Goal: Task Accomplishment & Management: Manage account settings

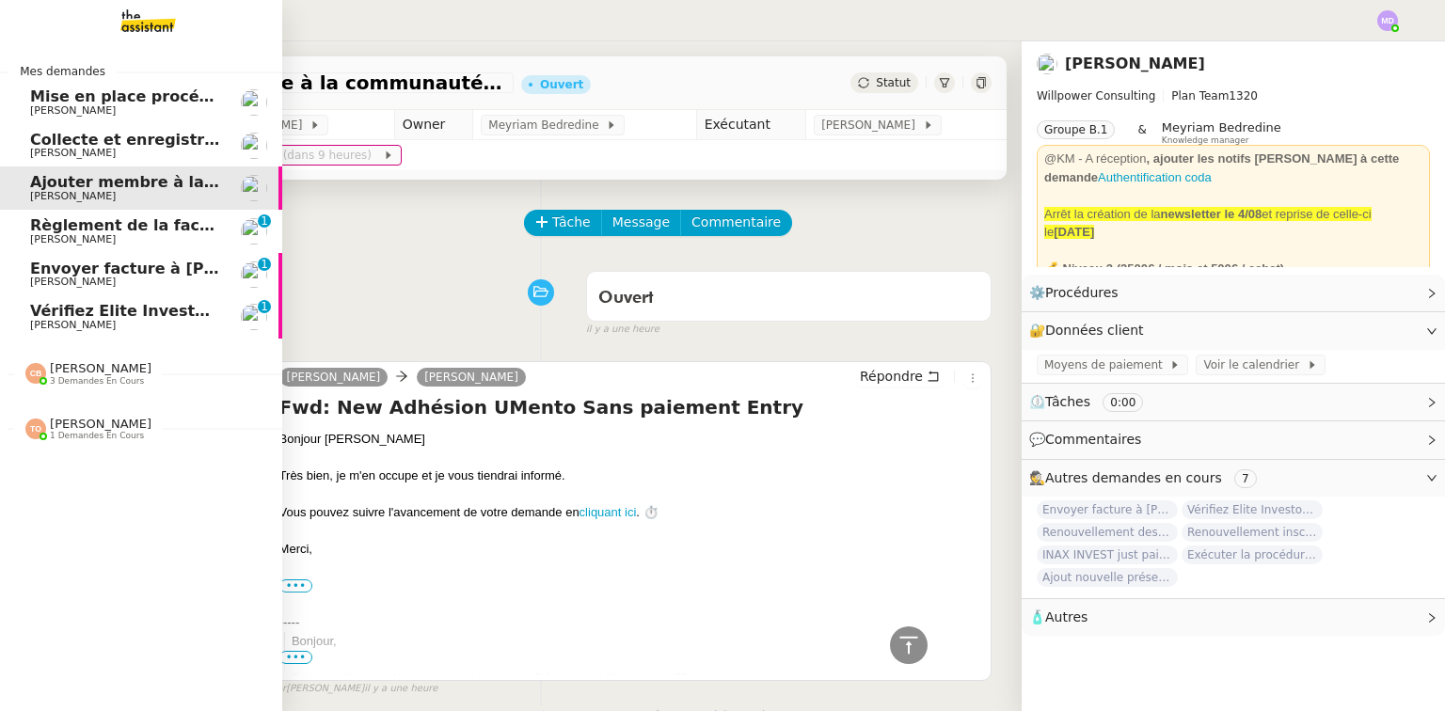
scroll to position [1709, 0]
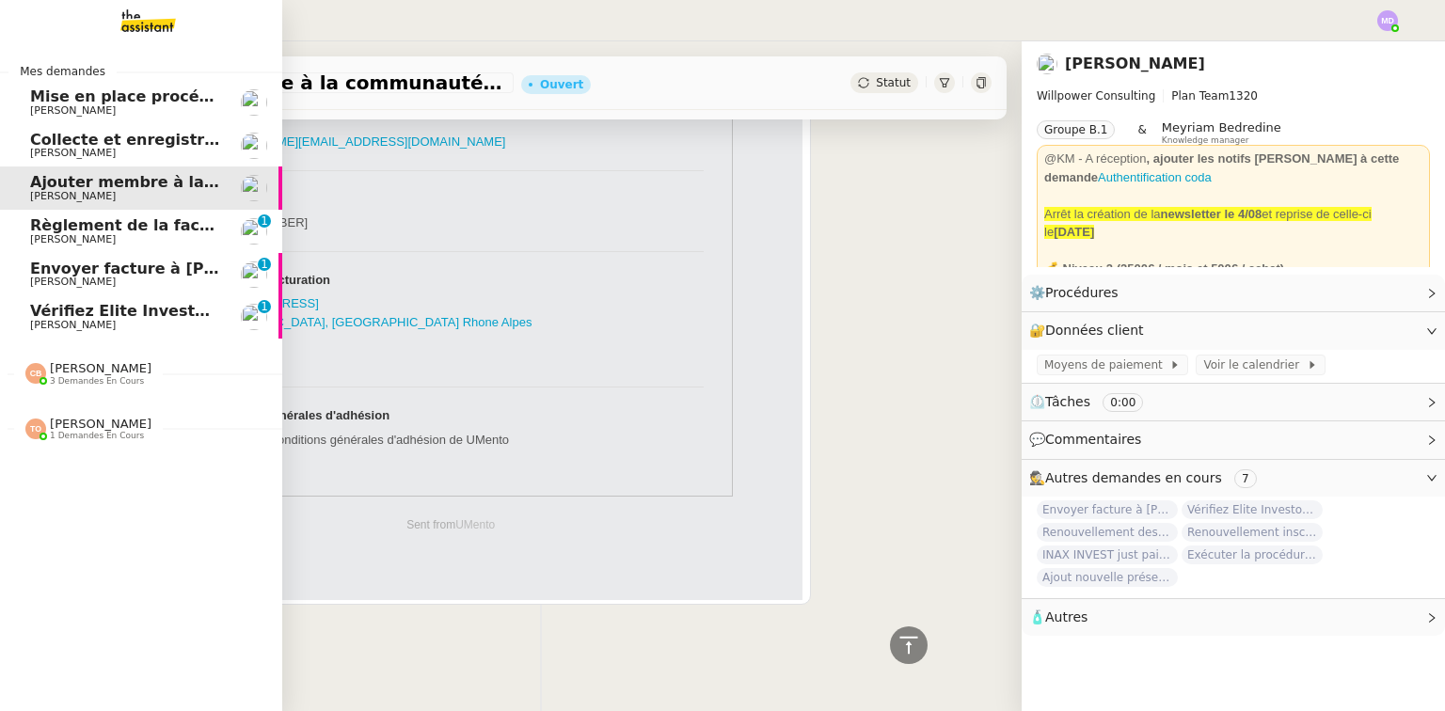
click at [127, 371] on span "[PERSON_NAME] 3 demandes en cours" at bounding box center [88, 373] width 149 height 24
click at [128, 316] on span "Vérifiez Elite Investors 2025 et FTI" at bounding box center [176, 311] width 293 height 18
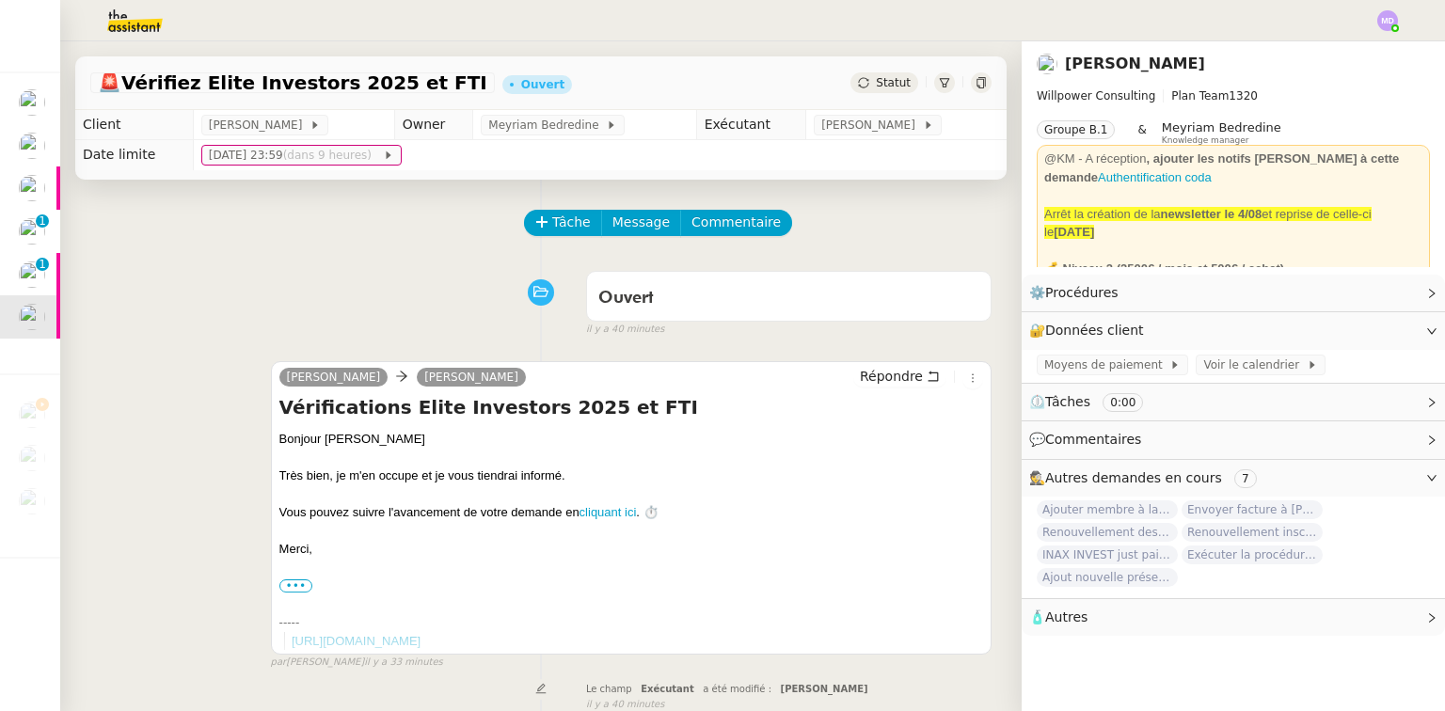
click at [865, 117] on app-ticket-info-button "[PERSON_NAME]" at bounding box center [881, 124] width 135 height 15
click at [862, 122] on span "[PERSON_NAME]" at bounding box center [872, 125] width 101 height 19
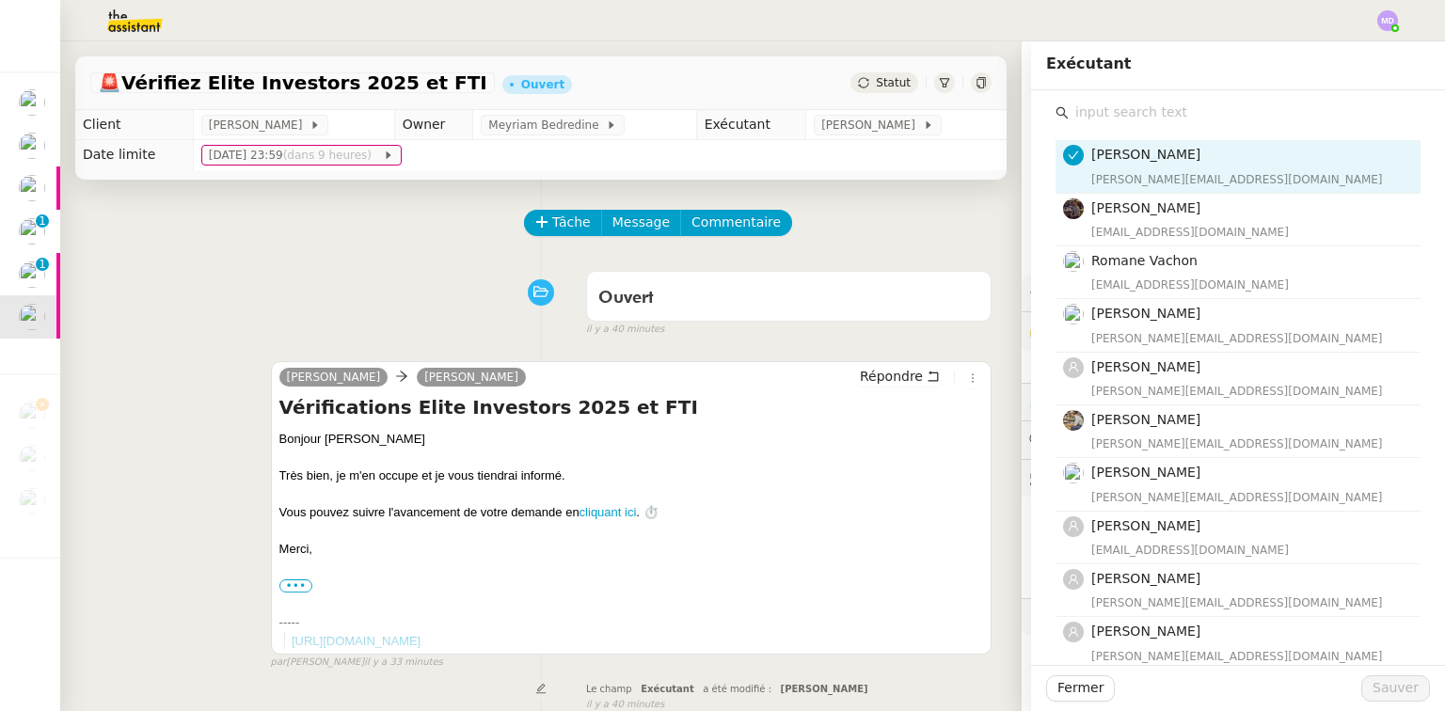
click at [1097, 105] on input "text" at bounding box center [1245, 112] width 352 height 25
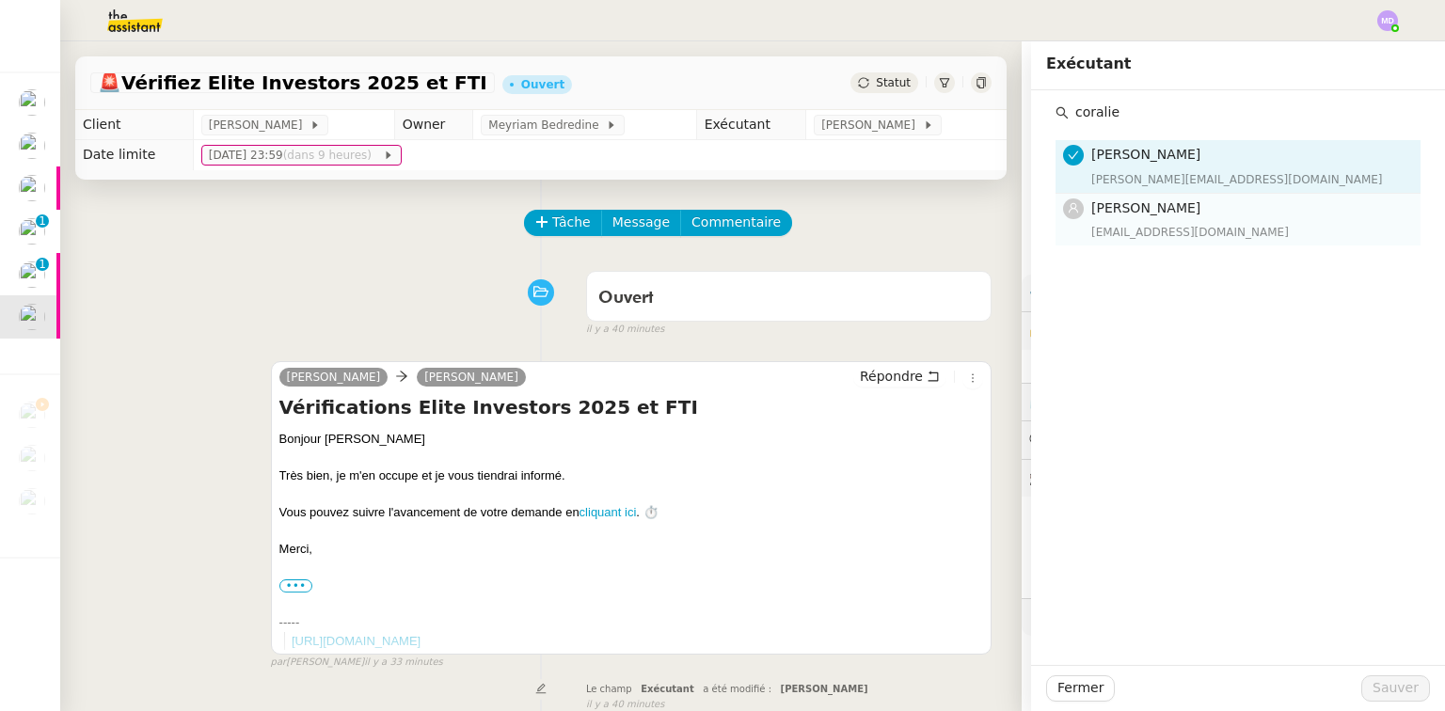
type input "coralie"
click at [1124, 215] on span "[PERSON_NAME]" at bounding box center [1146, 207] width 109 height 15
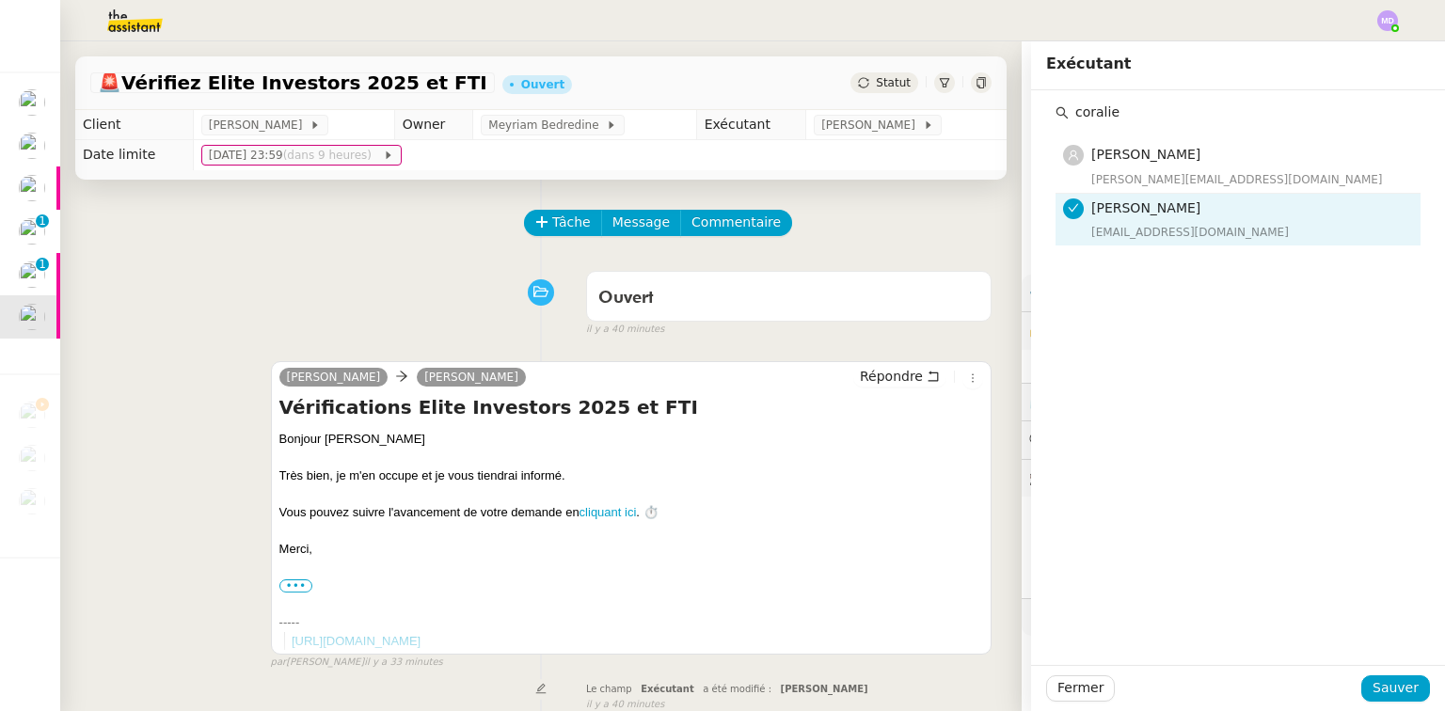
click at [1372, 702] on div "Fermer Sauver" at bounding box center [1238, 688] width 414 height 46
click at [1374, 681] on span "Sauver" at bounding box center [1396, 689] width 46 height 22
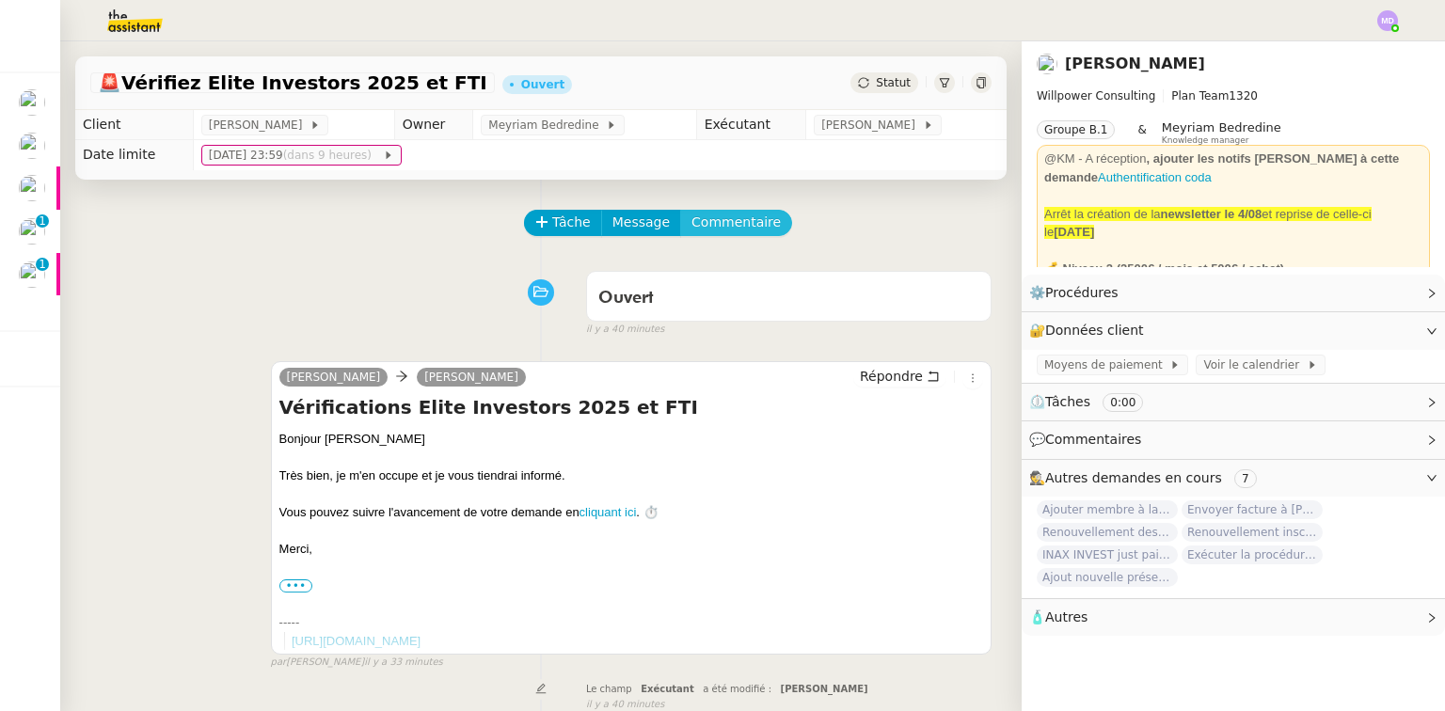
click at [694, 221] on span "Commentaire" at bounding box center [736, 223] width 89 height 22
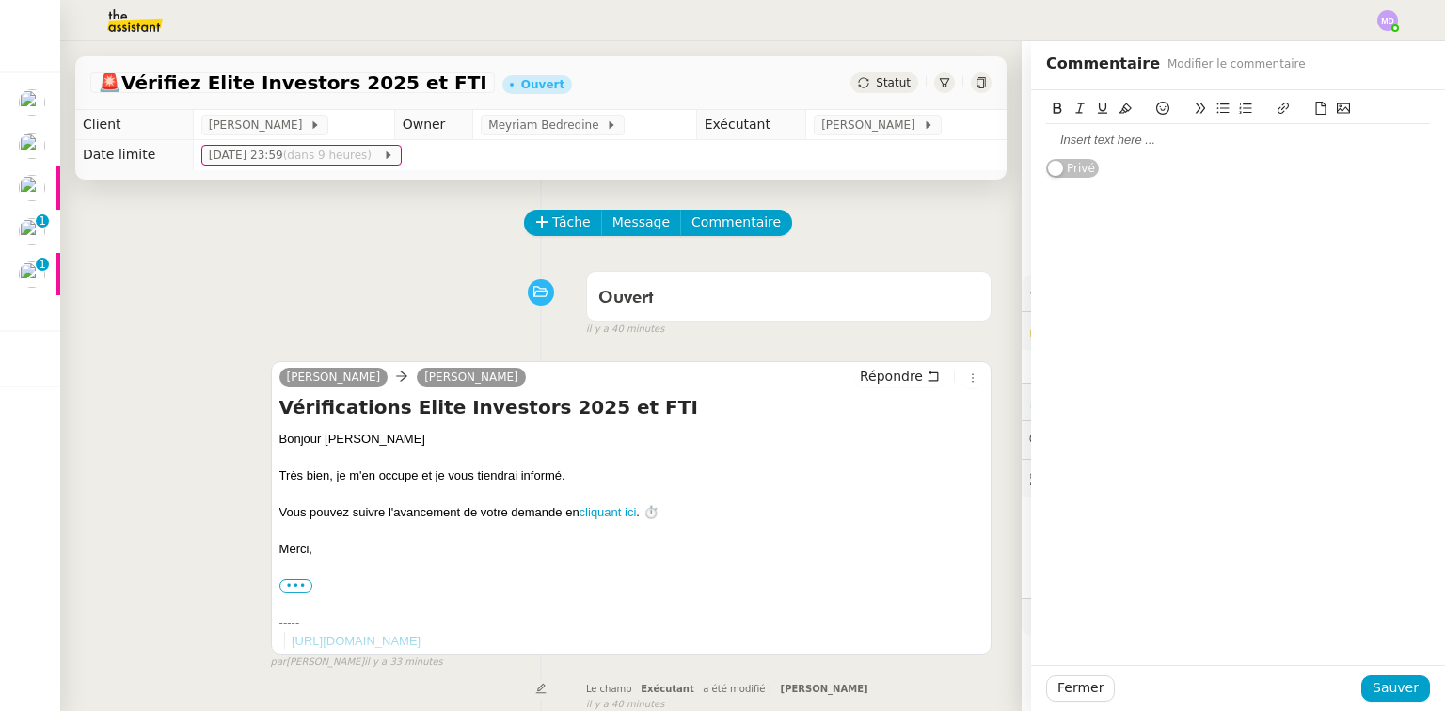
click at [1080, 140] on div at bounding box center [1238, 140] width 384 height 17
click at [1373, 686] on span "Sauver" at bounding box center [1396, 689] width 46 height 22
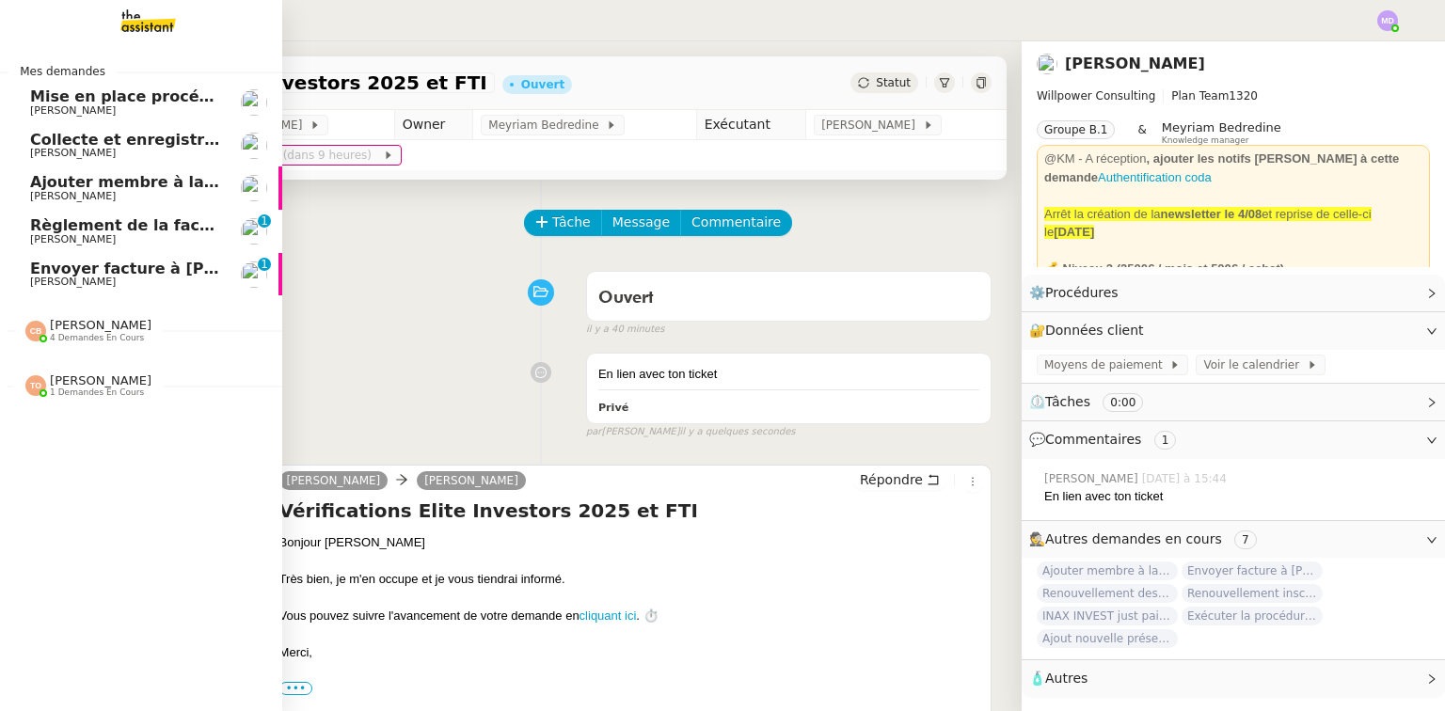
click at [88, 266] on span "Envoyer facture à [PERSON_NAME]" at bounding box center [177, 269] width 295 height 18
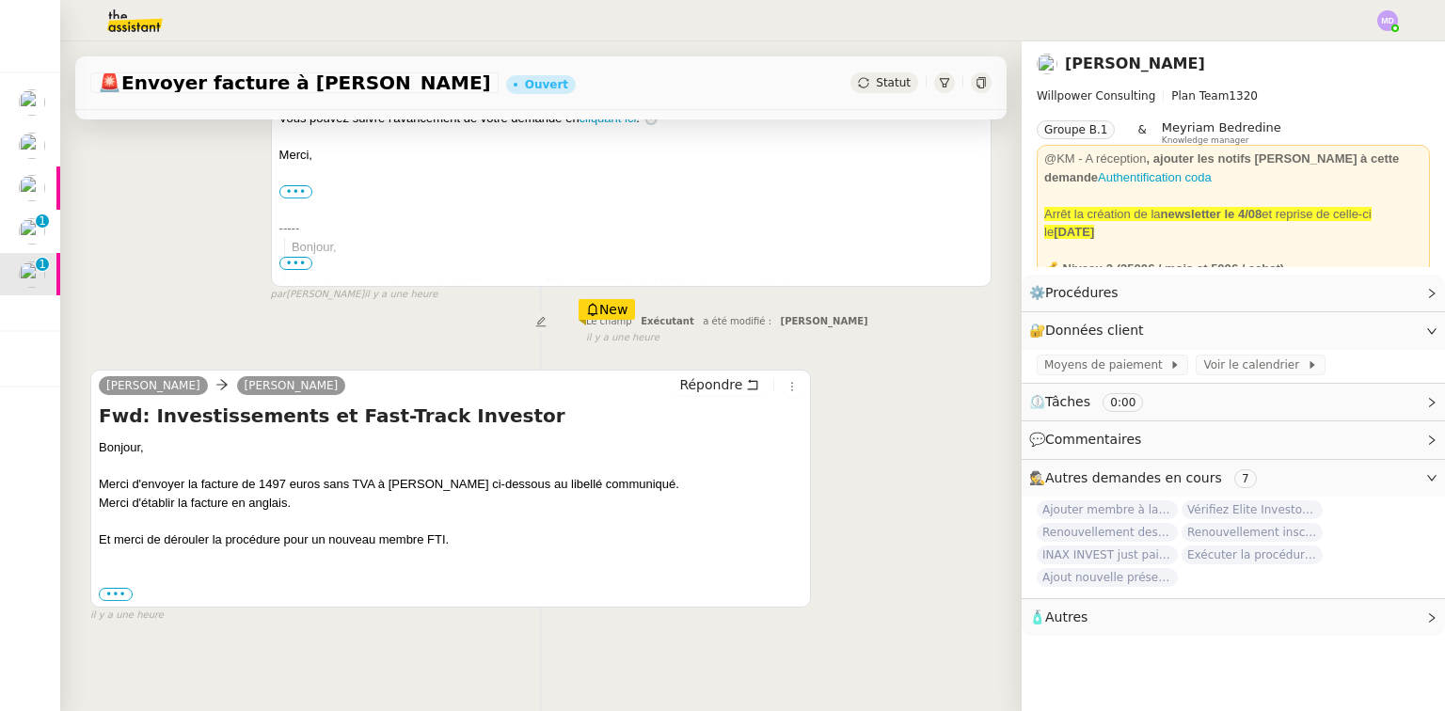
scroll to position [407, 0]
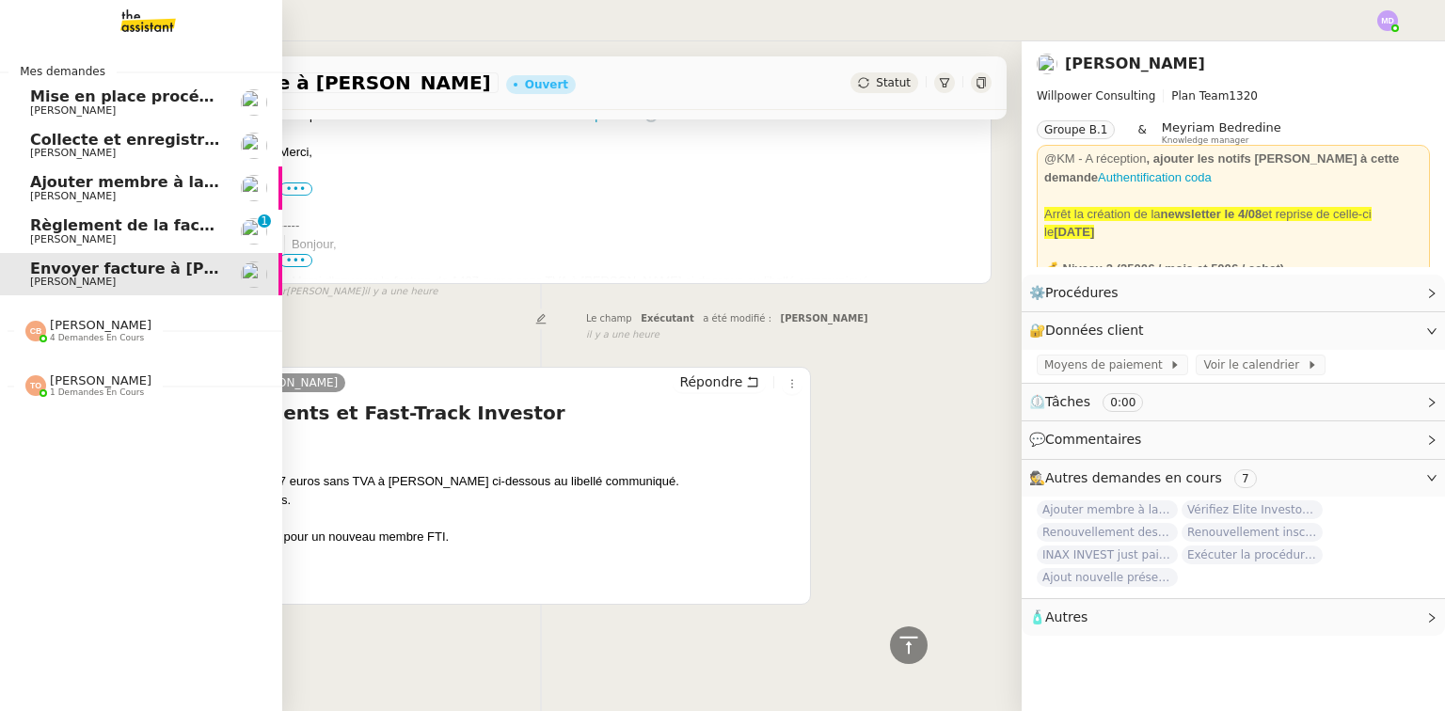
click at [44, 233] on span "[PERSON_NAME]" at bounding box center [73, 239] width 86 height 12
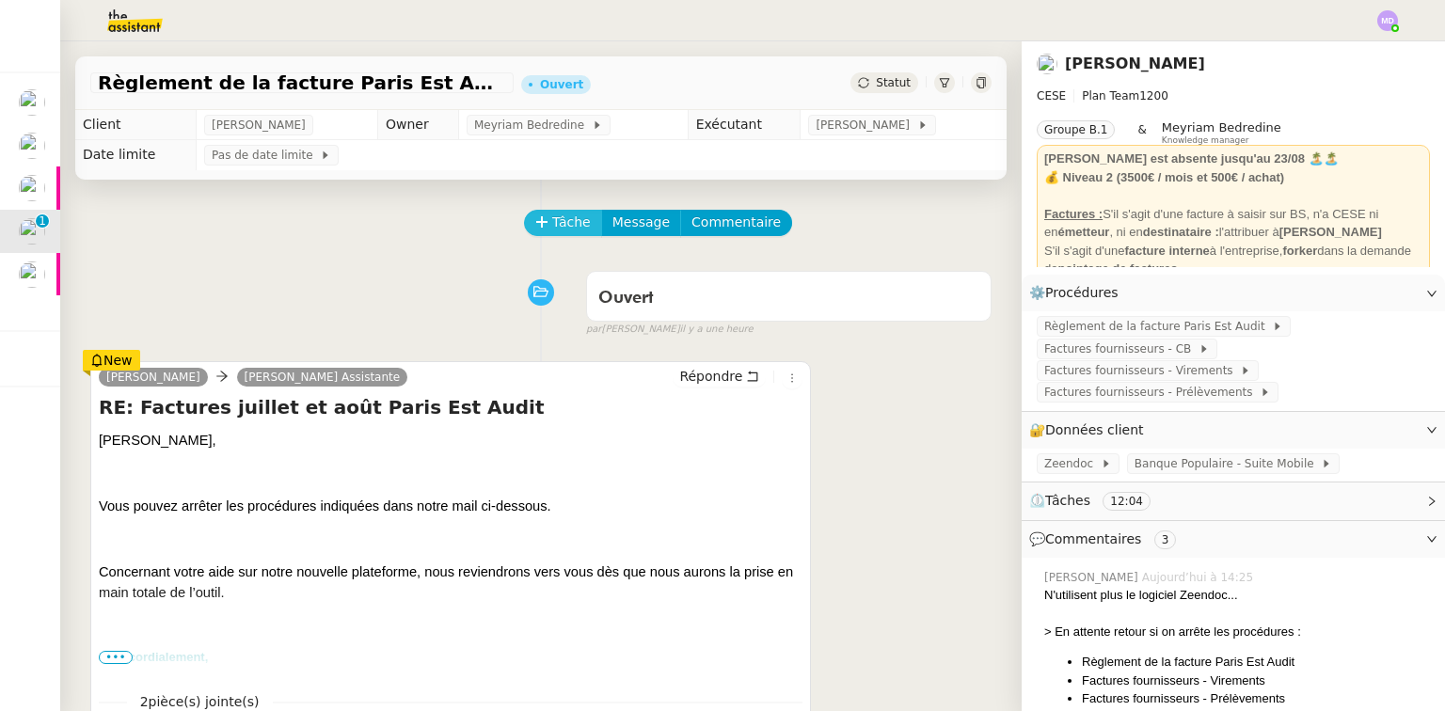
click at [565, 231] on span "Tâche" at bounding box center [571, 223] width 39 height 22
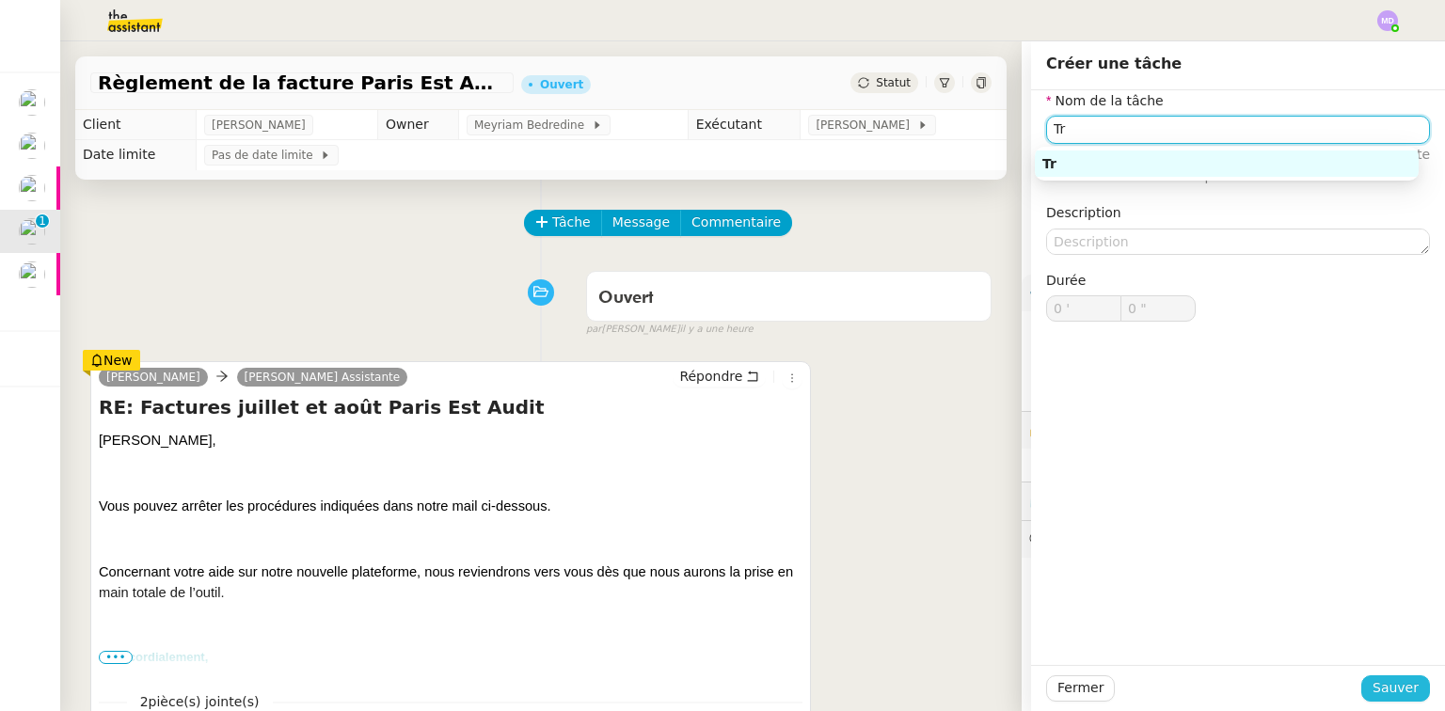
type input "Tr"
click at [1387, 685] on span "Sauver" at bounding box center [1396, 689] width 46 height 22
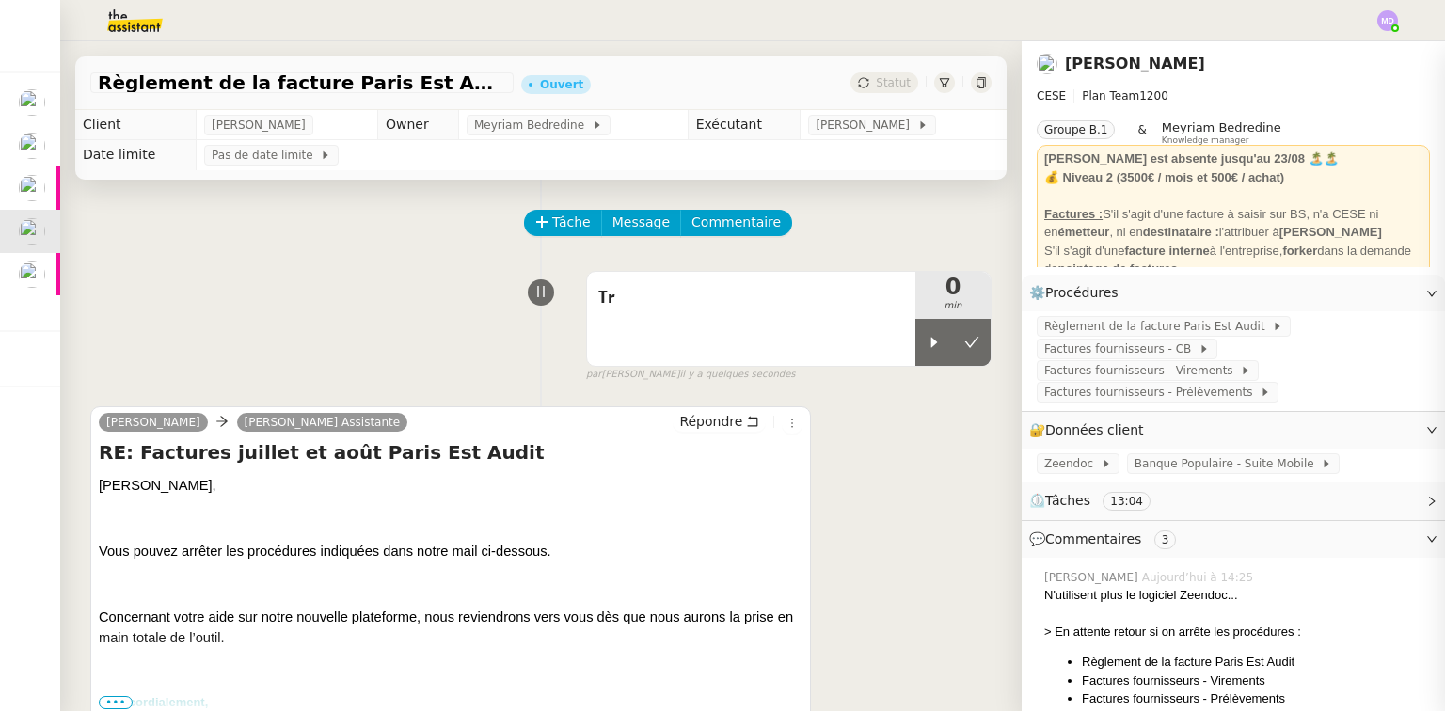
drag, startPoint x: 920, startPoint y: 361, endPoint x: 907, endPoint y: 371, distance: 16.2
click at [917, 362] on div at bounding box center [935, 342] width 38 height 47
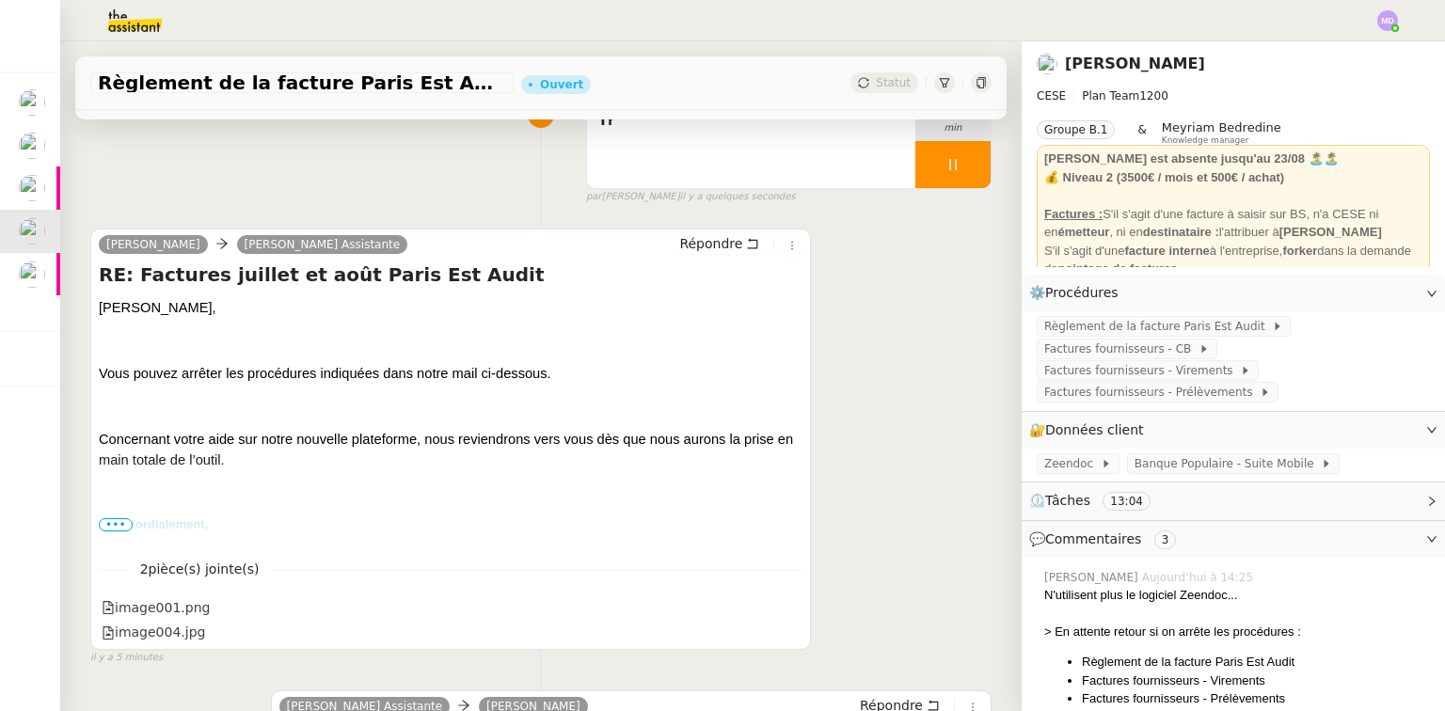
scroll to position [226, 0]
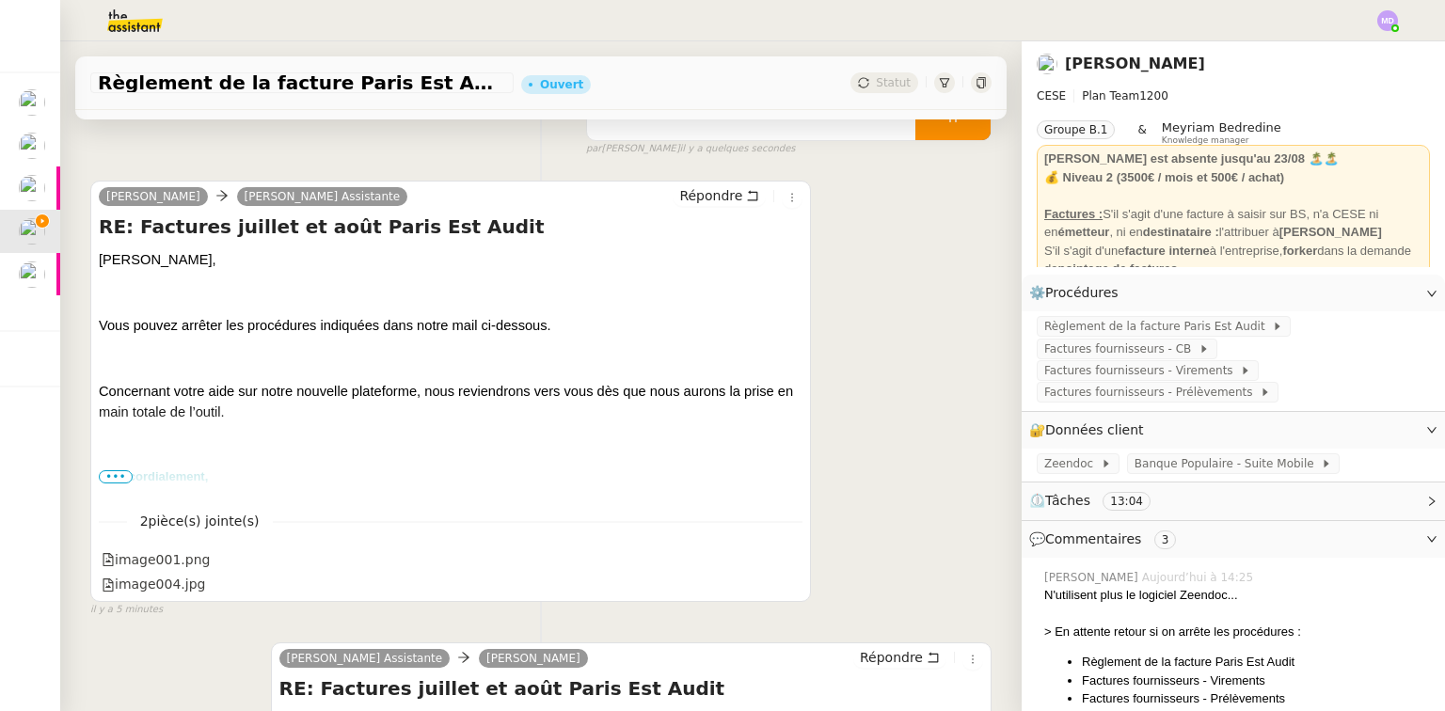
click at [113, 484] on span "Bien cordialement," at bounding box center [153, 477] width 109 height 14
click at [114, 481] on span "•••" at bounding box center [116, 477] width 34 height 13
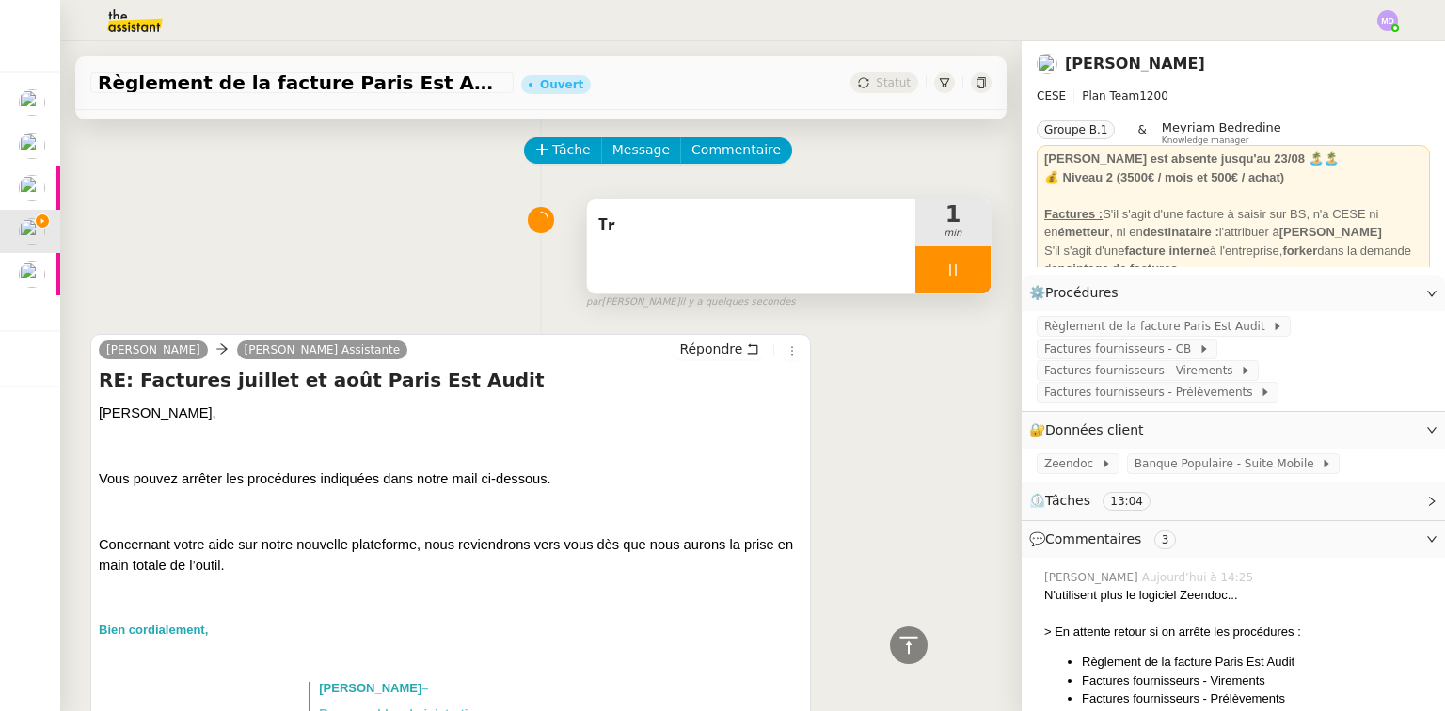
scroll to position [0, 0]
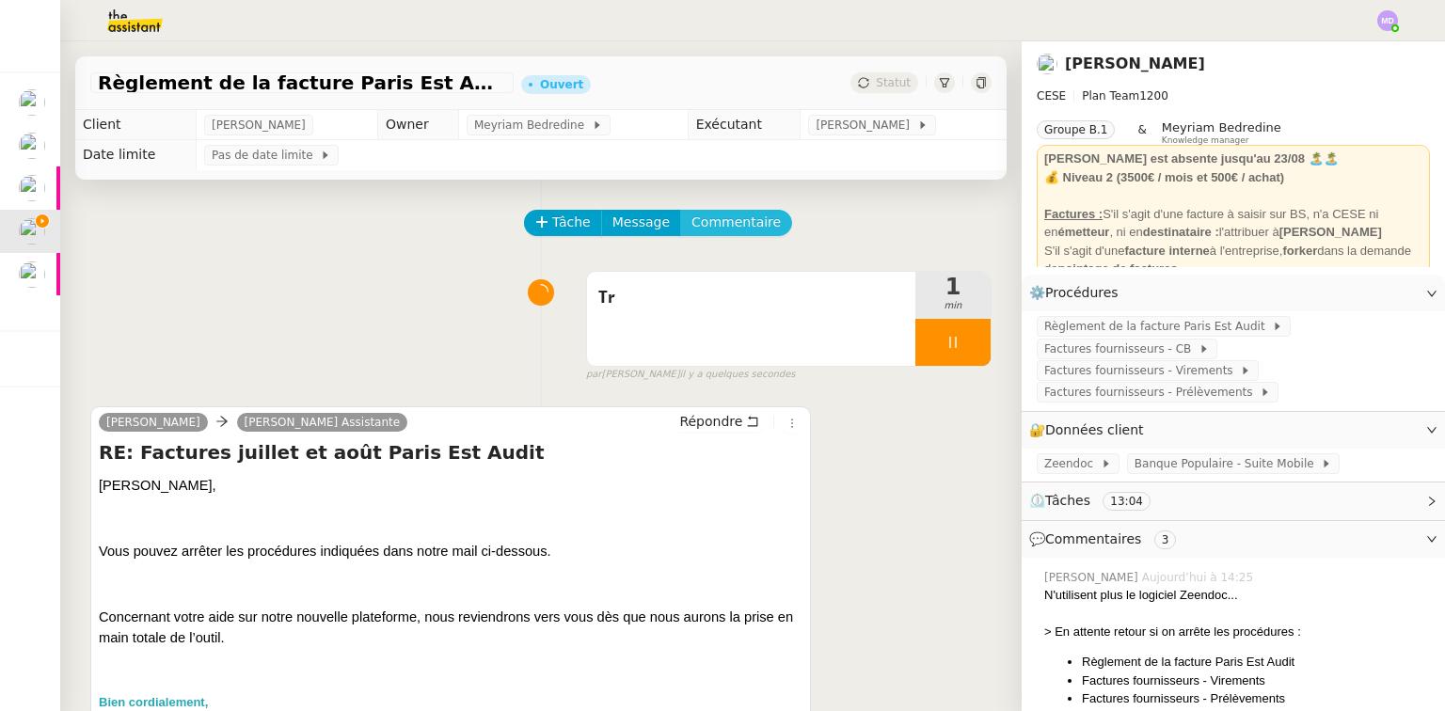
click at [741, 233] on span "Commentaire" at bounding box center [736, 223] width 89 height 22
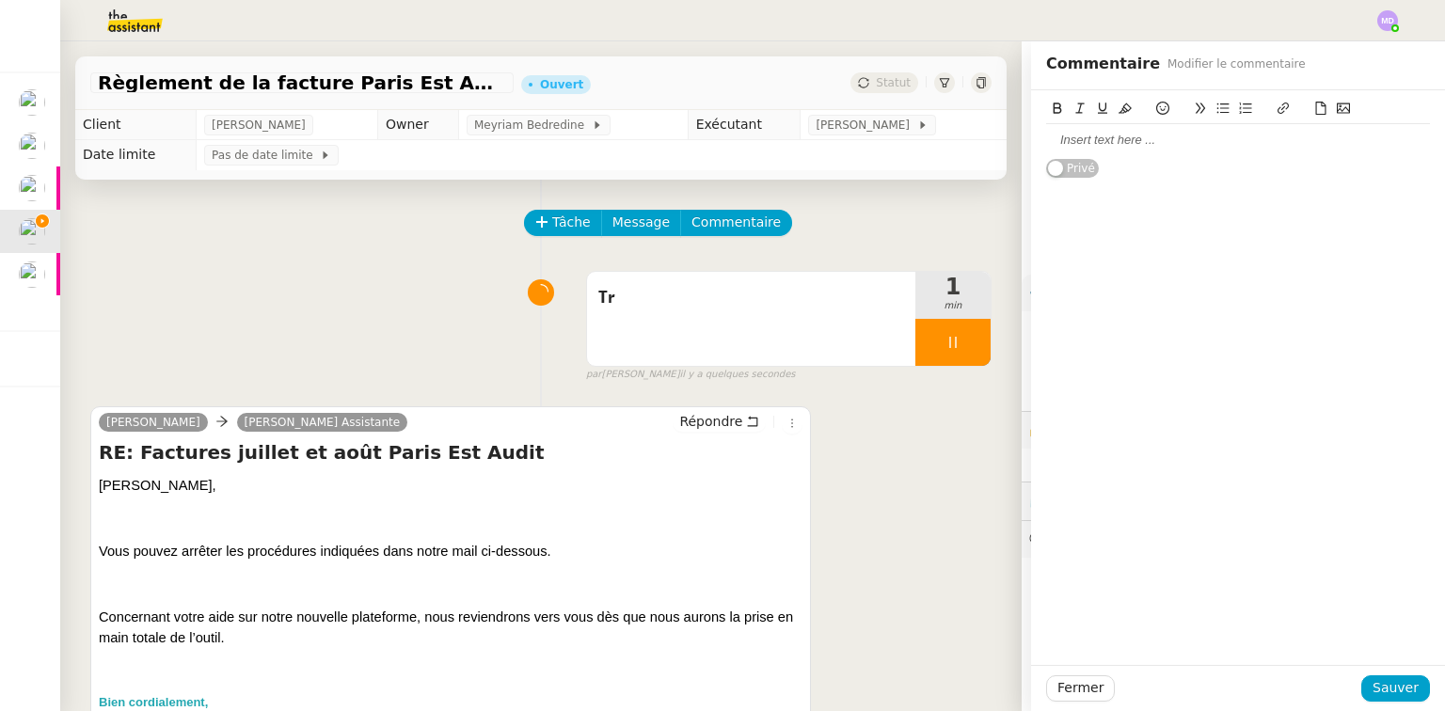
click at [1046, 140] on div at bounding box center [1238, 140] width 384 height 17
click at [1385, 691] on span "Sauver" at bounding box center [1396, 689] width 46 height 22
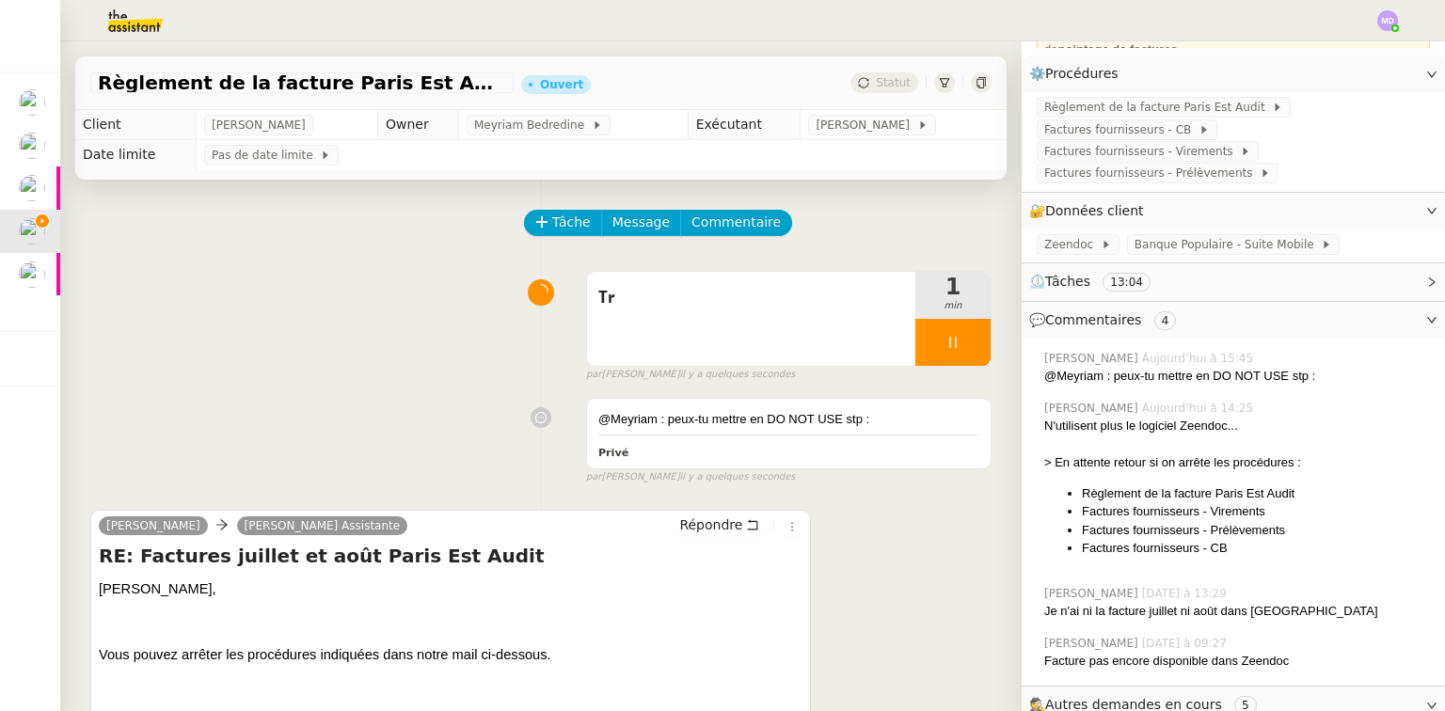
scroll to position [226, 0]
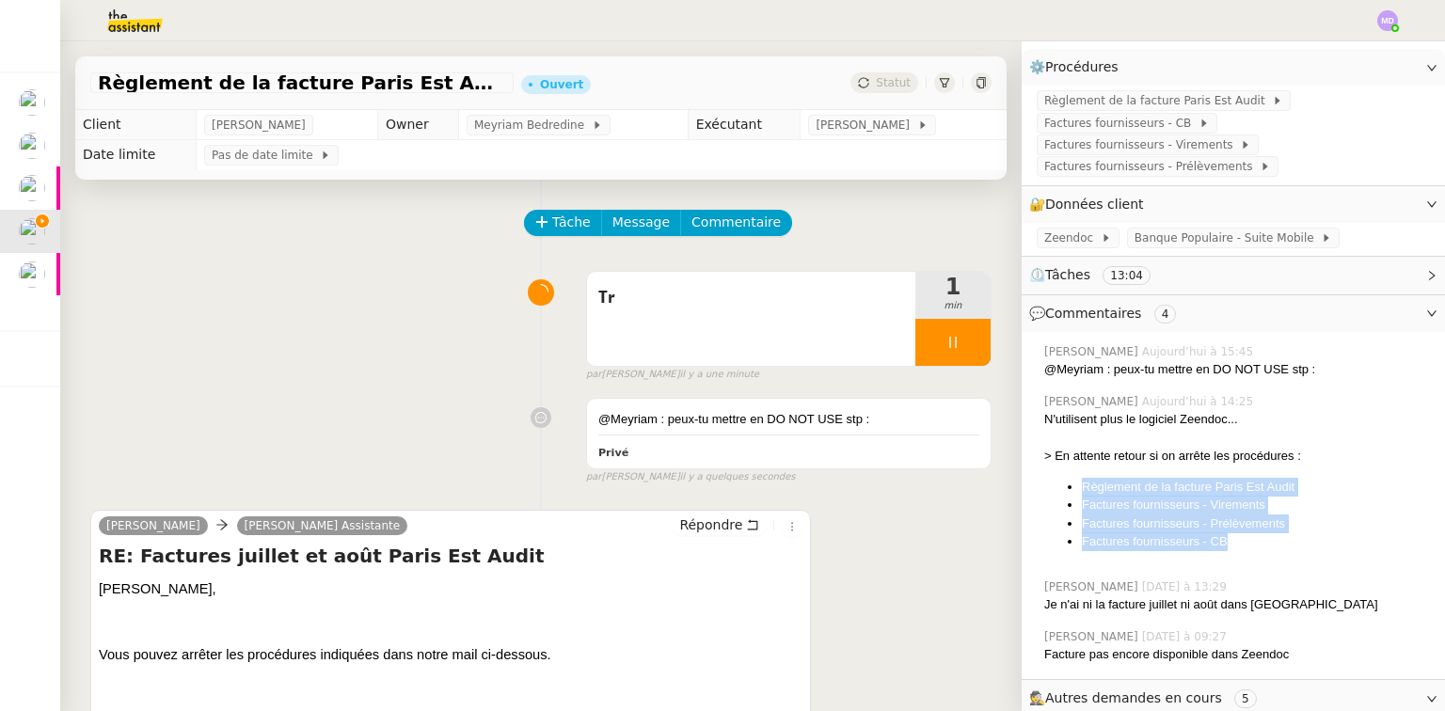
drag, startPoint x: 1231, startPoint y: 527, endPoint x: 1071, endPoint y: 476, distance: 167.9
click at [1071, 478] on ul "Règlement de la facture Paris Est Audit Factures fournisseurs - Virements Factu…" at bounding box center [1238, 514] width 386 height 73
copy ul "Règlement de la facture Paris Est Audit Factures fournisseurs - Virements Factu…"
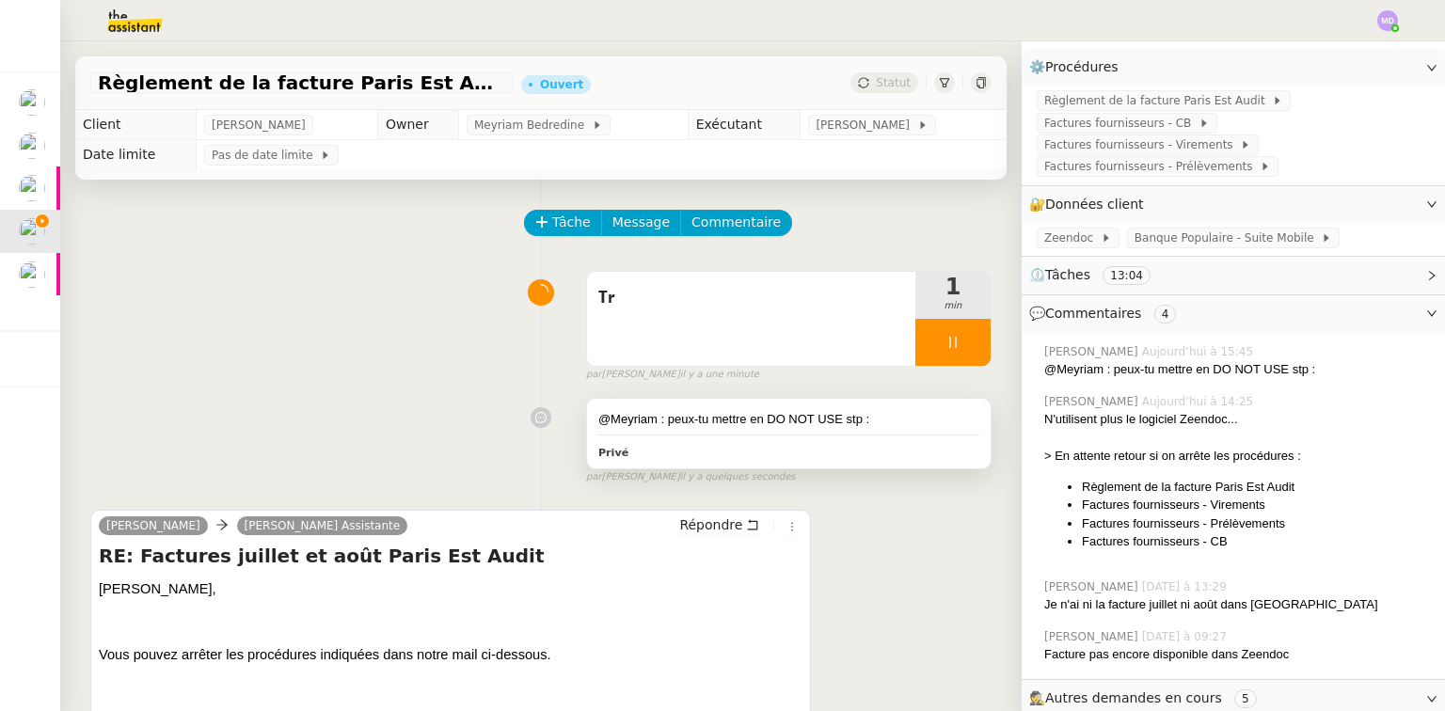
click at [790, 436] on div at bounding box center [789, 435] width 381 height 1
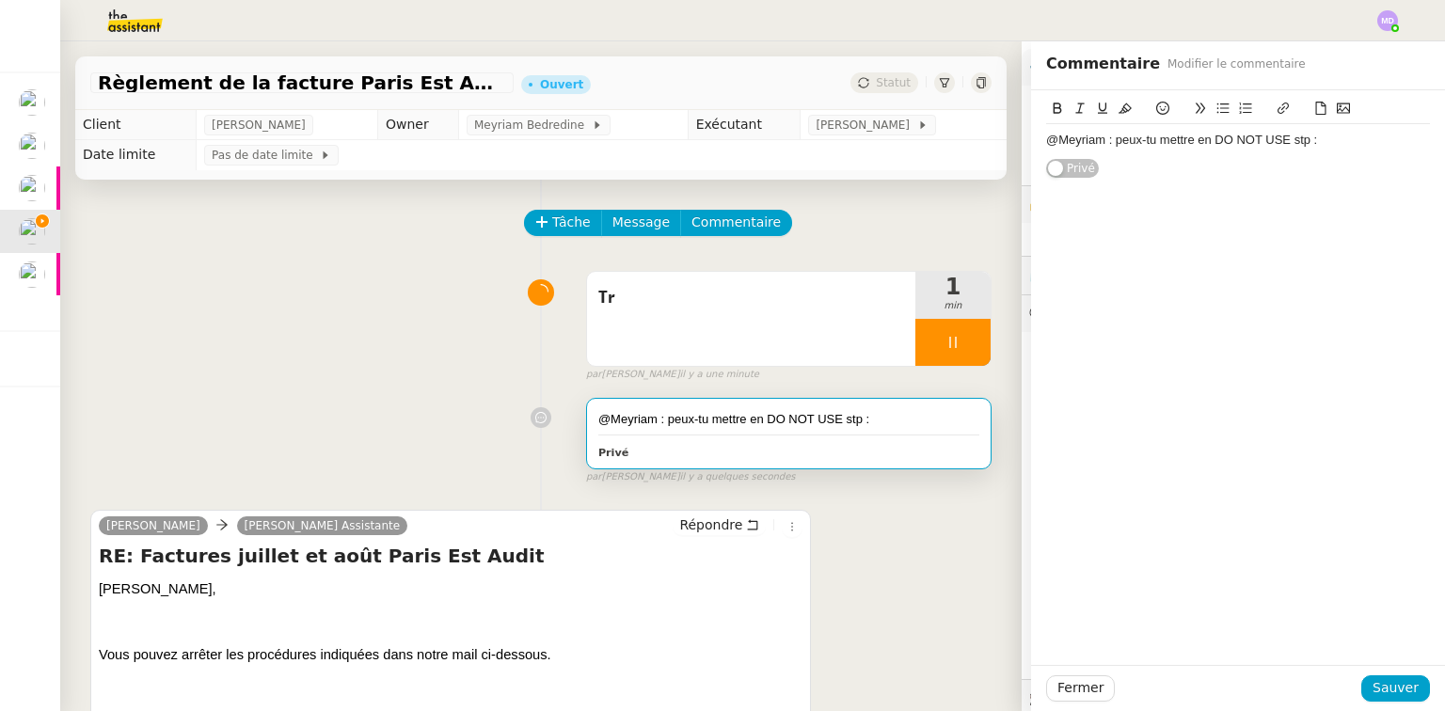
drag, startPoint x: 1317, startPoint y: 120, endPoint x: 1317, endPoint y: 131, distance: 10.4
click at [1317, 128] on div "@Meyriam : peux-tu mettre en DO NOT USE stp :" at bounding box center [1238, 127] width 384 height 59
click at [1317, 136] on div "@Meyriam : peux-tu mettre en DO NOT USE stp :" at bounding box center [1238, 140] width 384 height 17
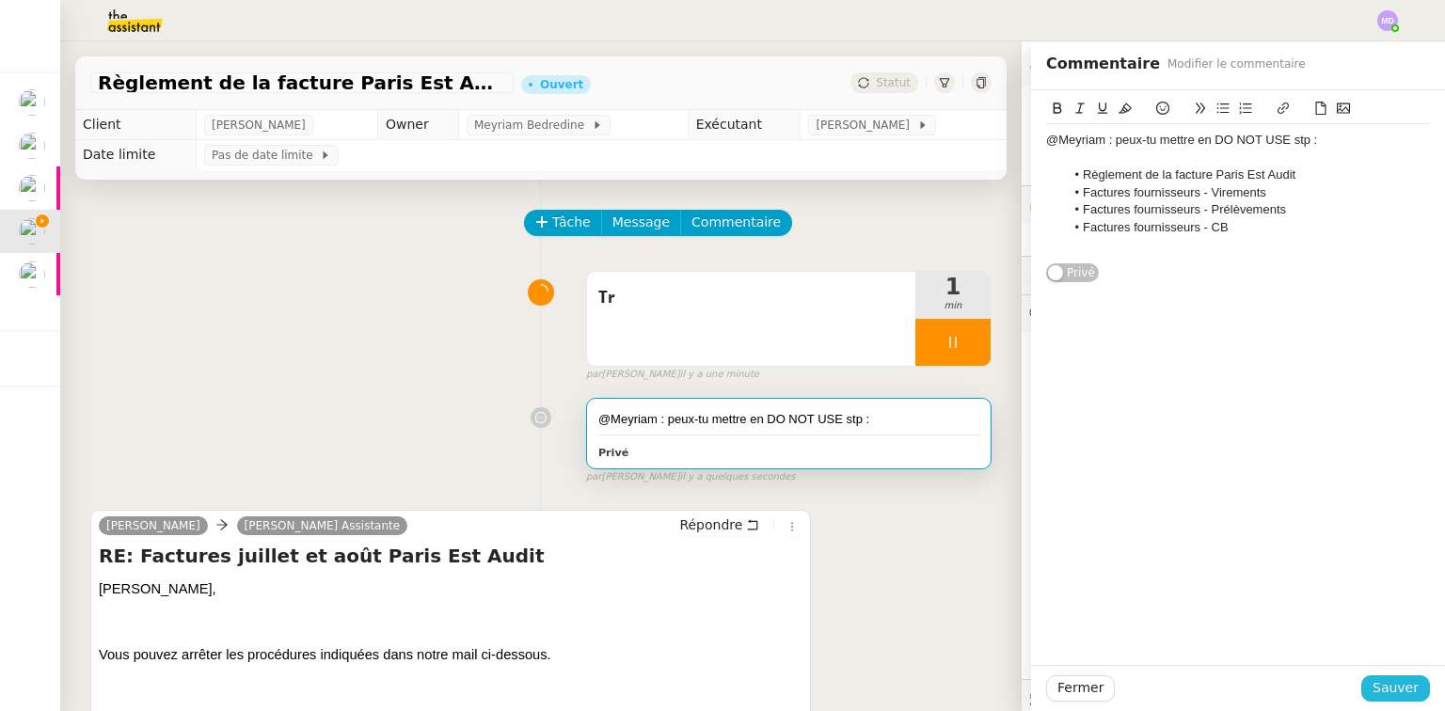
click at [1389, 678] on span "Sauver" at bounding box center [1396, 689] width 46 height 22
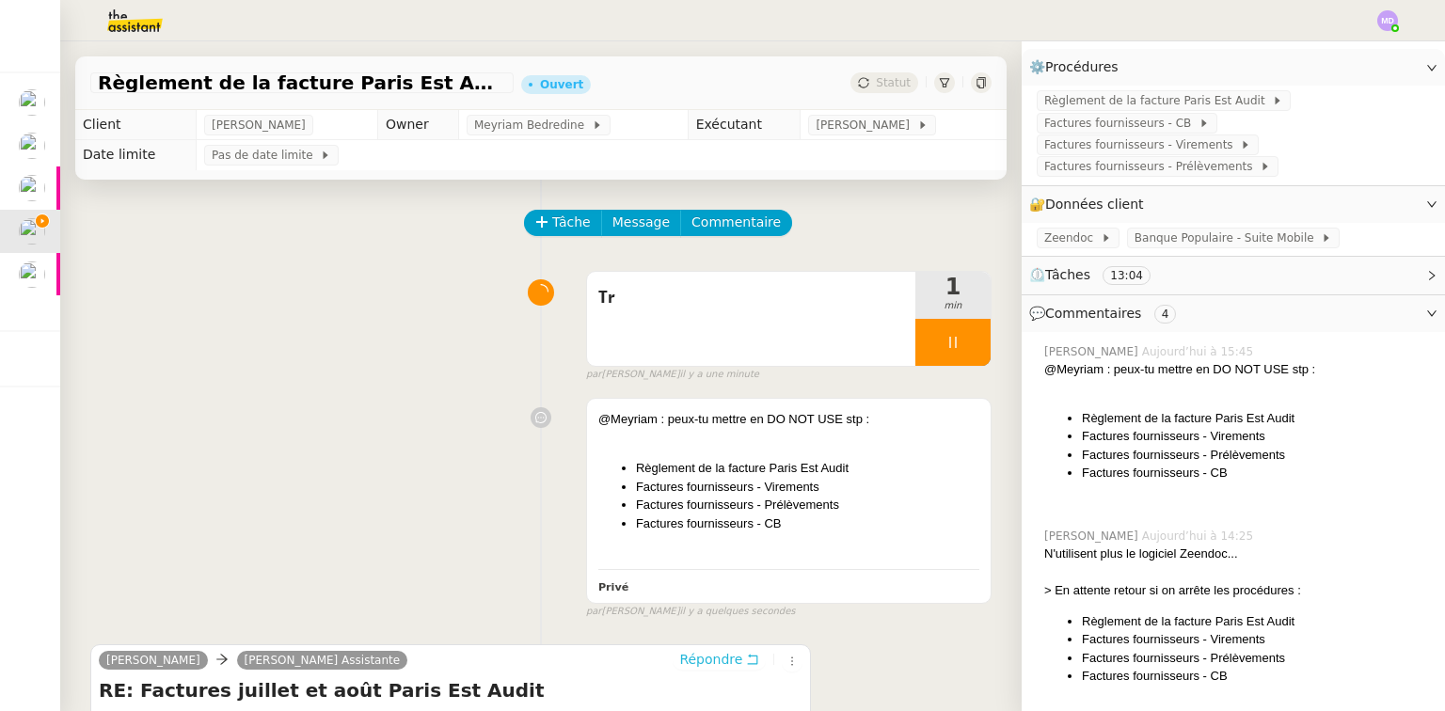
click at [711, 662] on span "Répondre" at bounding box center [710, 659] width 63 height 19
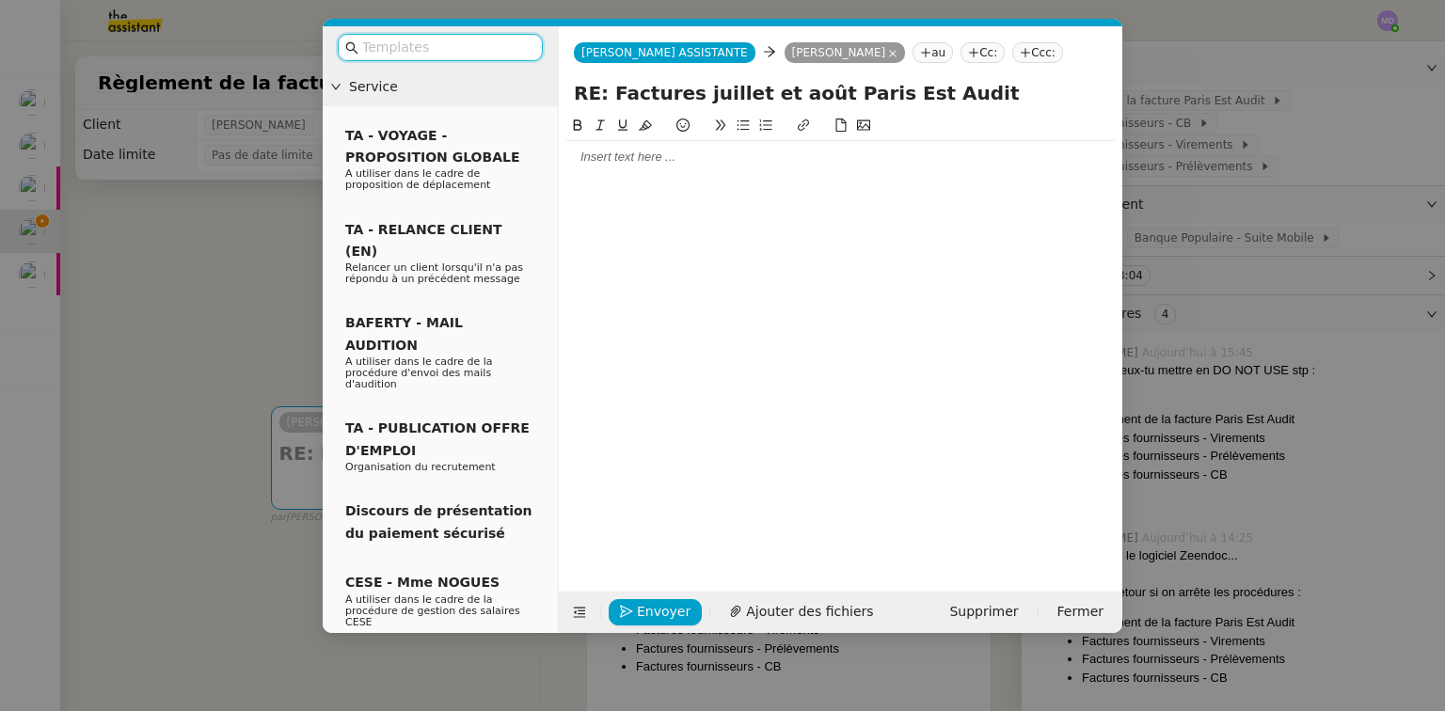
click at [641, 161] on div at bounding box center [841, 157] width 549 height 17
click at [474, 56] on input "text" at bounding box center [446, 48] width 169 height 22
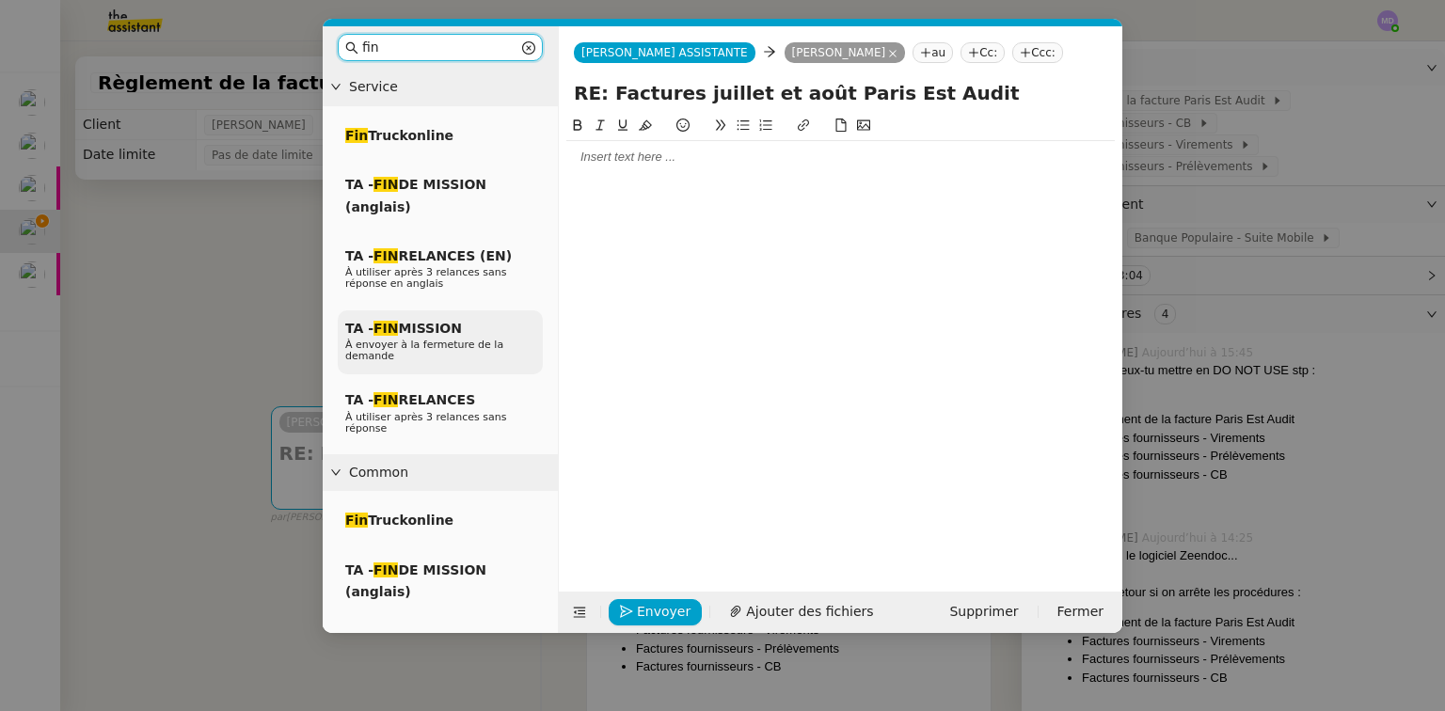
type input "fin"
click at [432, 350] on span "À envoyer à la fermeture de la demande" at bounding box center [424, 351] width 158 height 24
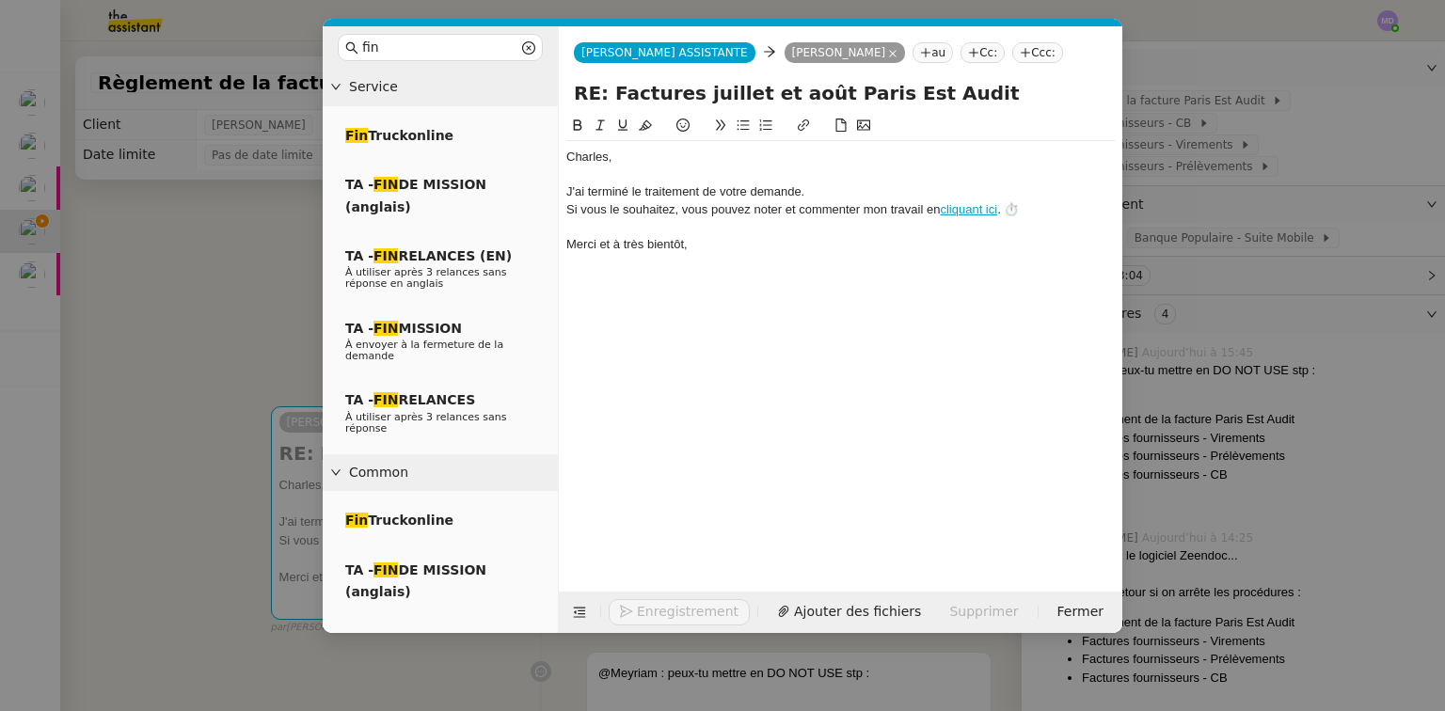
click at [599, 161] on div "﻿[PERSON_NAME]﻿," at bounding box center [841, 157] width 549 height 17
drag, startPoint x: 539, startPoint y: 164, endPoint x: 503, endPoint y: 164, distance: 35.8
click at [510, 164] on nz-layout "fin Service Fin Truckonline TA - FIN DE MISSION (anglais) TA - FIN RELANCES (EN…" at bounding box center [723, 329] width 800 height 607
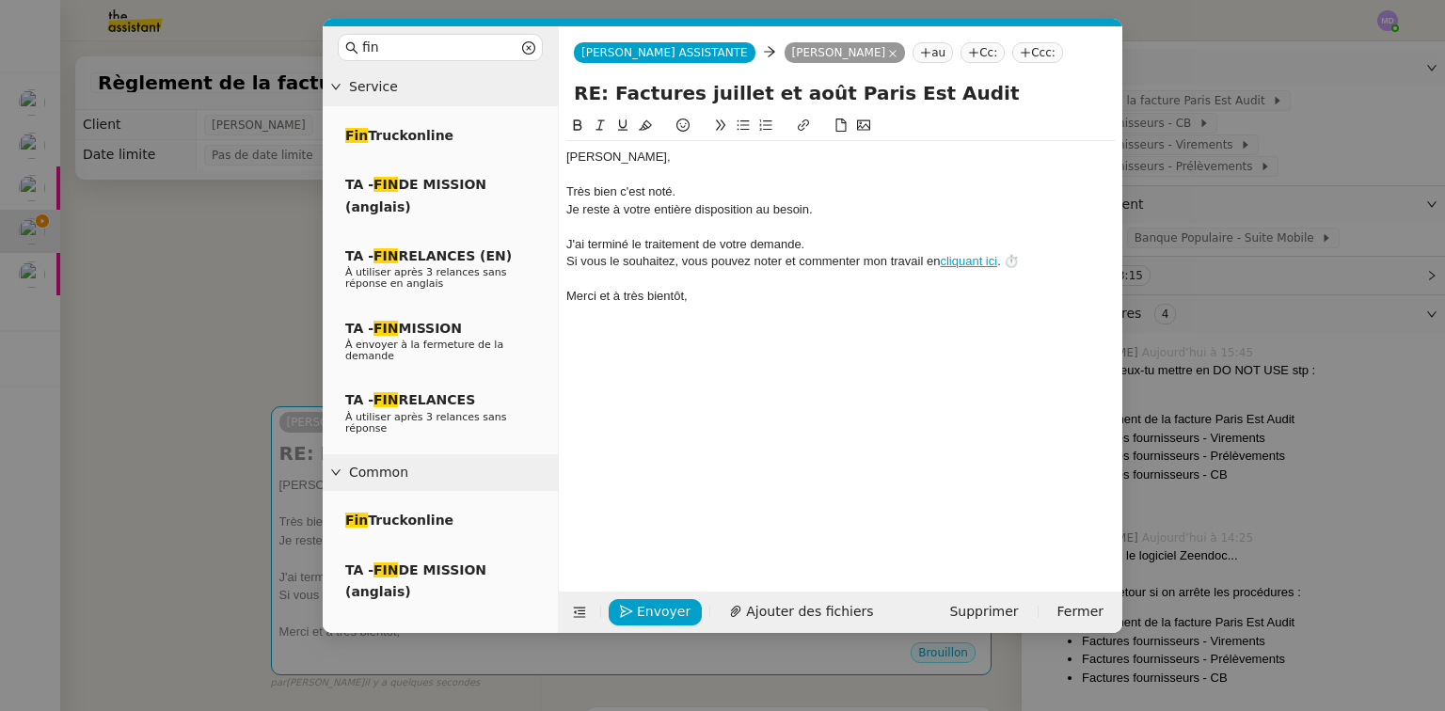
click at [710, 192] on div "Très bien c'est noté." at bounding box center [841, 192] width 549 height 17
click at [646, 612] on span "Envoyer" at bounding box center [664, 612] width 54 height 22
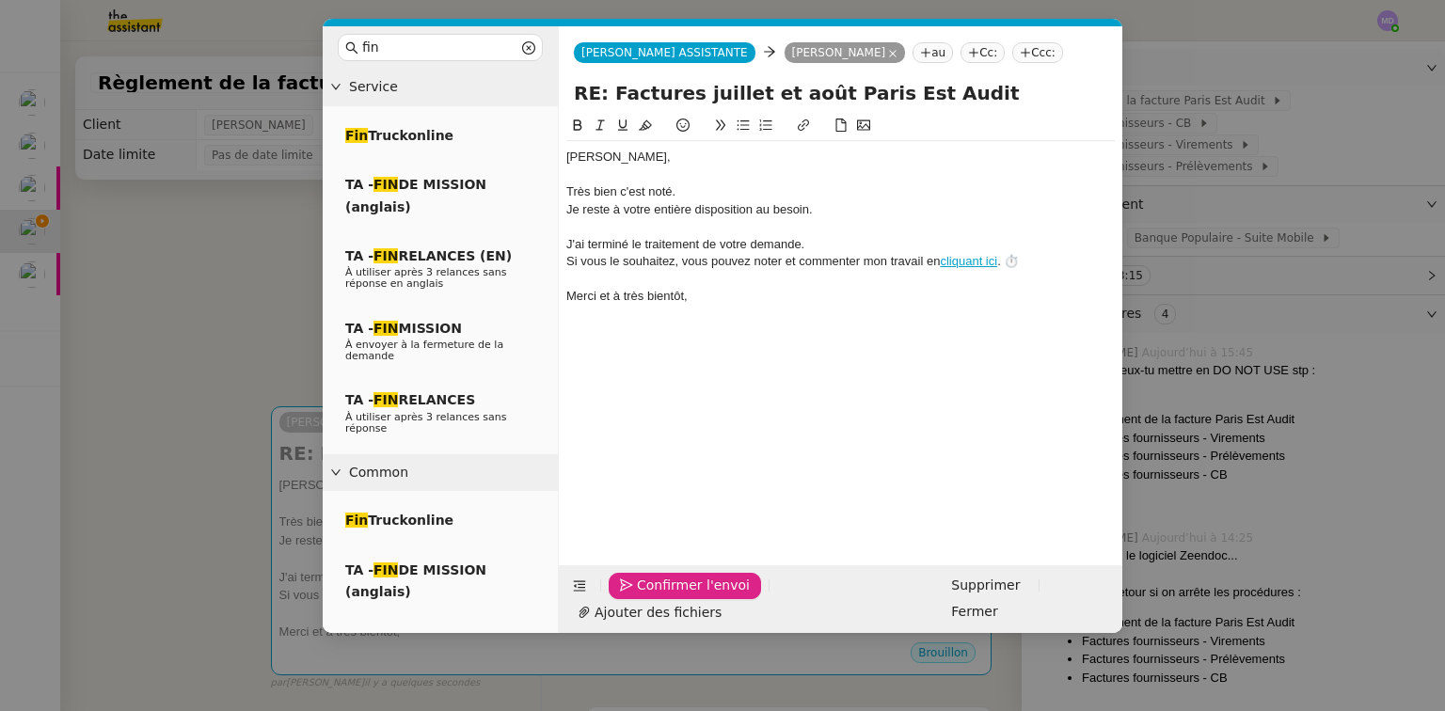
click at [646, 597] on span "Confirmer l'envoi" at bounding box center [693, 586] width 113 height 22
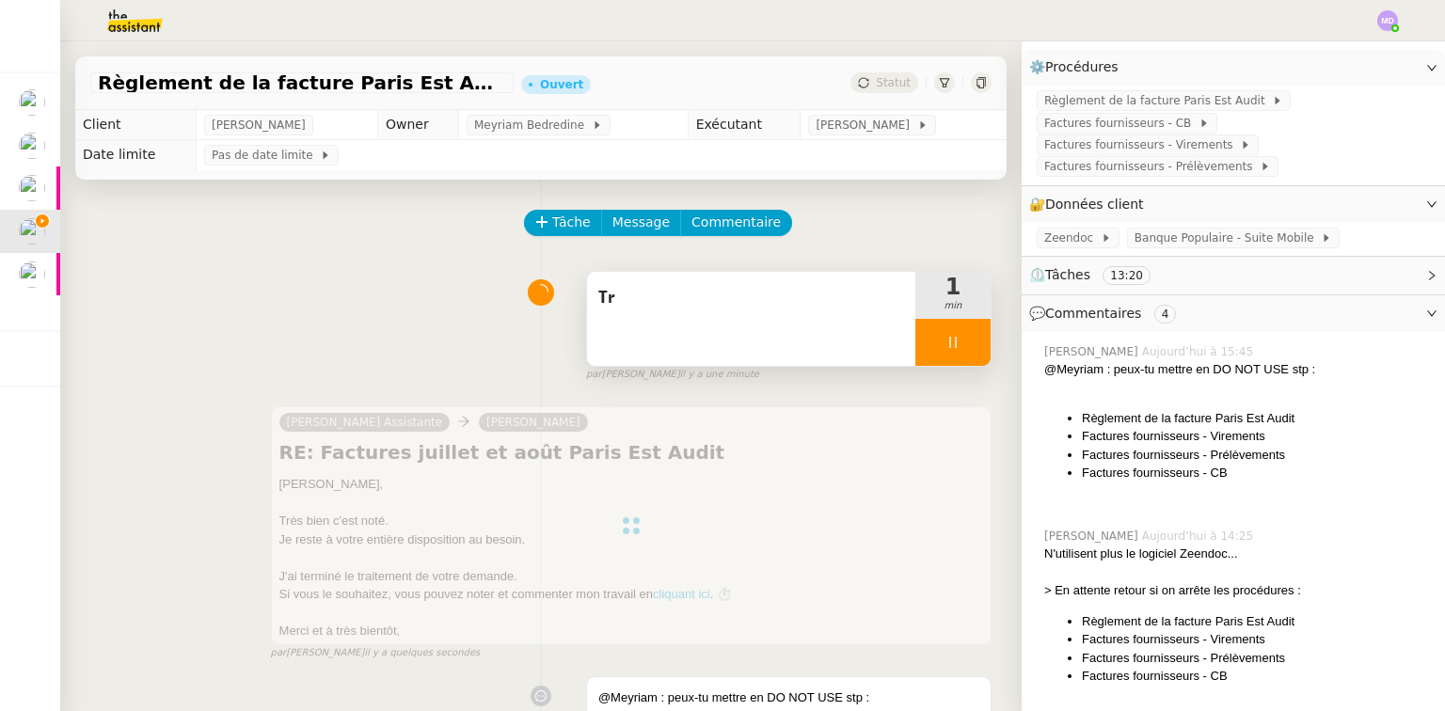
click at [756, 312] on span "Tr" at bounding box center [752, 298] width 306 height 28
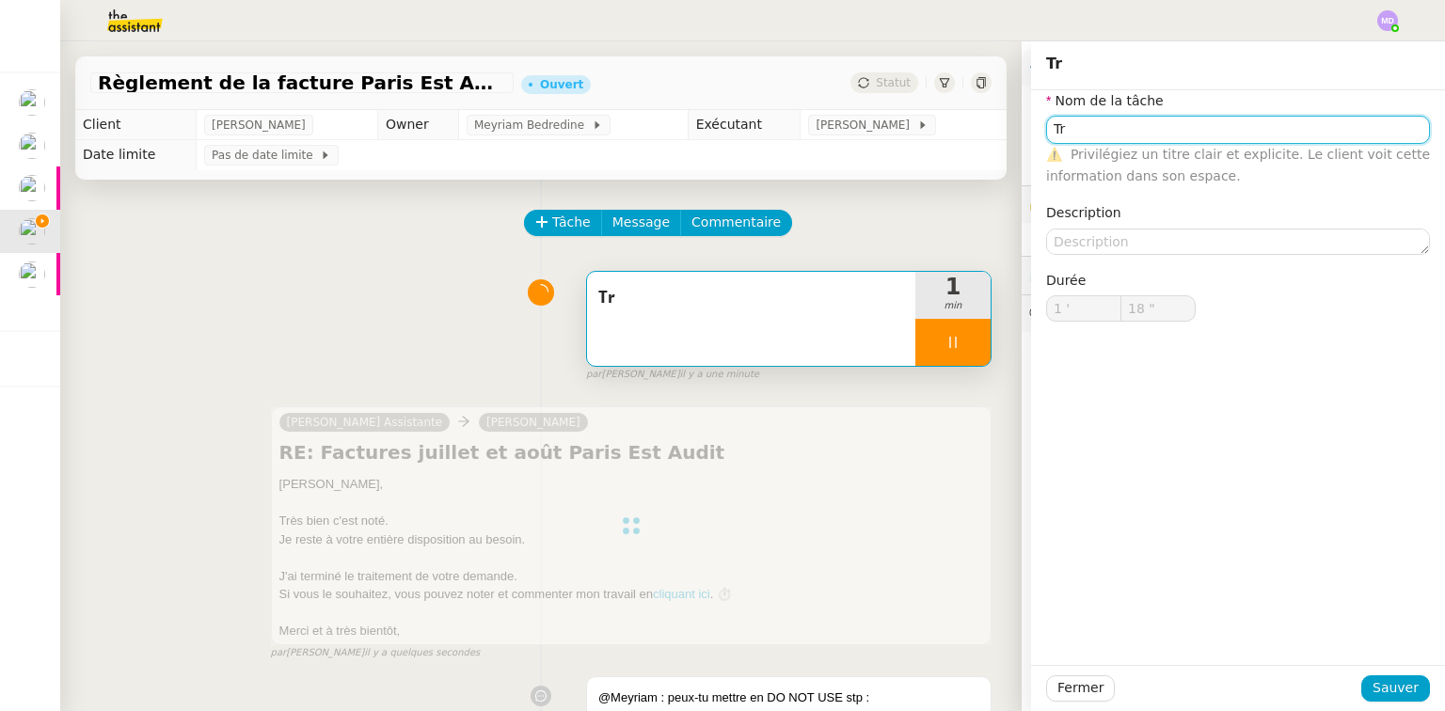
click at [1136, 136] on input "Tr" at bounding box center [1238, 129] width 384 height 27
type input "Trait"
type input "19 ""
type input "Tr"
type input "1 '"
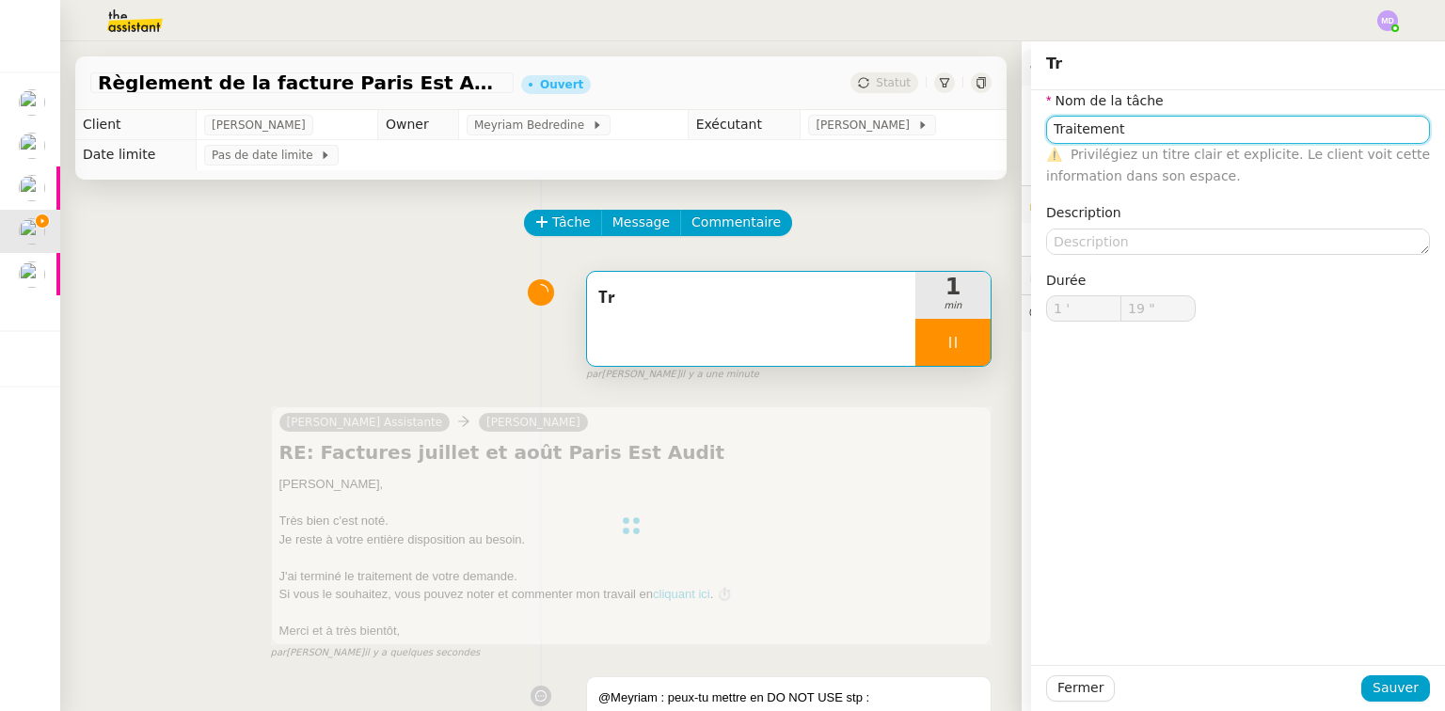
type input "19 ""
type input "Tr des"
type input "20 ""
type input "Tra"
type input "21 ""
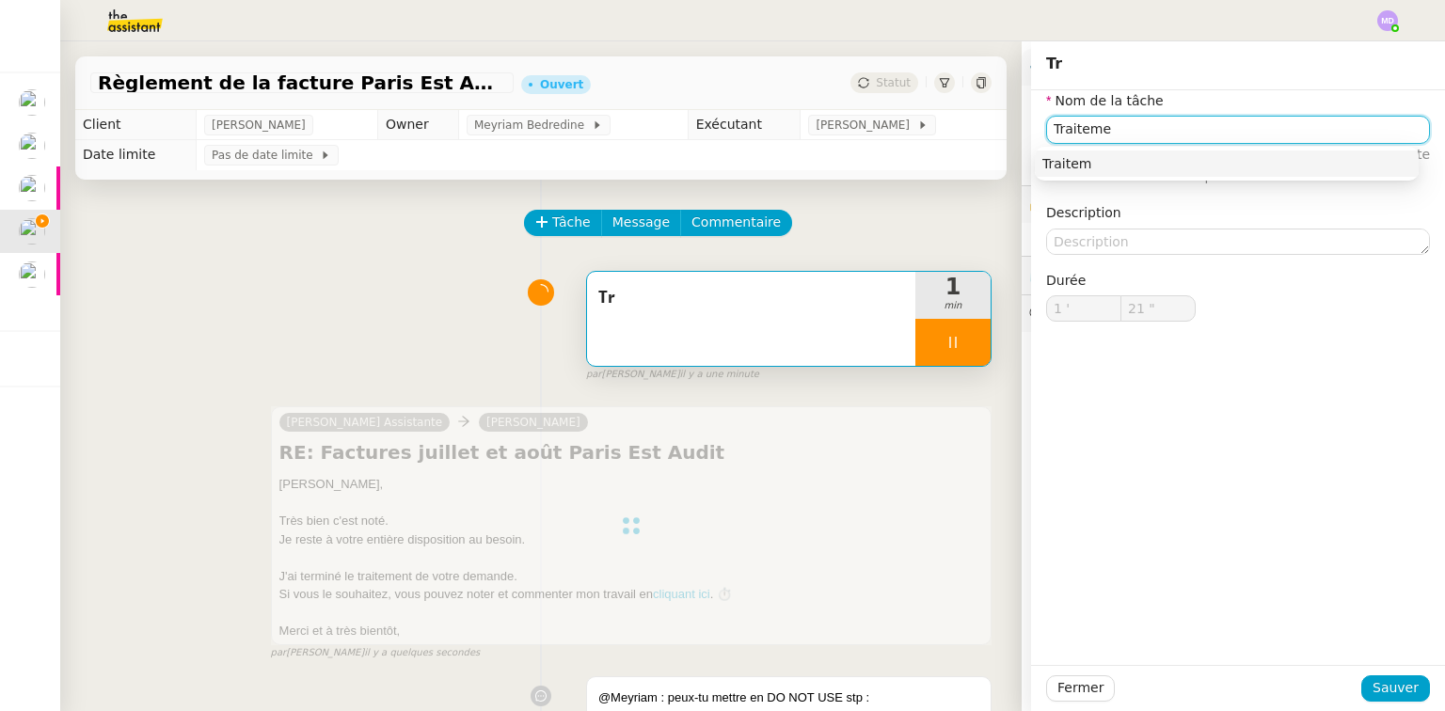
type input "Traitemen"
type input "22 ""
type input "Traitement des infro"
type input "23 ""
type input "Traitement des infromat"
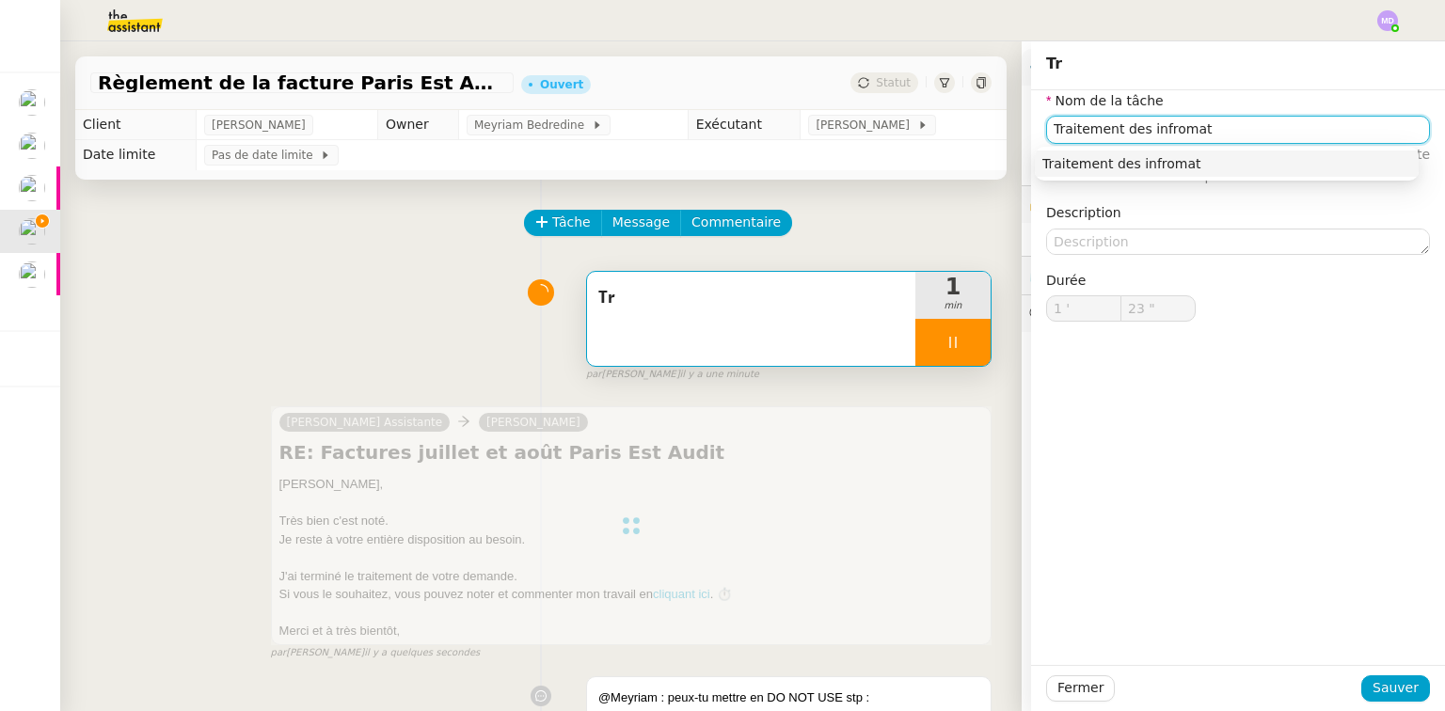
type input "24 ""
type input "Traitement des inf"
type input "25 ""
type input "Traitement des informations"
click at [1125, 172] on div "Traitement des informations" at bounding box center [1227, 163] width 369 height 17
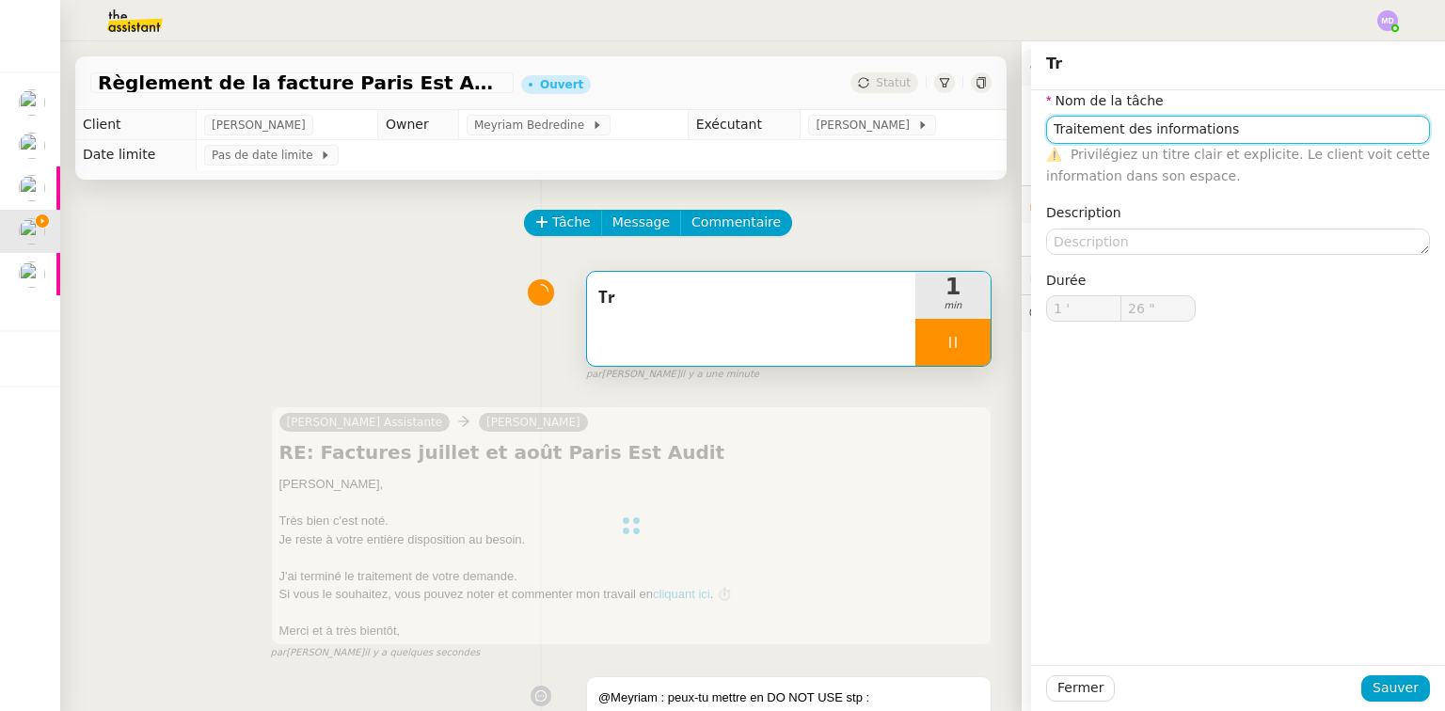
type input "27 ""
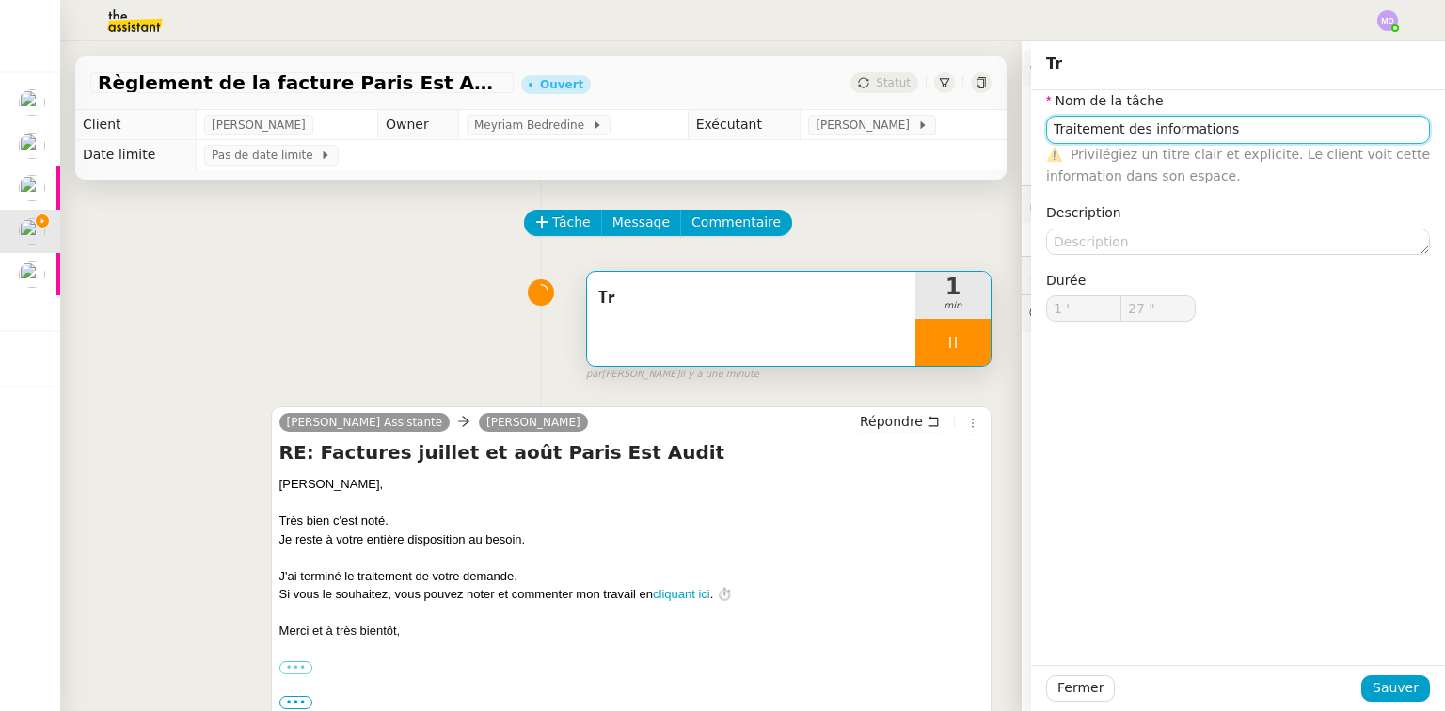
type input "Tr"
type input "1 '"
type input "27 ""
type input "Tr"
type input "1 '"
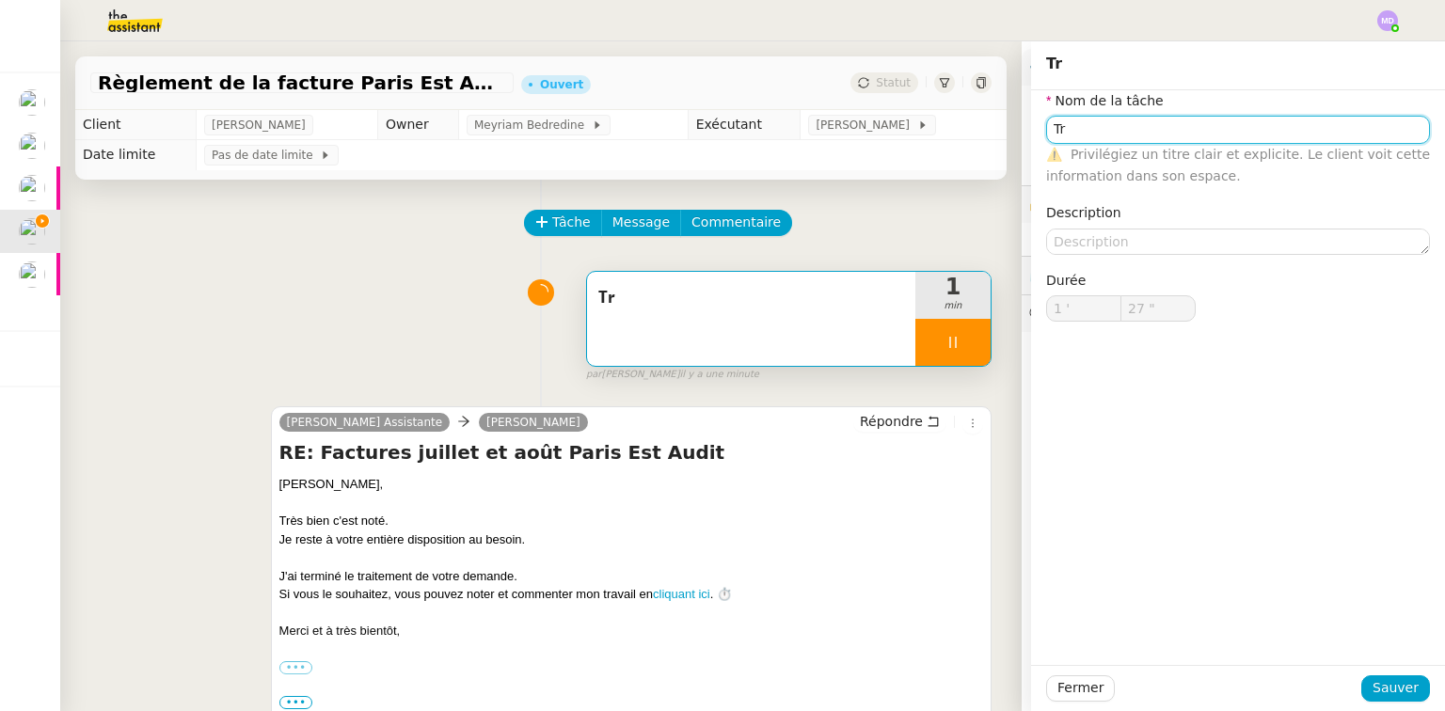
type input "27 ""
drag, startPoint x: 1398, startPoint y: 707, endPoint x: 1396, endPoint y: 691, distance: 16.2
click at [1397, 707] on div "Fermer Sauver" at bounding box center [1238, 688] width 414 height 46
type input "Tr"
type input "1 '"
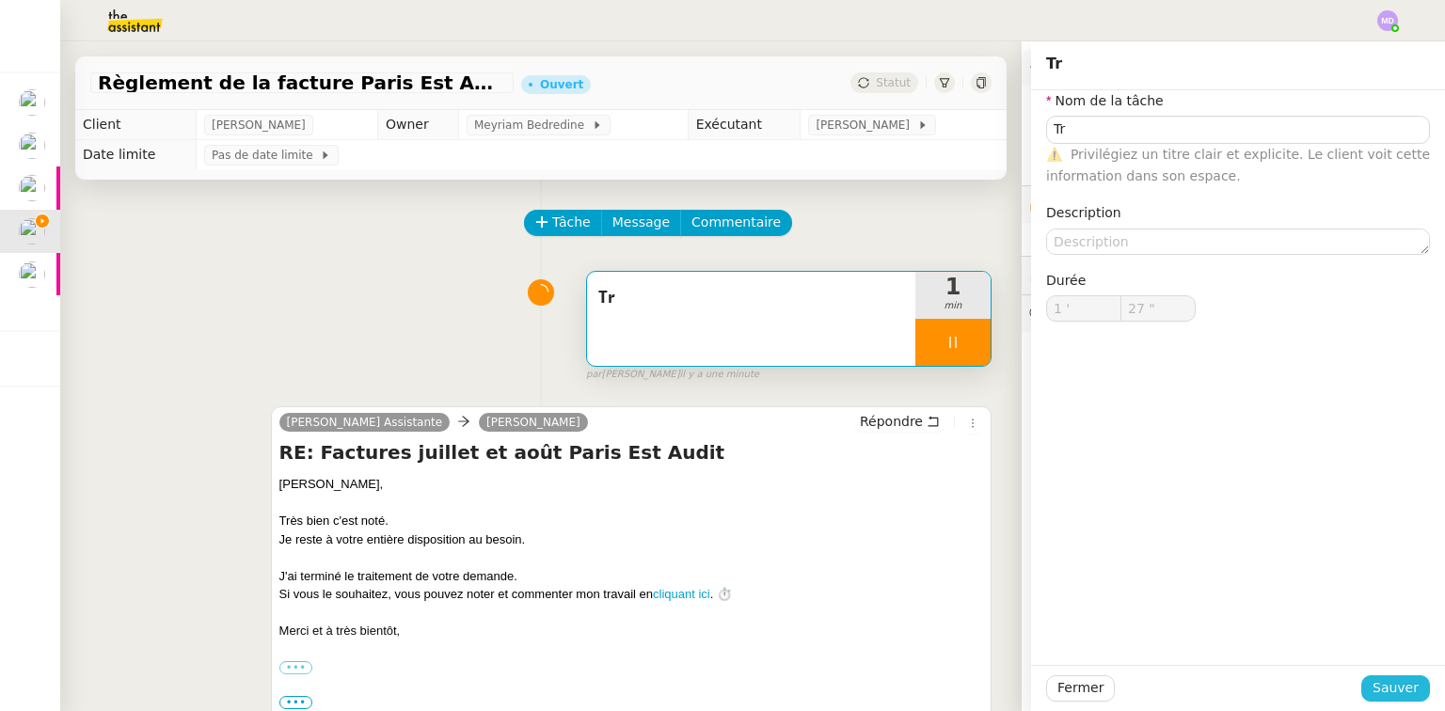
type input "28 ""
click at [1396, 691] on span "Sauver" at bounding box center [1396, 689] width 46 height 22
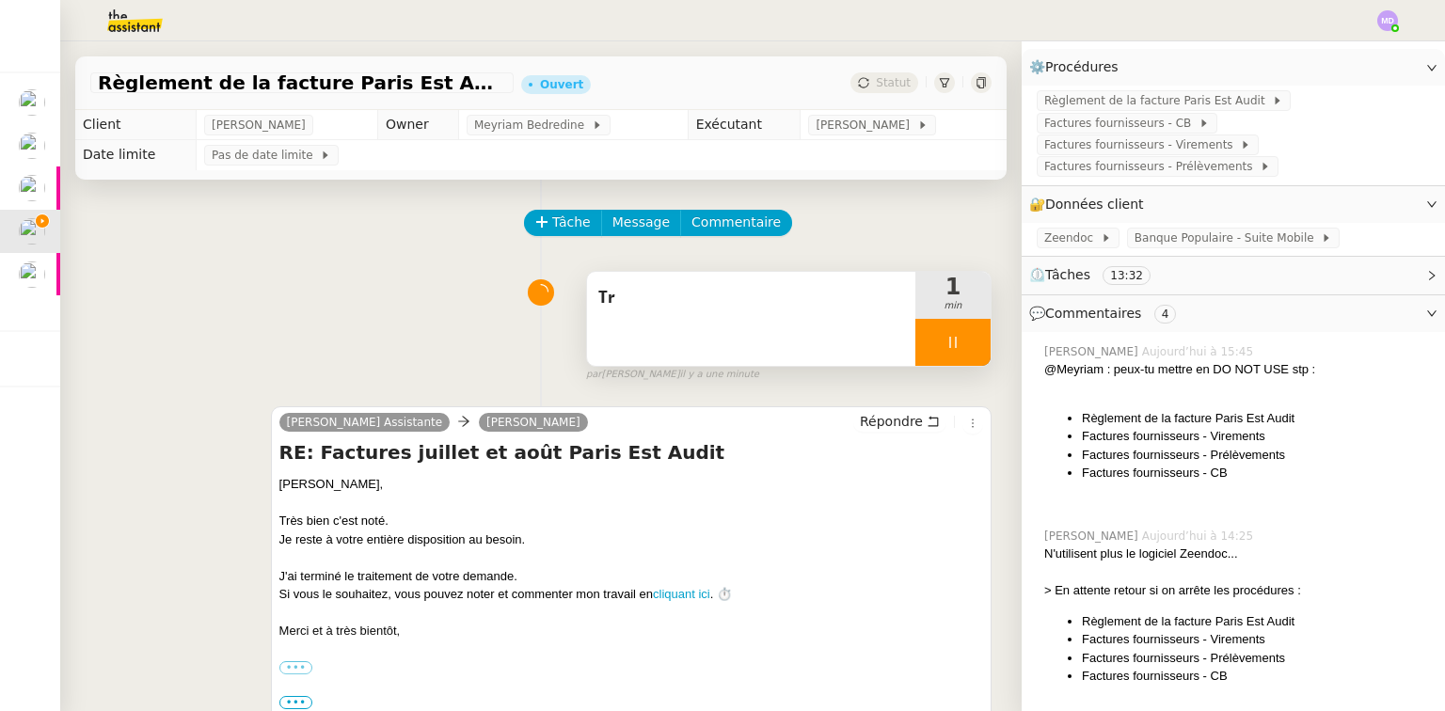
click at [842, 345] on div "Tr" at bounding box center [751, 319] width 328 height 94
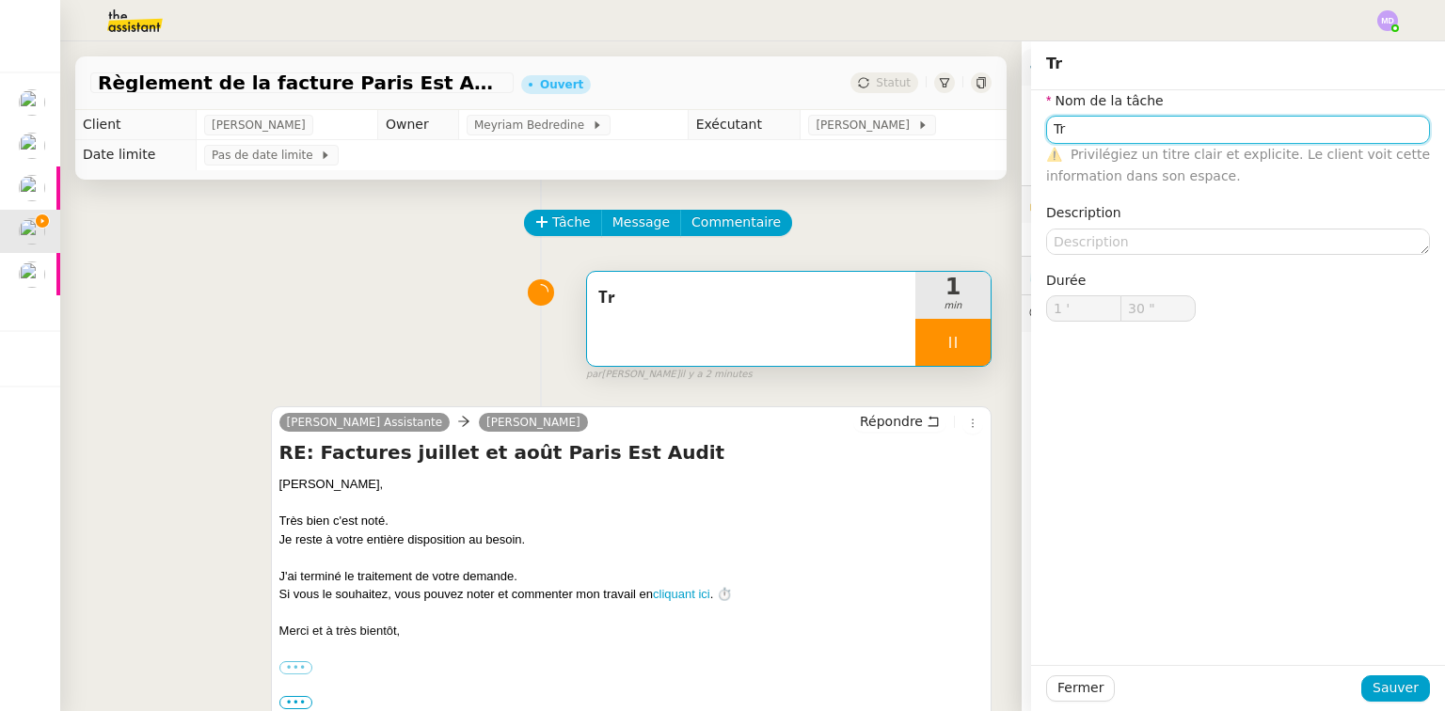
click at [1144, 130] on input "Tr" at bounding box center [1238, 129] width 384 height 27
type input "Trait"
type input "31 ""
type input "Traitement des"
type input "32 ""
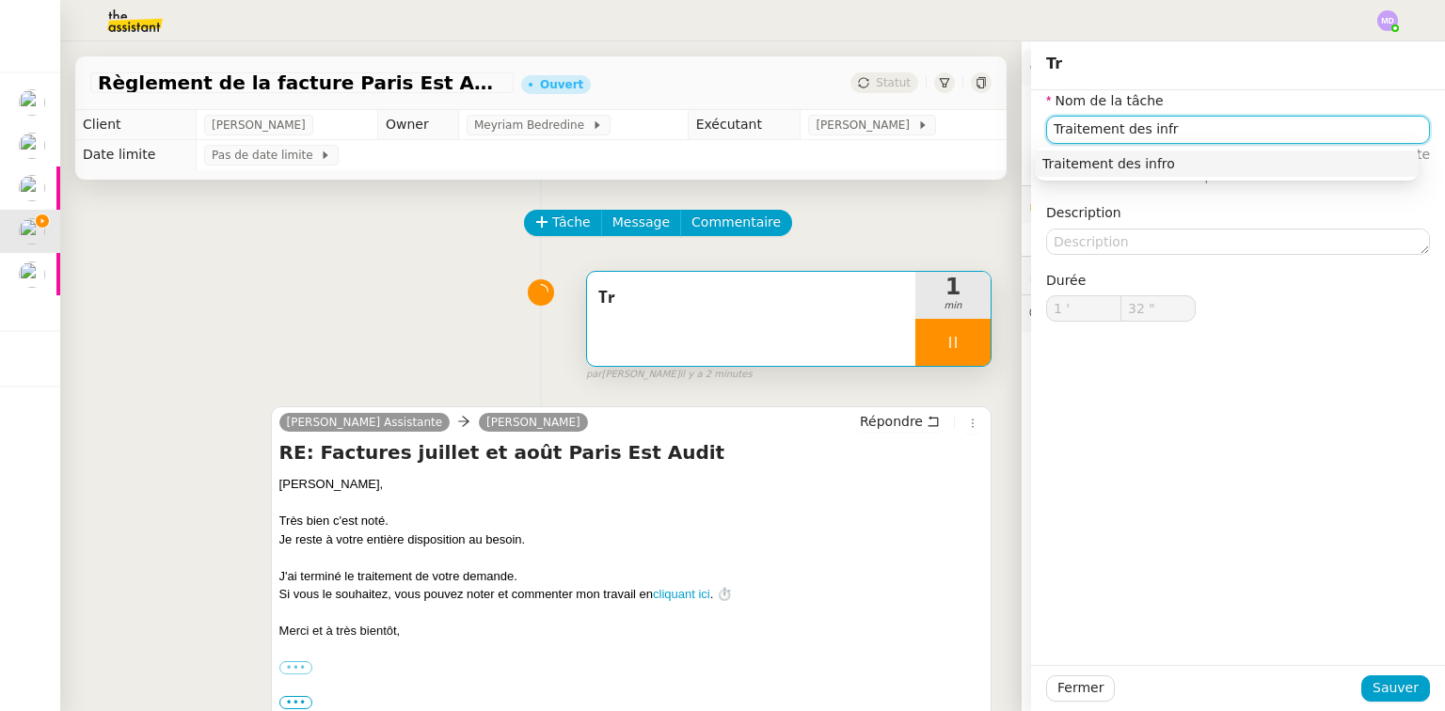
type input "Traitement des inf"
type input "33 ""
type input "Traitement des informa"
type input "34 ""
type input "Traitement des informations"
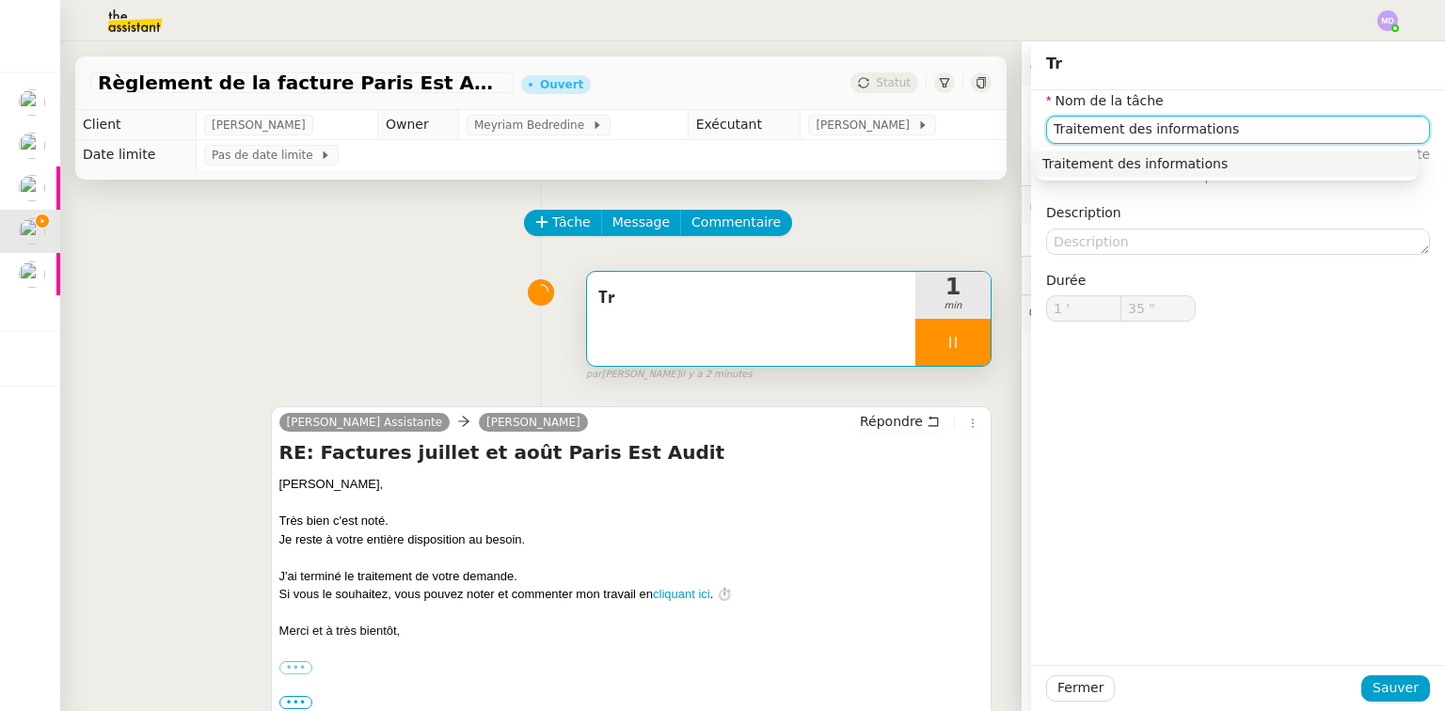
click at [1139, 158] on div "Traitement des informations" at bounding box center [1227, 163] width 369 height 17
type input "36 ""
type input "Traitement des informations"
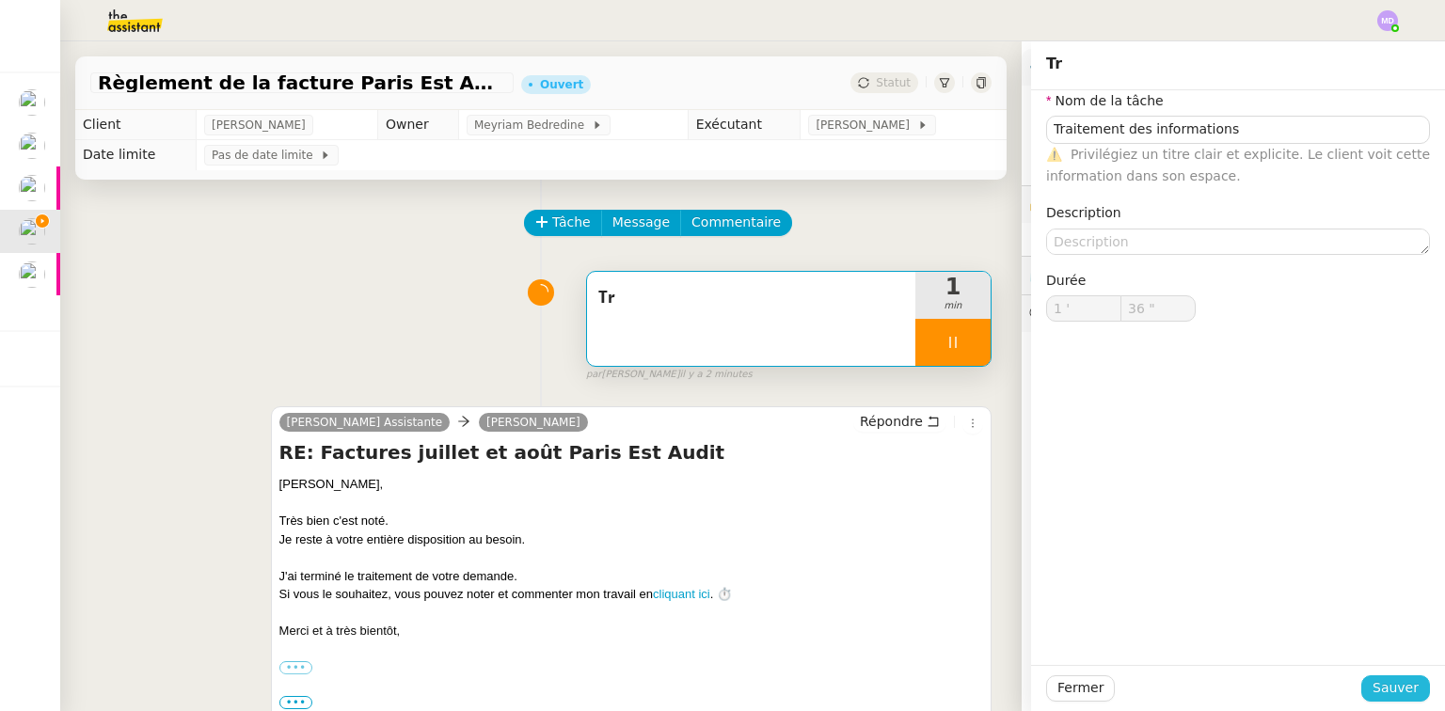
click at [1381, 685] on span "Sauver" at bounding box center [1396, 689] width 46 height 22
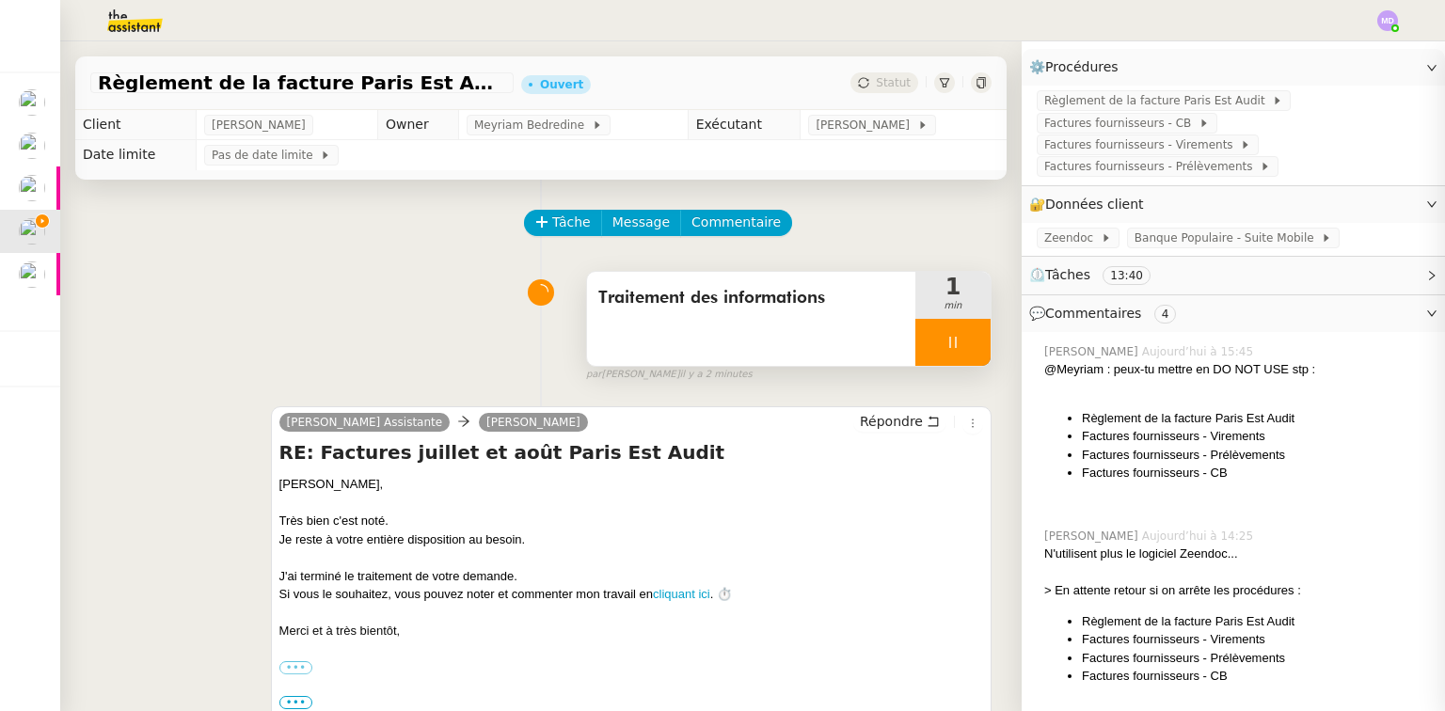
click at [946, 339] on div at bounding box center [953, 342] width 75 height 47
click at [965, 339] on icon at bounding box center [972, 342] width 15 height 15
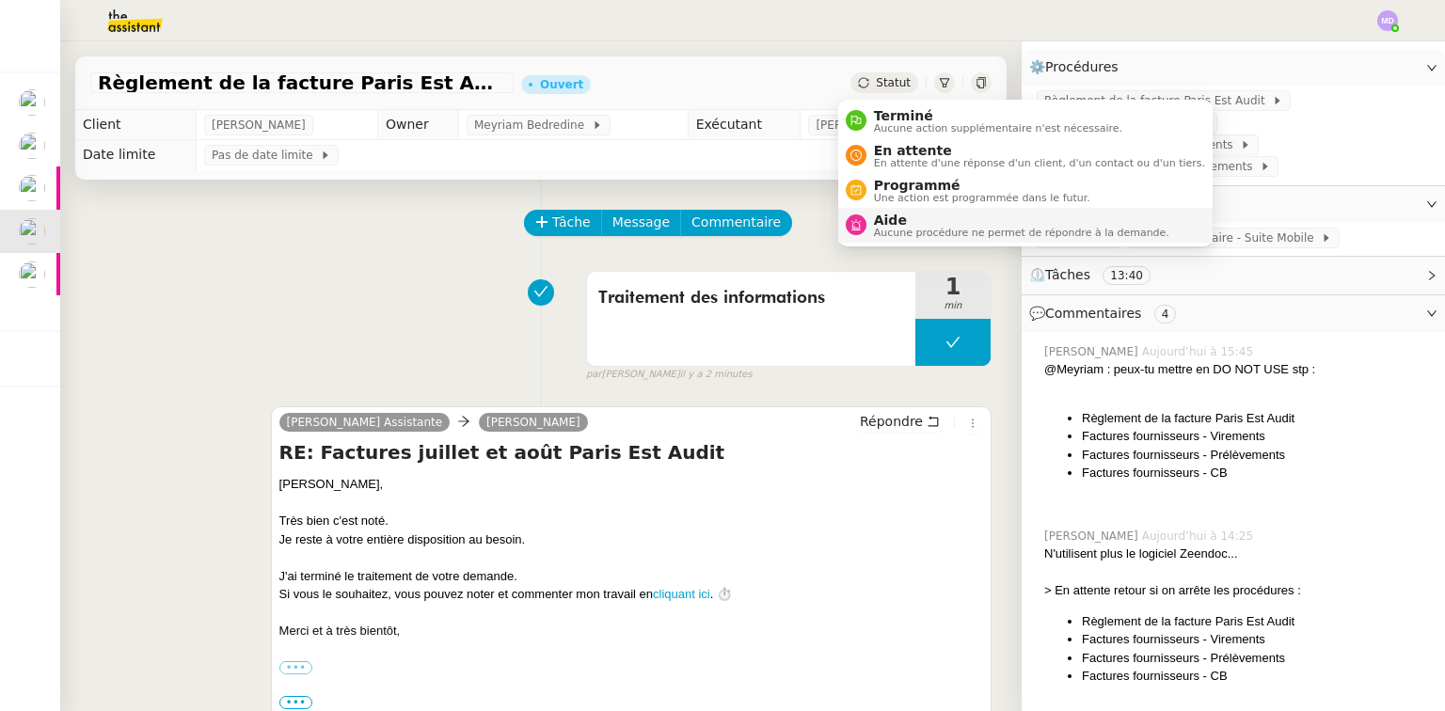
click at [892, 215] on span "Aide" at bounding box center [1021, 220] width 295 height 15
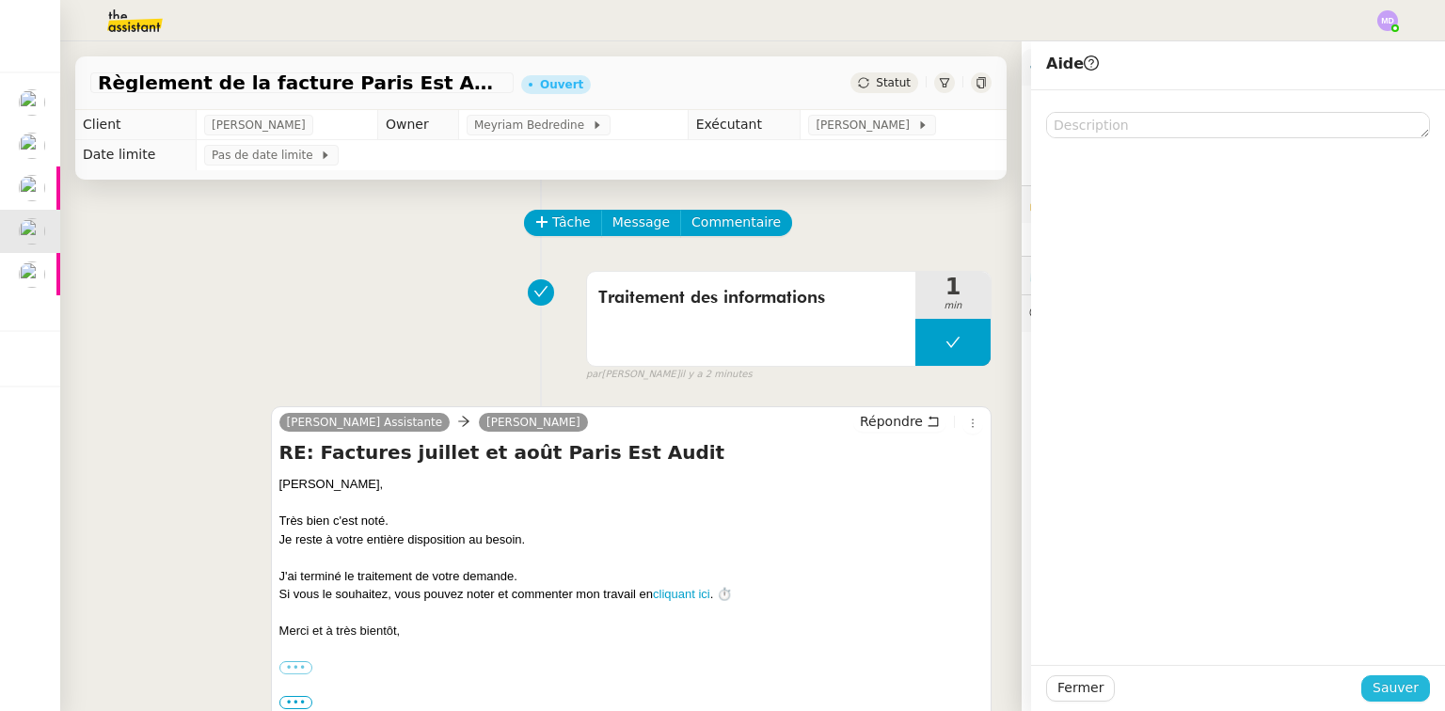
click at [1366, 690] on button "Sauver" at bounding box center [1396, 689] width 69 height 26
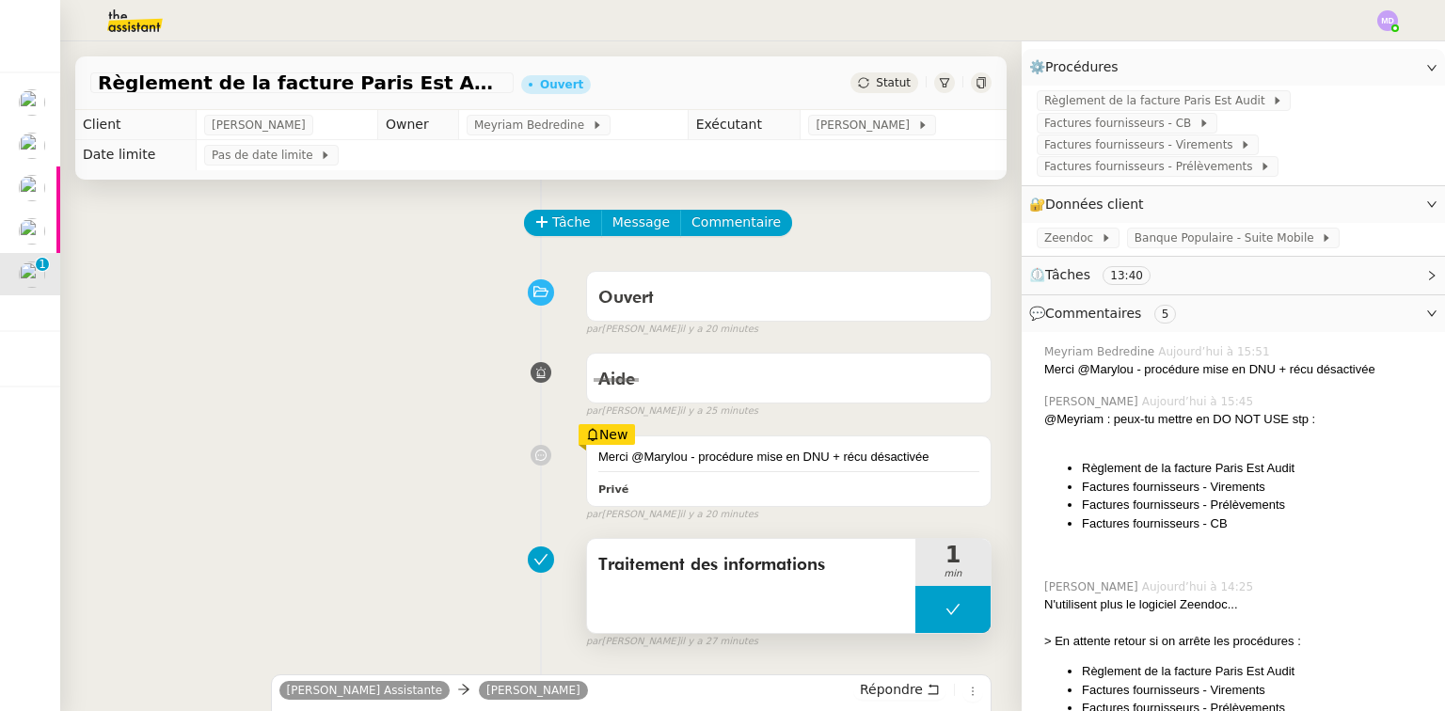
click at [916, 615] on button at bounding box center [953, 609] width 75 height 47
click at [927, 615] on icon at bounding box center [934, 609] width 15 height 15
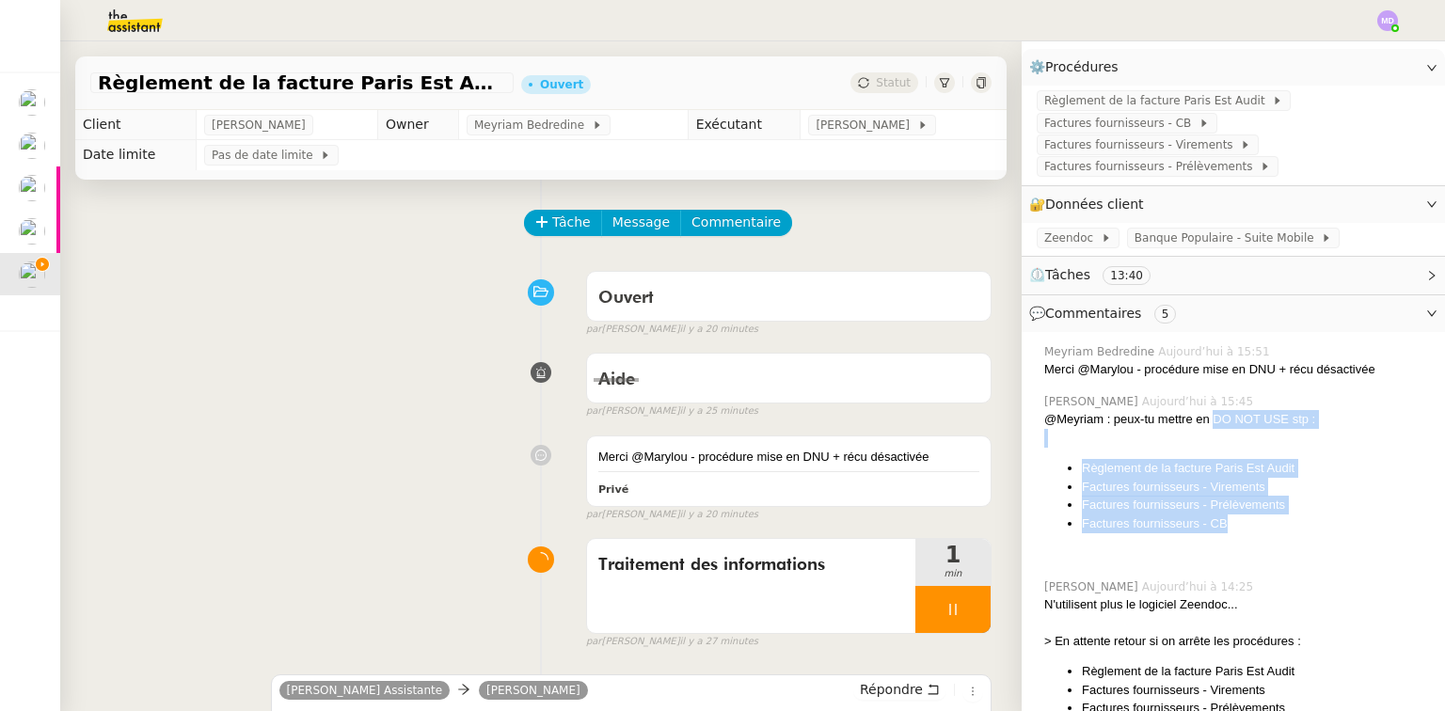
drag, startPoint x: 1218, startPoint y: 510, endPoint x: 1201, endPoint y: 403, distance: 108.6
click at [1201, 410] on div "@Meyriam : peux-tu mettre en DO NOT USE stp : Règlement de la facture Paris Est…" at bounding box center [1238, 486] width 386 height 153
copy div "DO NOT USE stp : Règlement de la facture Paris Est Audit Factures fournisseurs …"
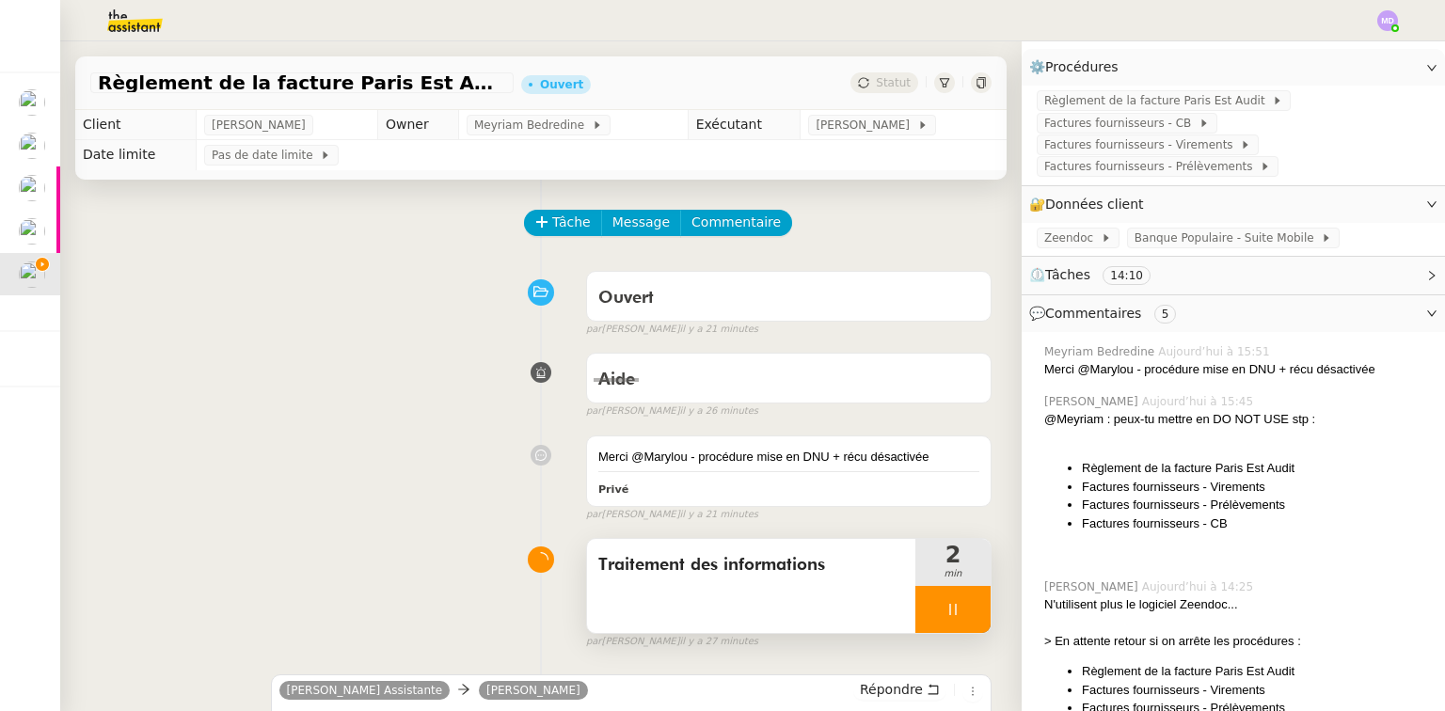
click at [933, 619] on div at bounding box center [953, 609] width 75 height 47
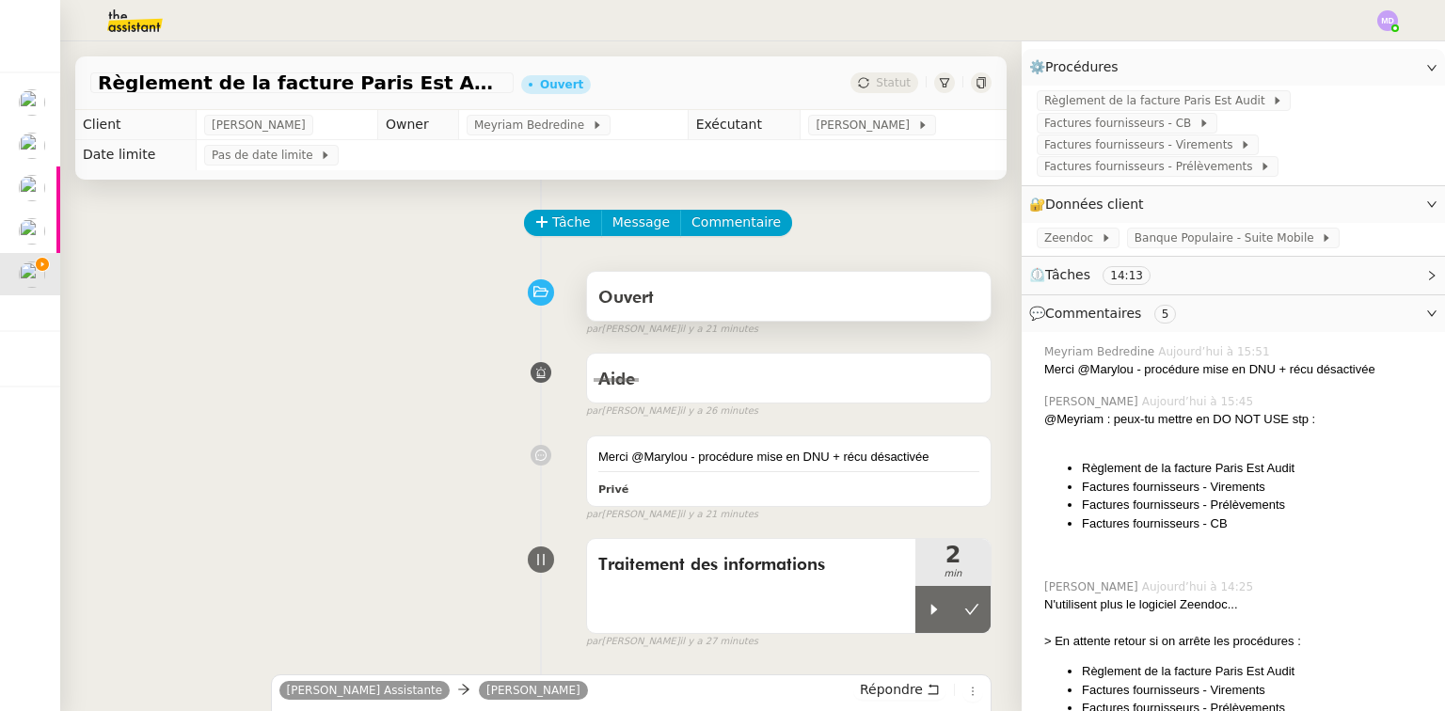
drag, startPoint x: 960, startPoint y: 614, endPoint x: 862, endPoint y: 317, distance: 312.2
click at [965, 606] on icon at bounding box center [972, 609] width 15 height 15
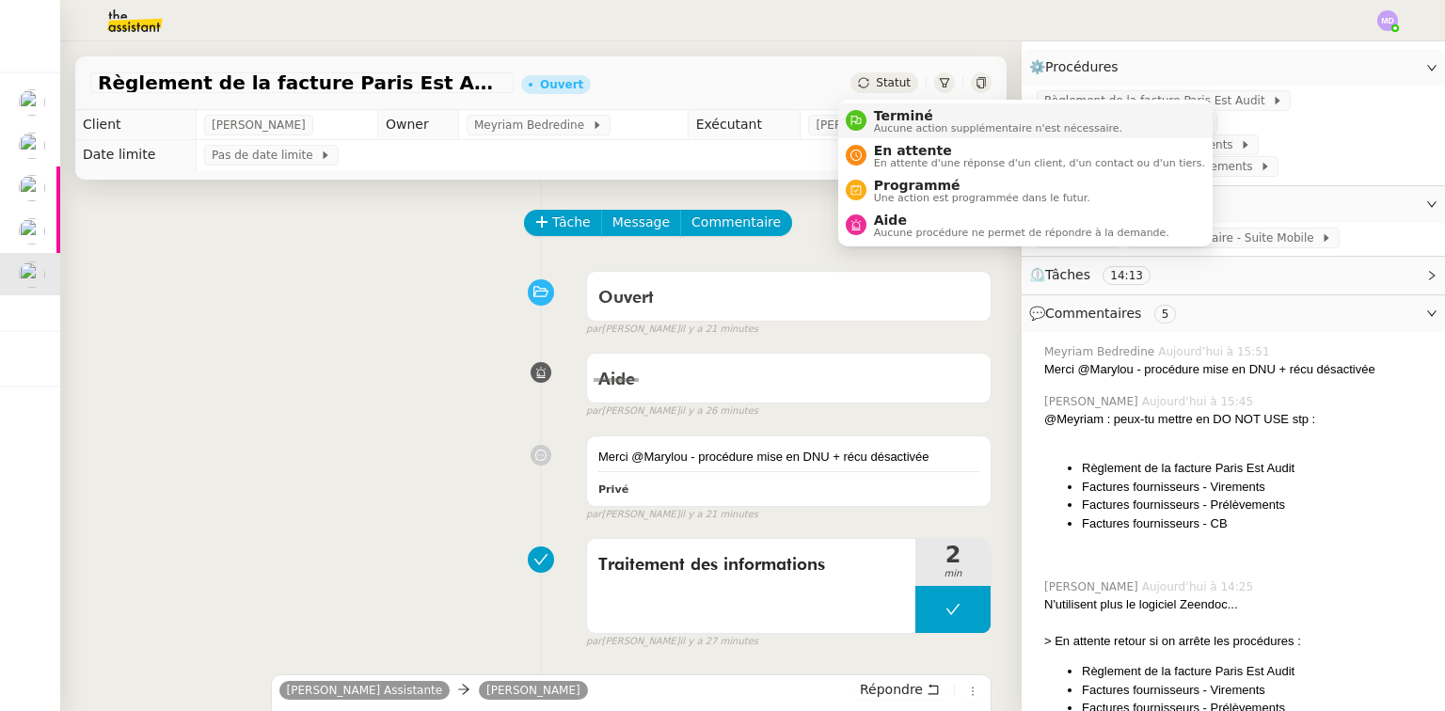
click at [880, 110] on span "Terminé" at bounding box center [998, 115] width 248 height 15
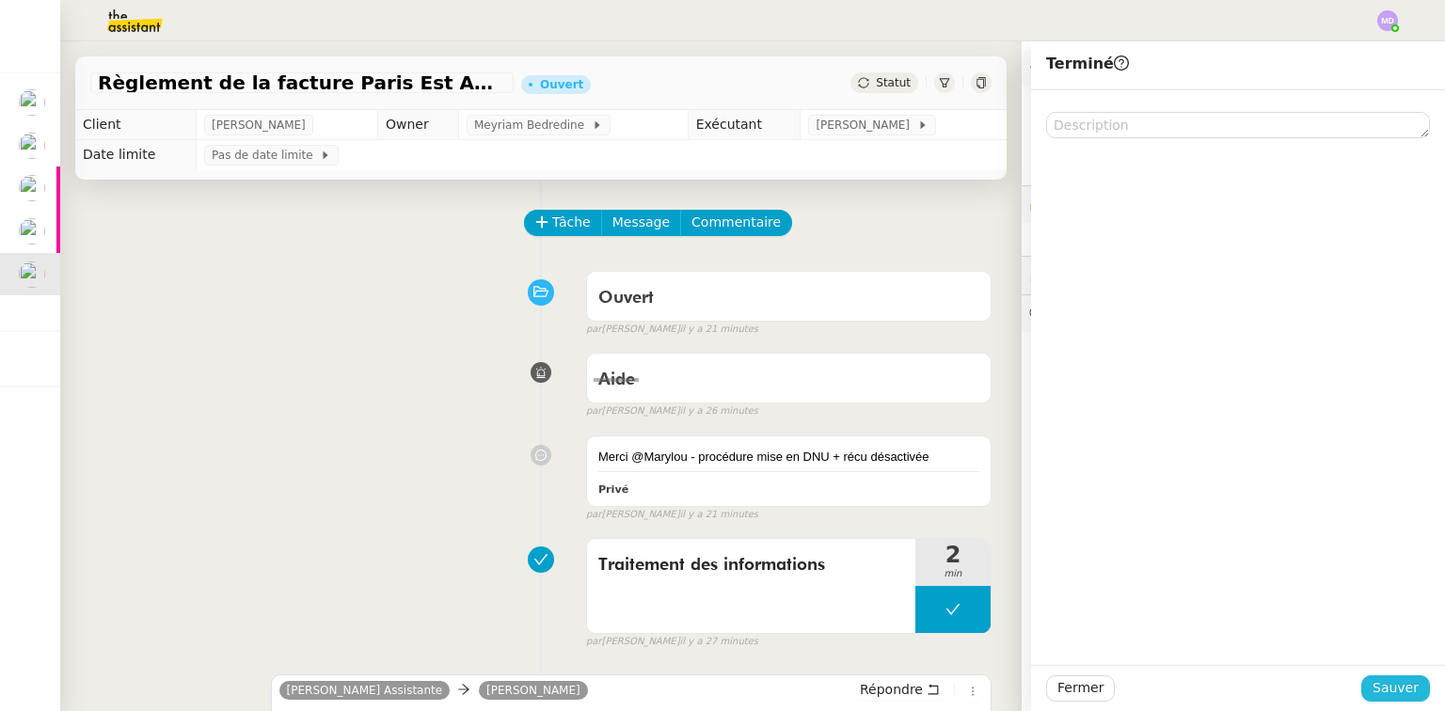
click at [1387, 694] on span "Sauver" at bounding box center [1396, 689] width 46 height 22
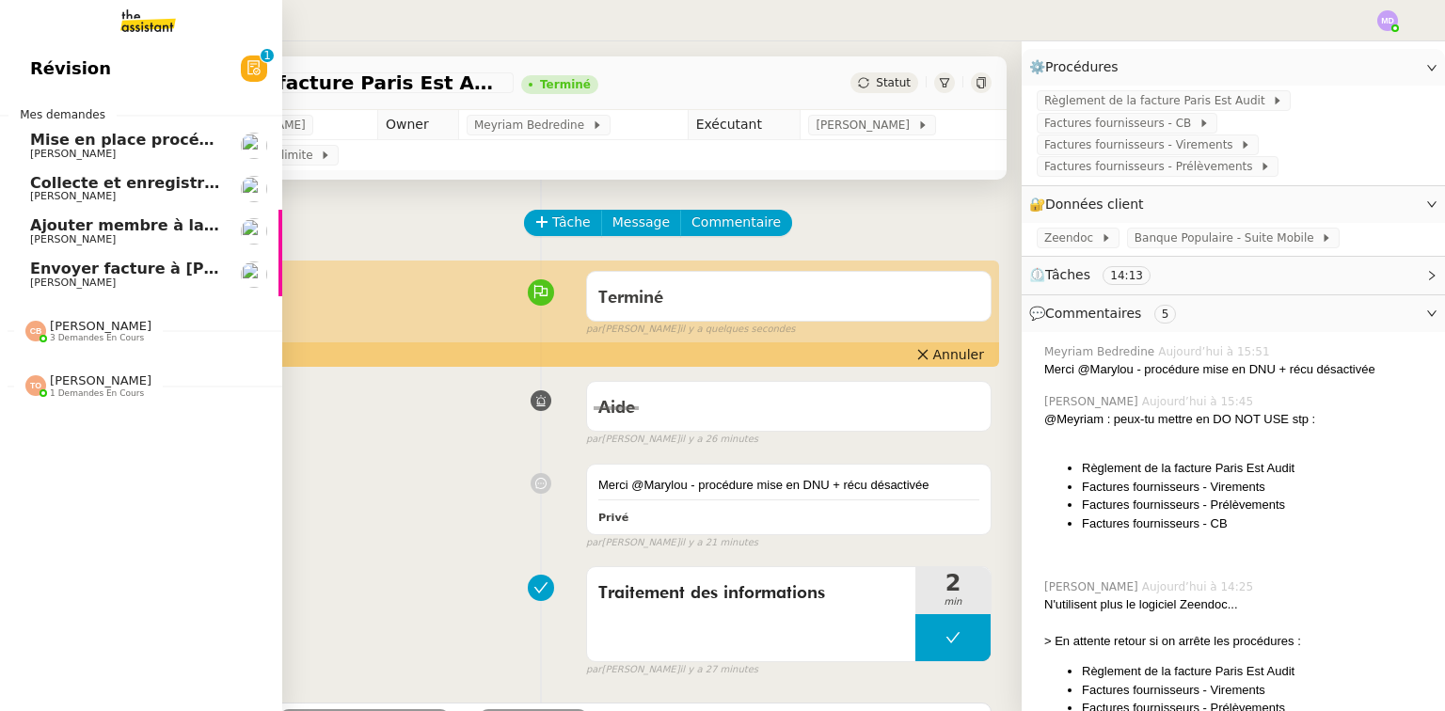
click at [128, 235] on span "[PERSON_NAME]" at bounding box center [125, 239] width 190 height 11
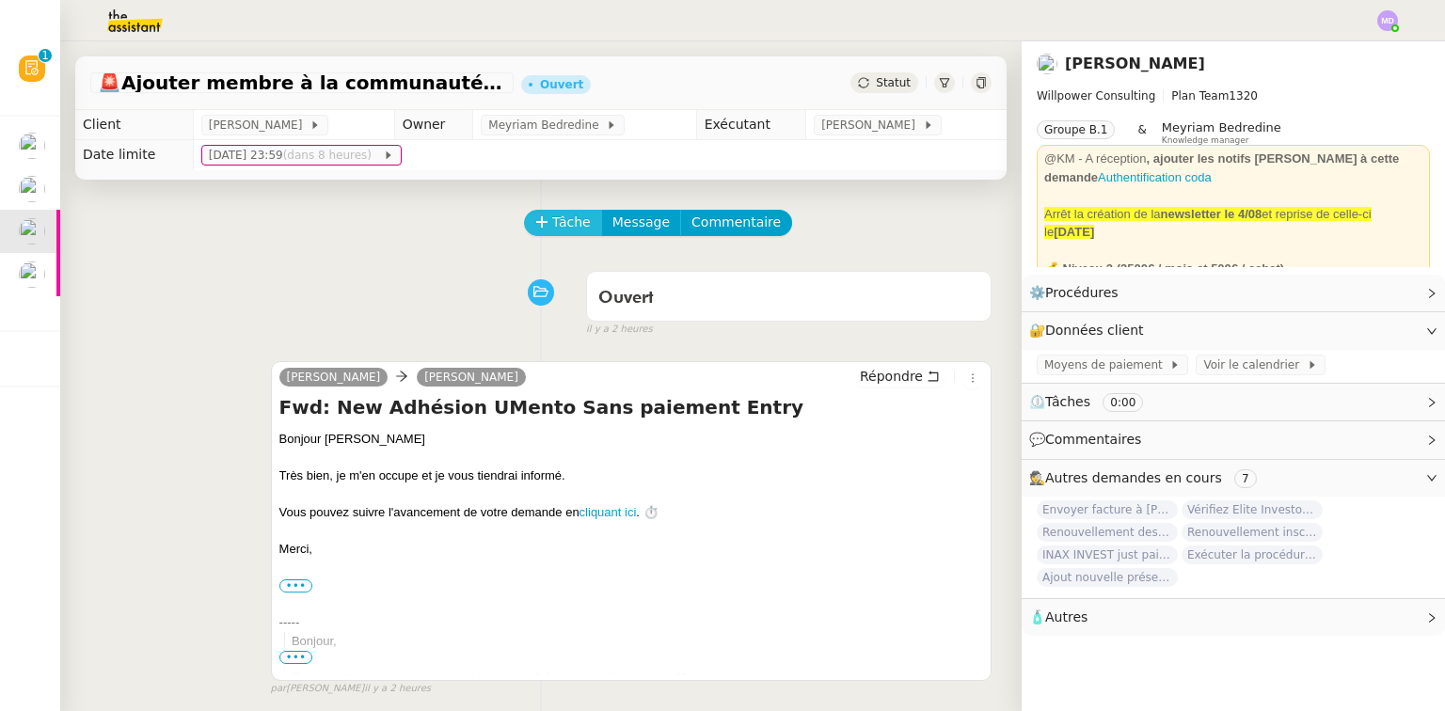
click at [528, 232] on button "Tâche" at bounding box center [563, 223] width 78 height 26
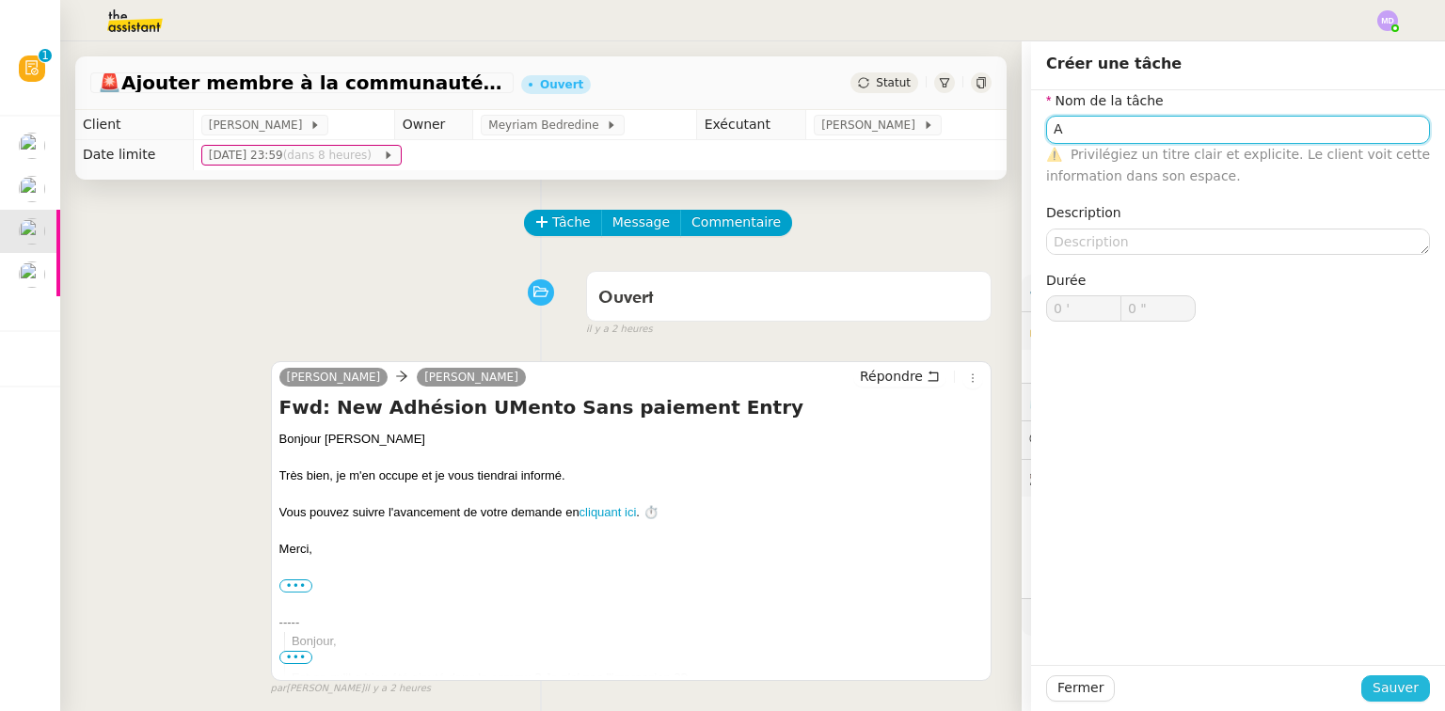
type input "A"
click at [1404, 685] on span "Sauver" at bounding box center [1396, 689] width 46 height 22
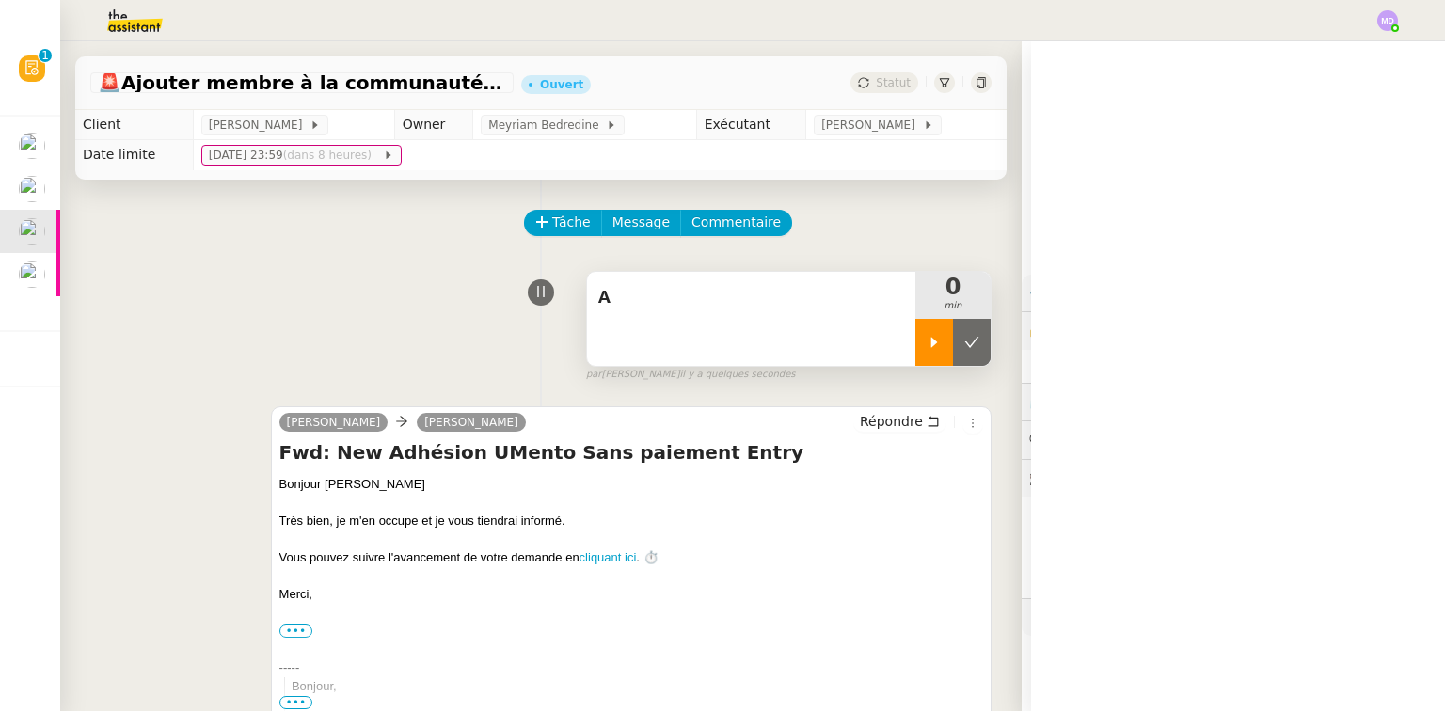
click at [927, 346] on icon at bounding box center [934, 342] width 15 height 15
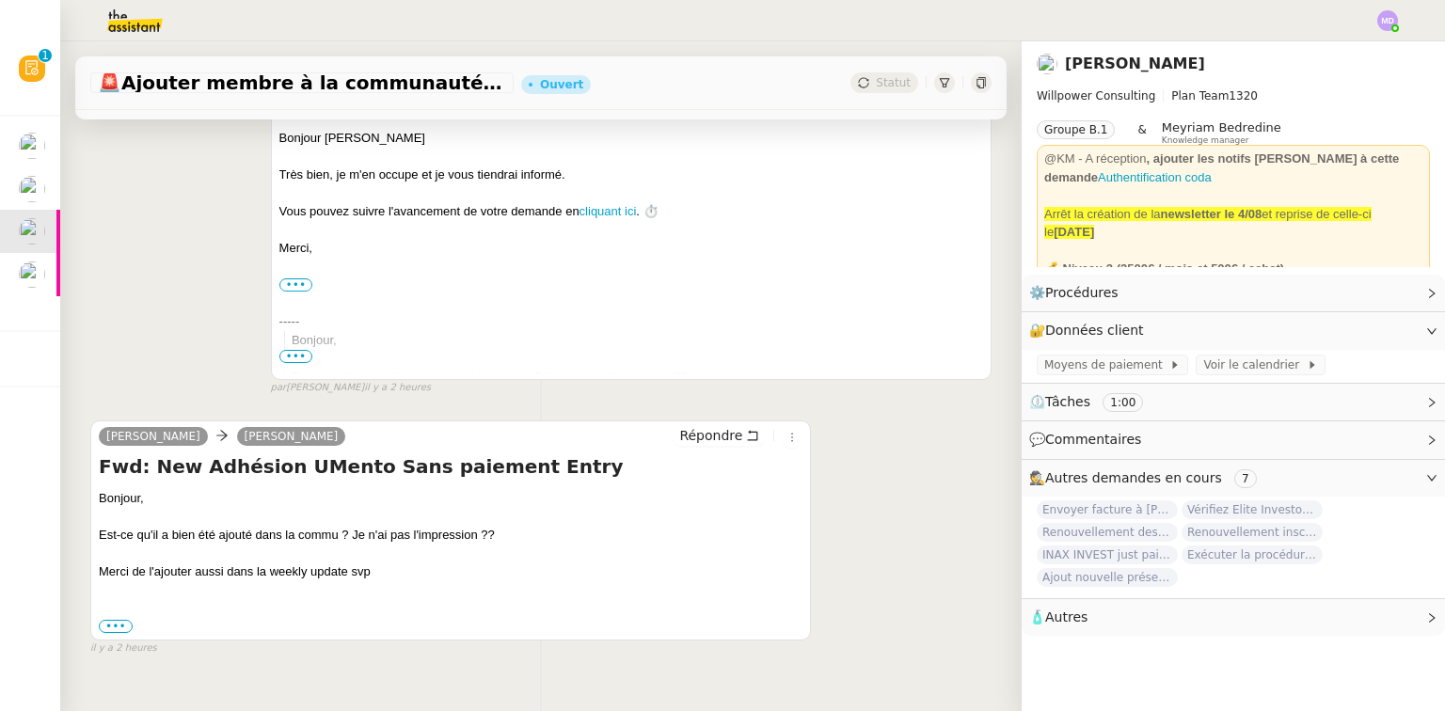
scroll to position [391, 0]
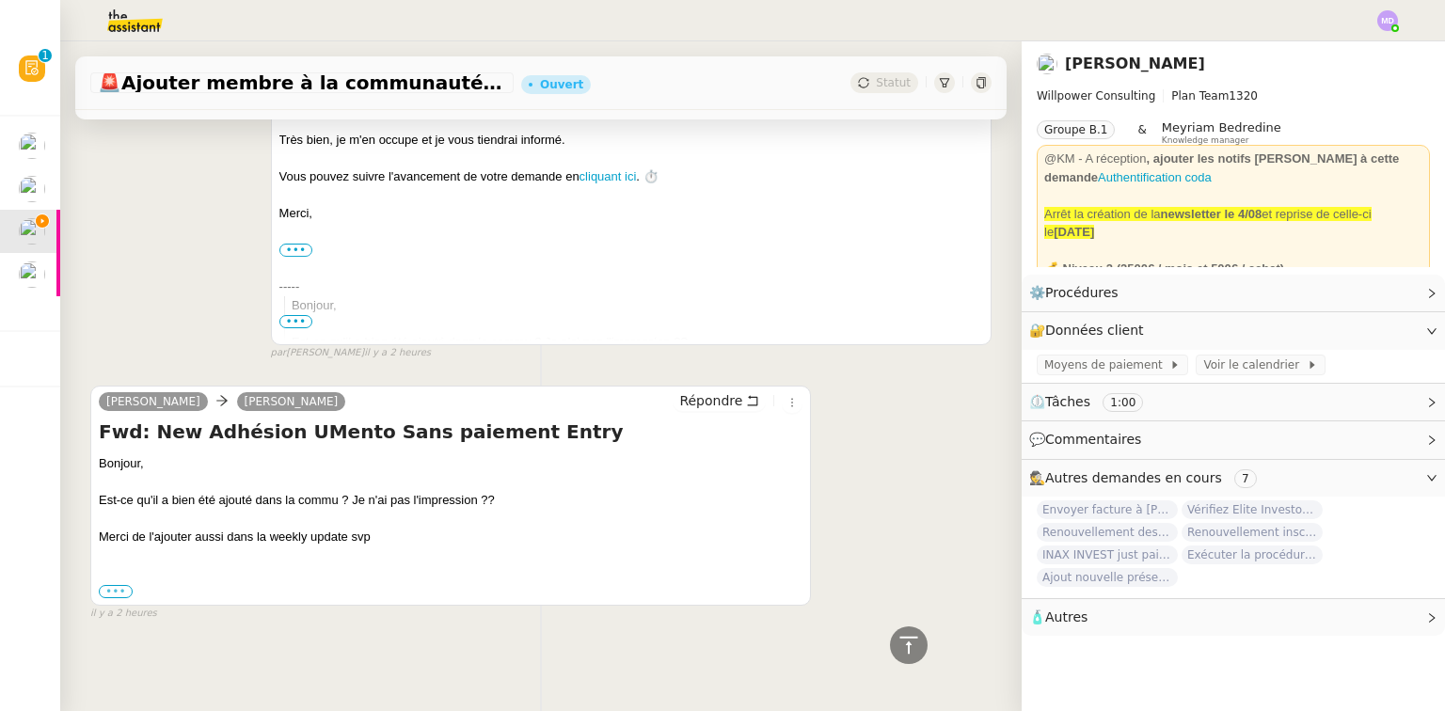
click at [118, 586] on label "•••" at bounding box center [116, 591] width 34 height 13
click at [0, 0] on input "•••" at bounding box center [0, 0] width 0 height 0
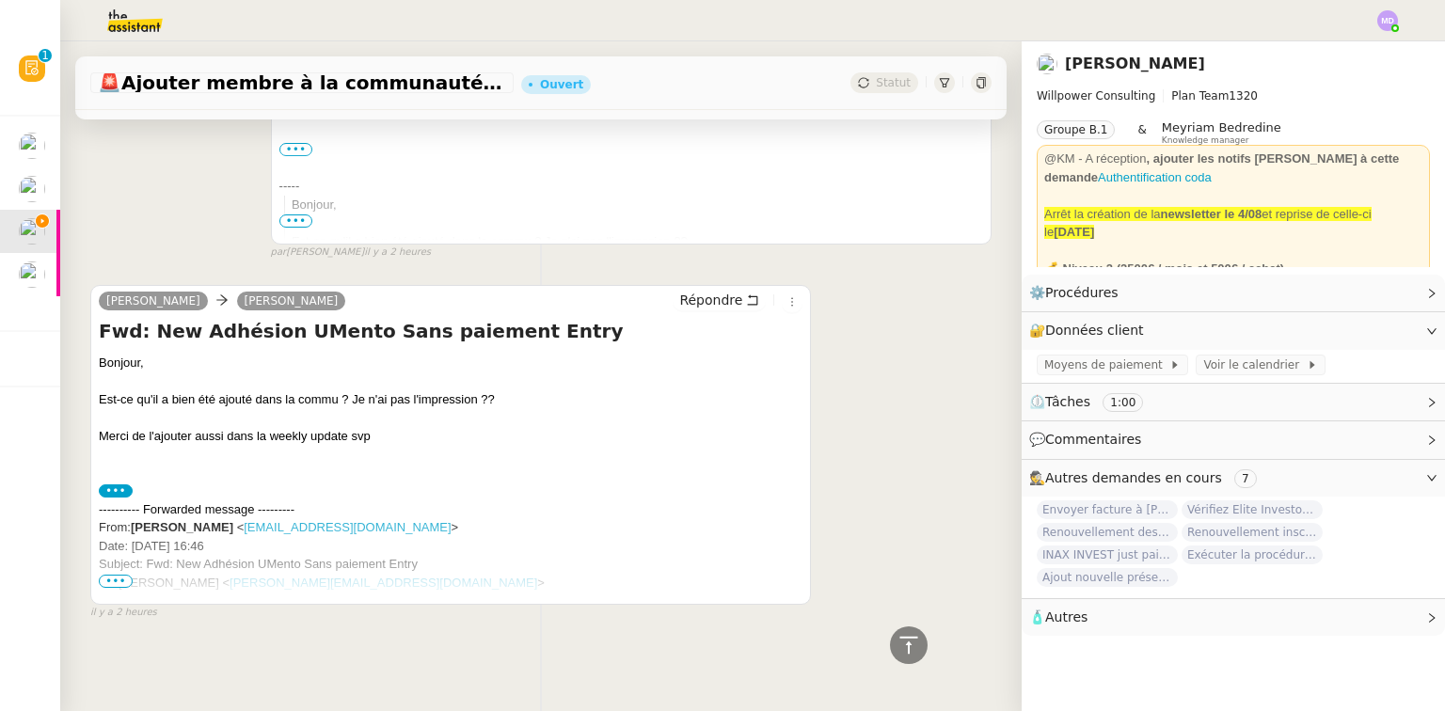
scroll to position [492, 0]
click at [120, 576] on span "•••" at bounding box center [116, 581] width 34 height 13
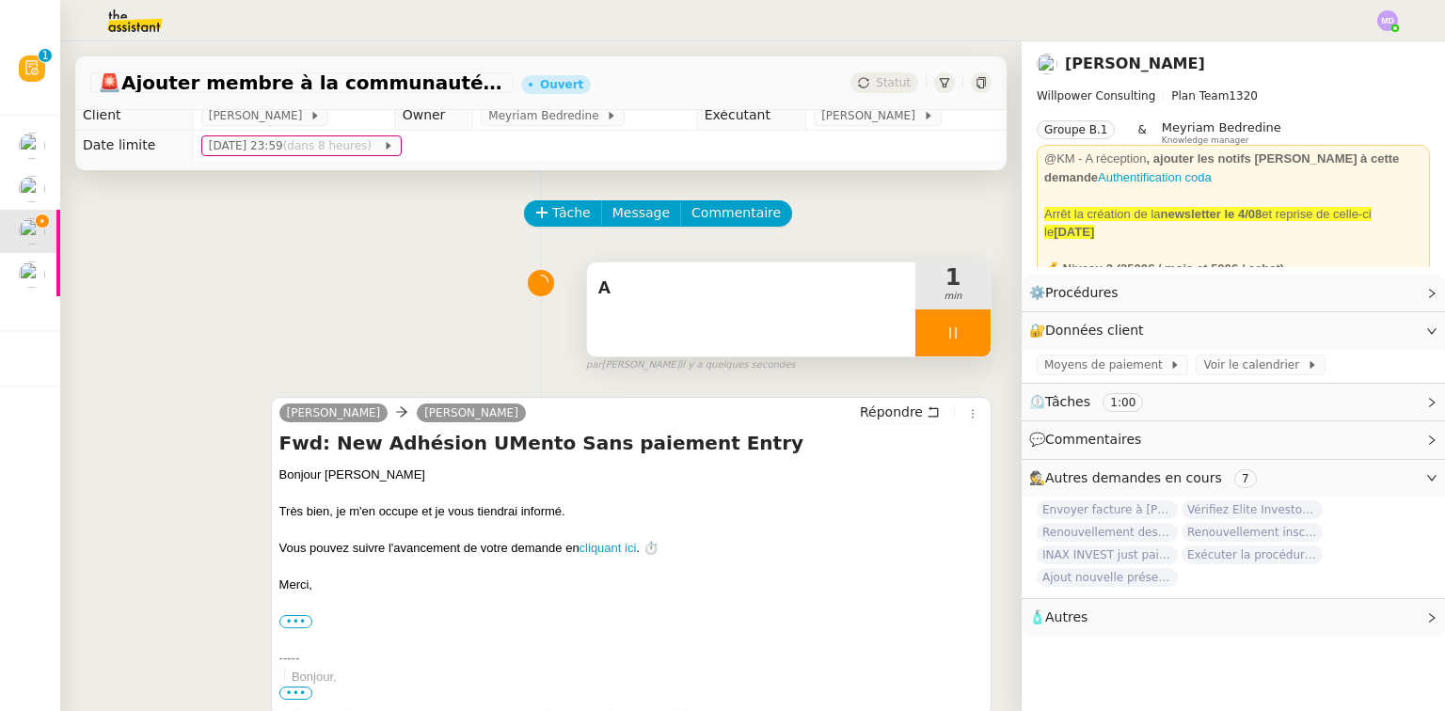
scroll to position [0, 0]
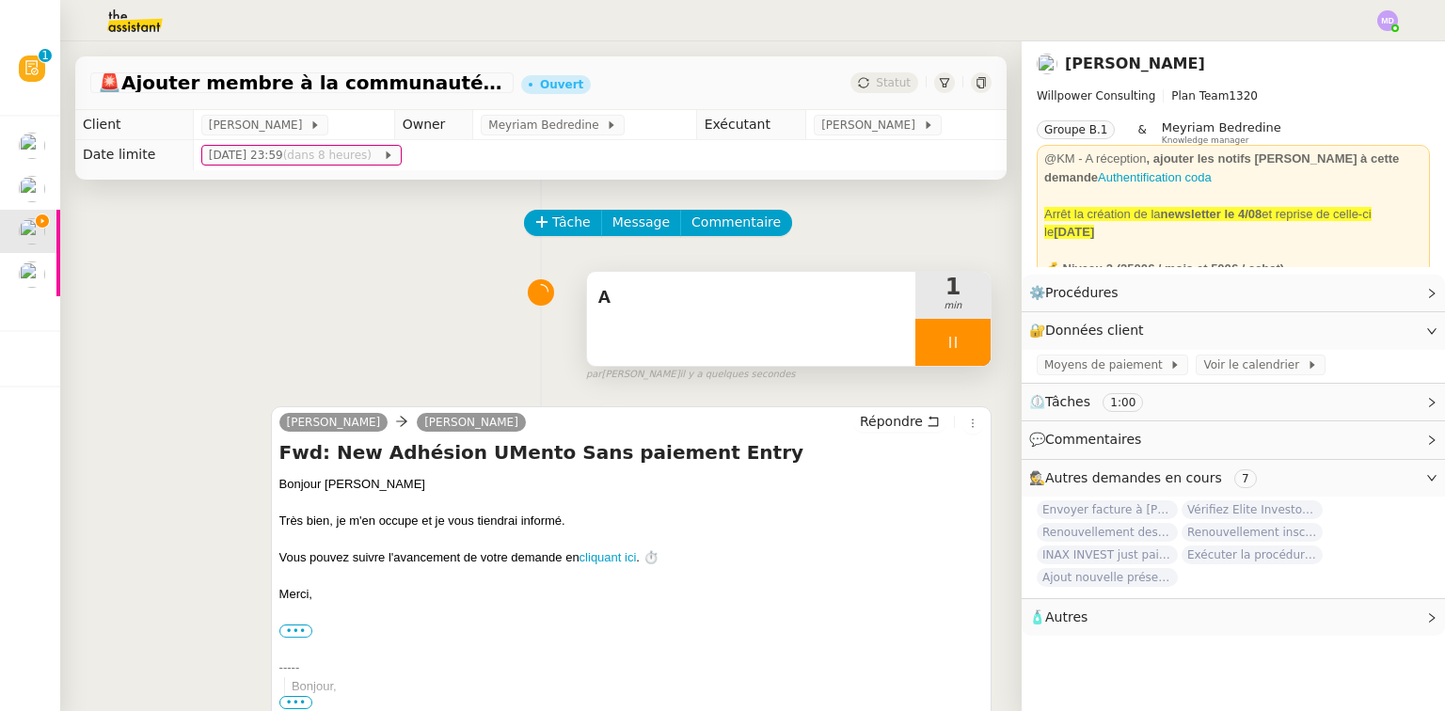
click at [734, 316] on div "A" at bounding box center [751, 319] width 328 height 94
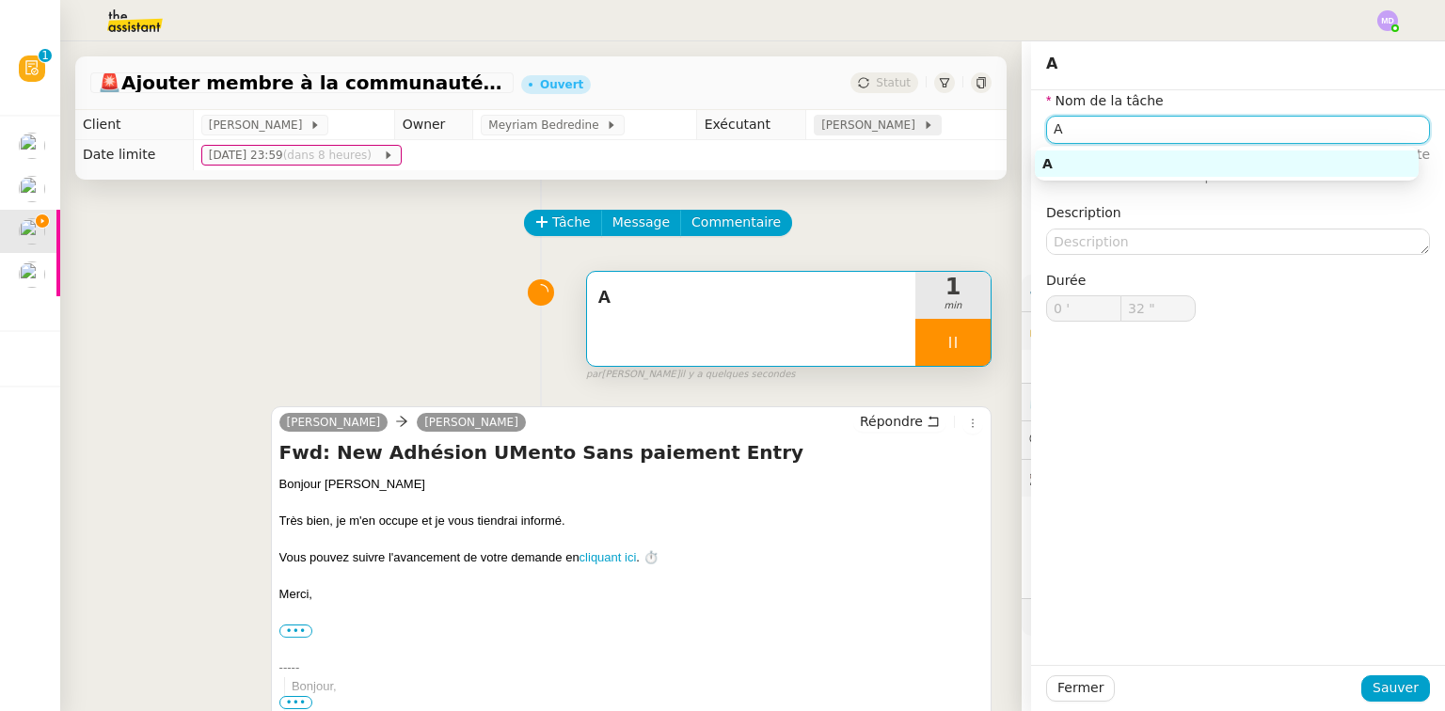
drag, startPoint x: 1031, startPoint y: 122, endPoint x: 842, endPoint y: 123, distance: 189.2
click at [844, 123] on app-ticket "🚨 Ajouter membre à la communauté UMento Ouvert Statut Client [PERSON_NAME] Owne…" at bounding box center [752, 376] width 1385 height 670
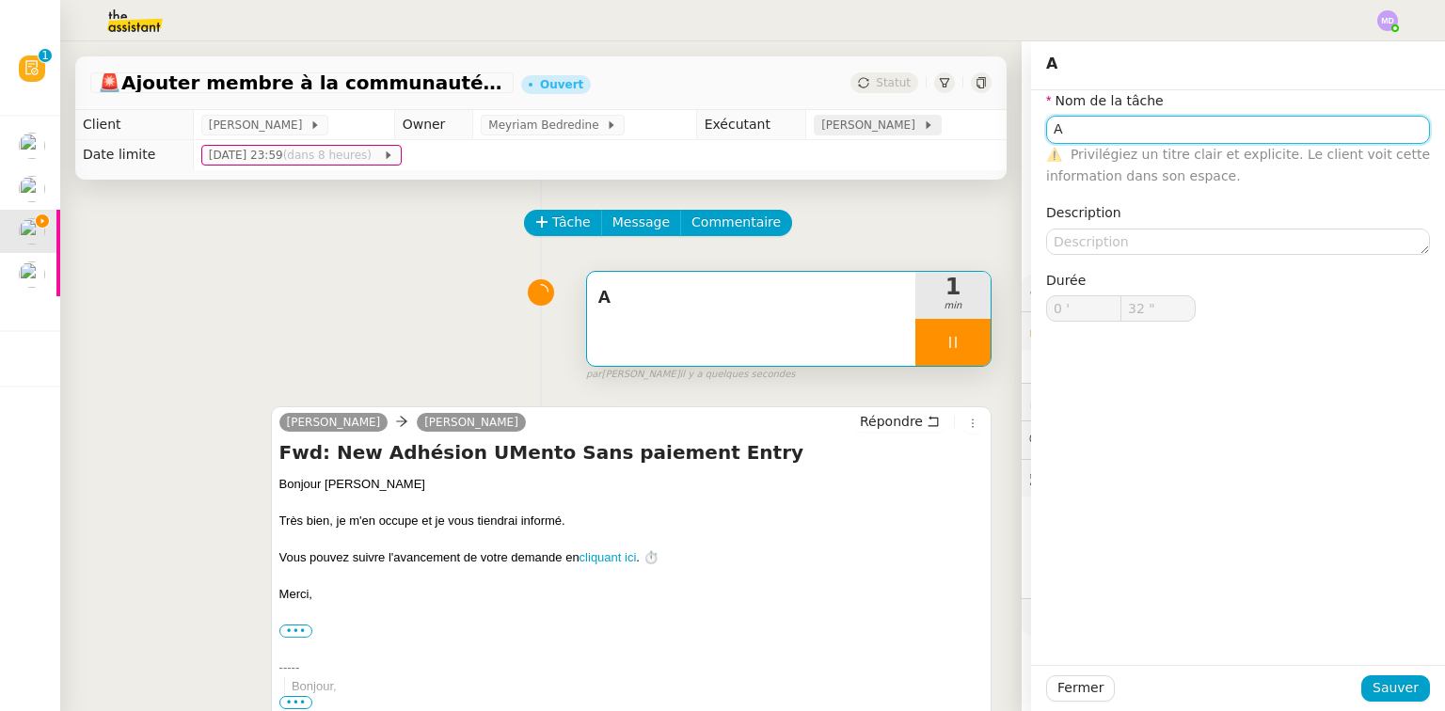
type input "33 ""
type input "Traitement"
type input "34 ""
type input "Traitement des infroma"
type input "35 ""
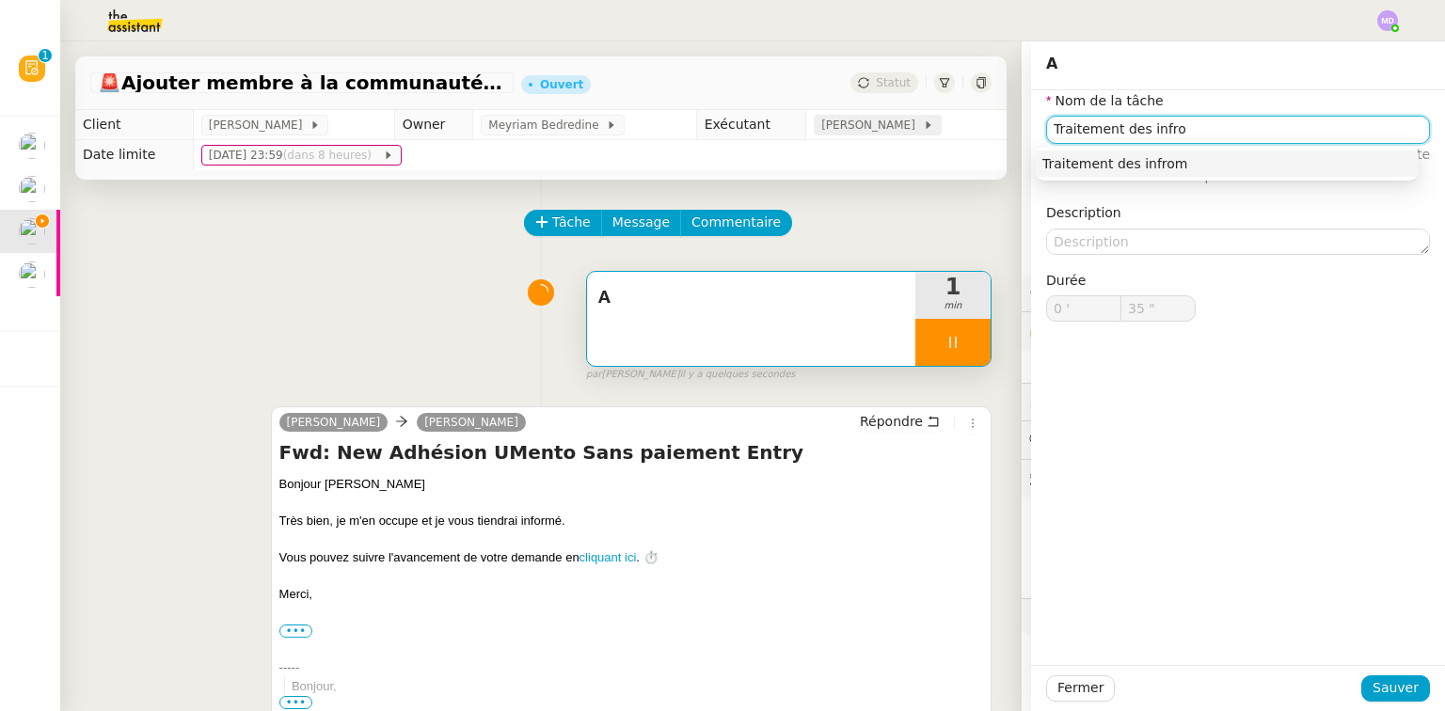
type input "Traitement des infr"
type input "36 ""
type input "Traitement des inform"
type input "37 ""
type input "Traitement des informations"
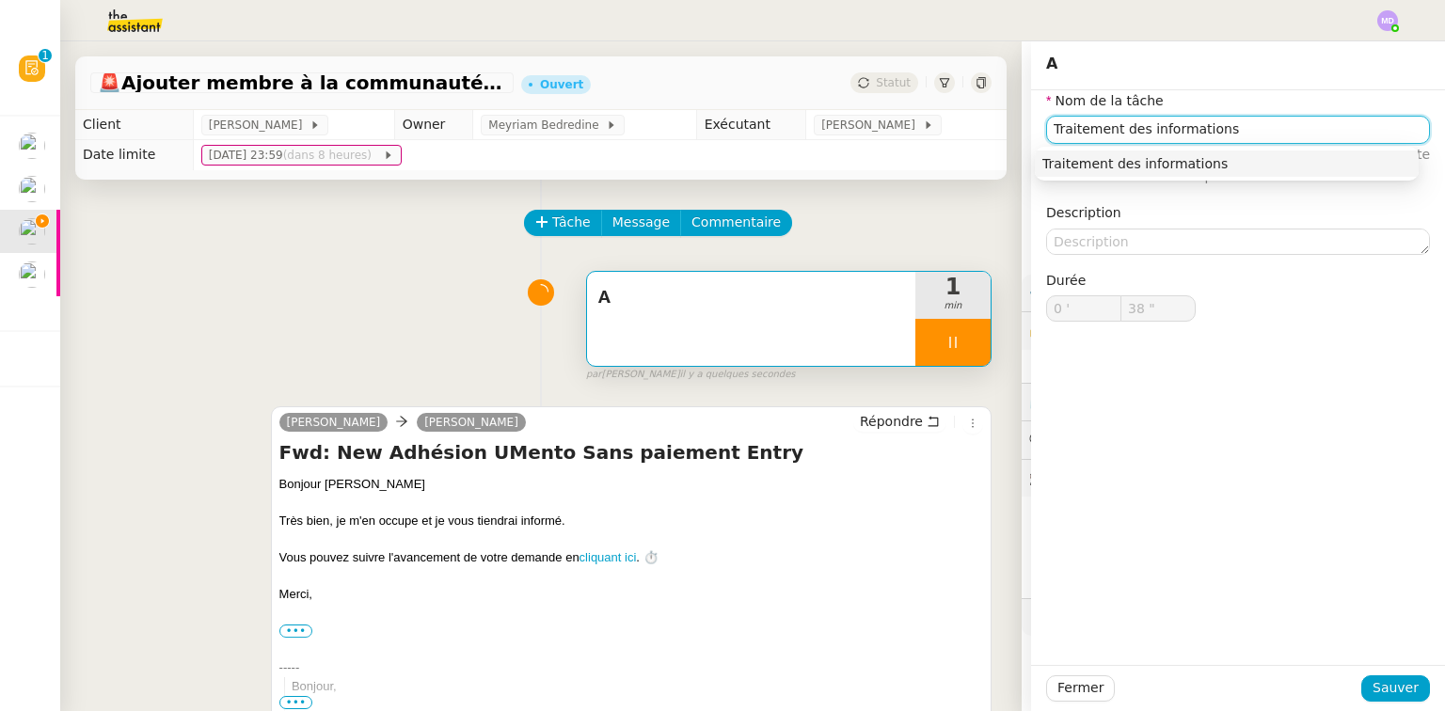
drag, startPoint x: 1245, startPoint y: 163, endPoint x: 1272, endPoint y: 465, distance: 303.3
click at [1244, 163] on div "Traitement des informations" at bounding box center [1227, 163] width 369 height 17
type input "39 ""
type input "Traitement des informations"
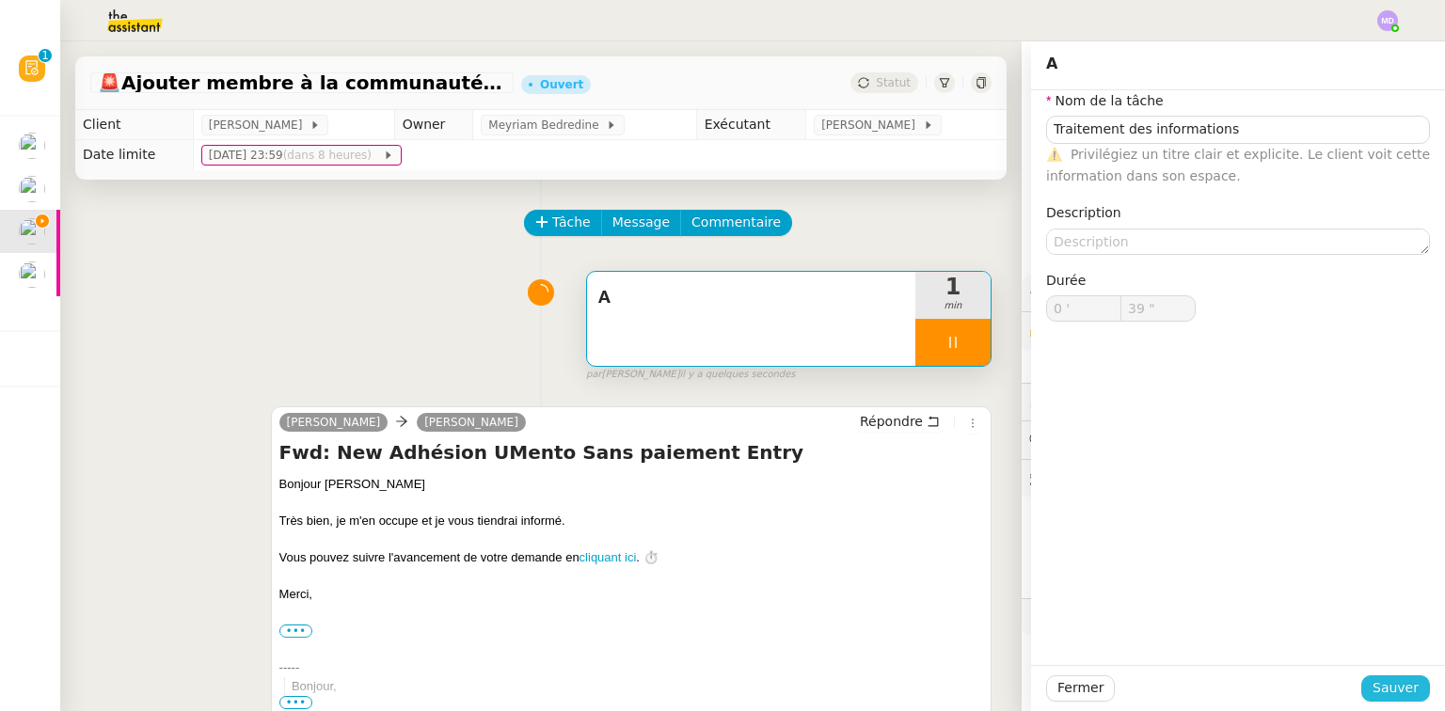
click at [1367, 685] on button "Sauver" at bounding box center [1396, 689] width 69 height 26
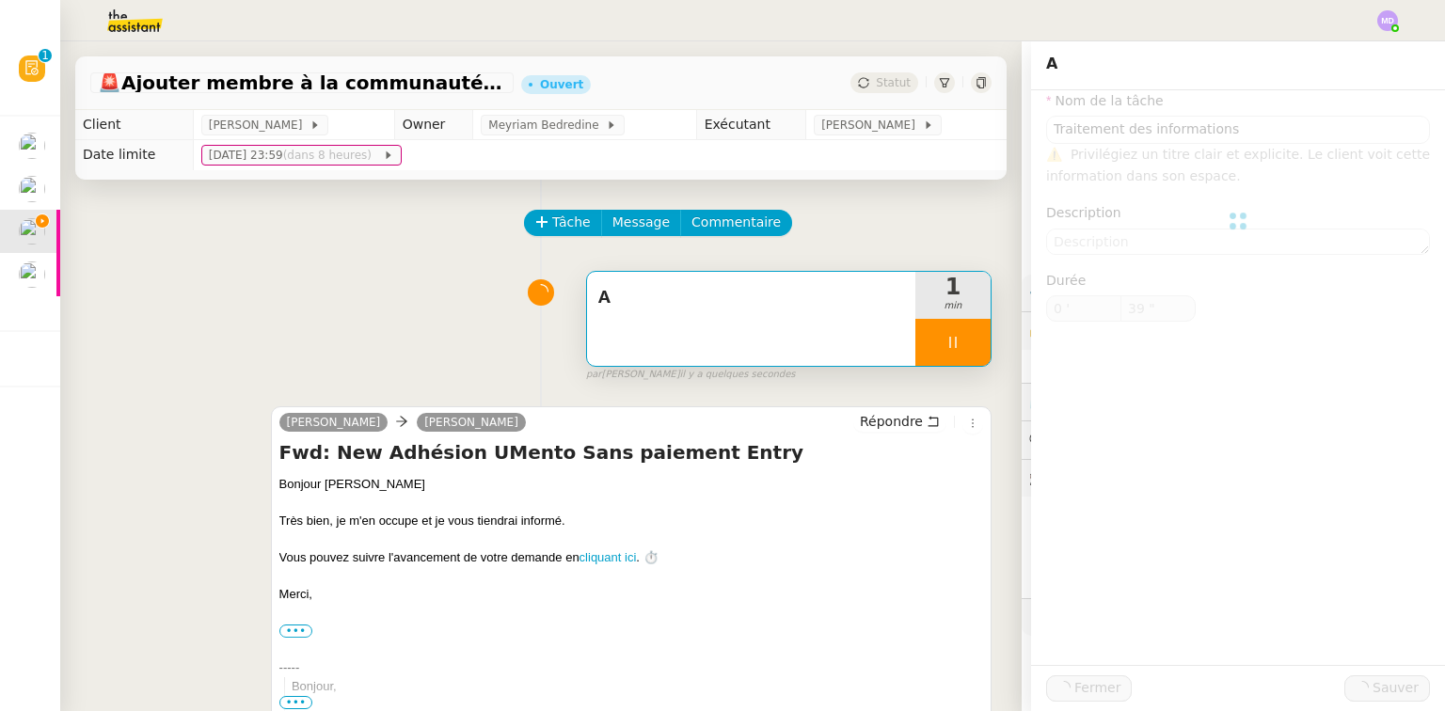
type input "40 ""
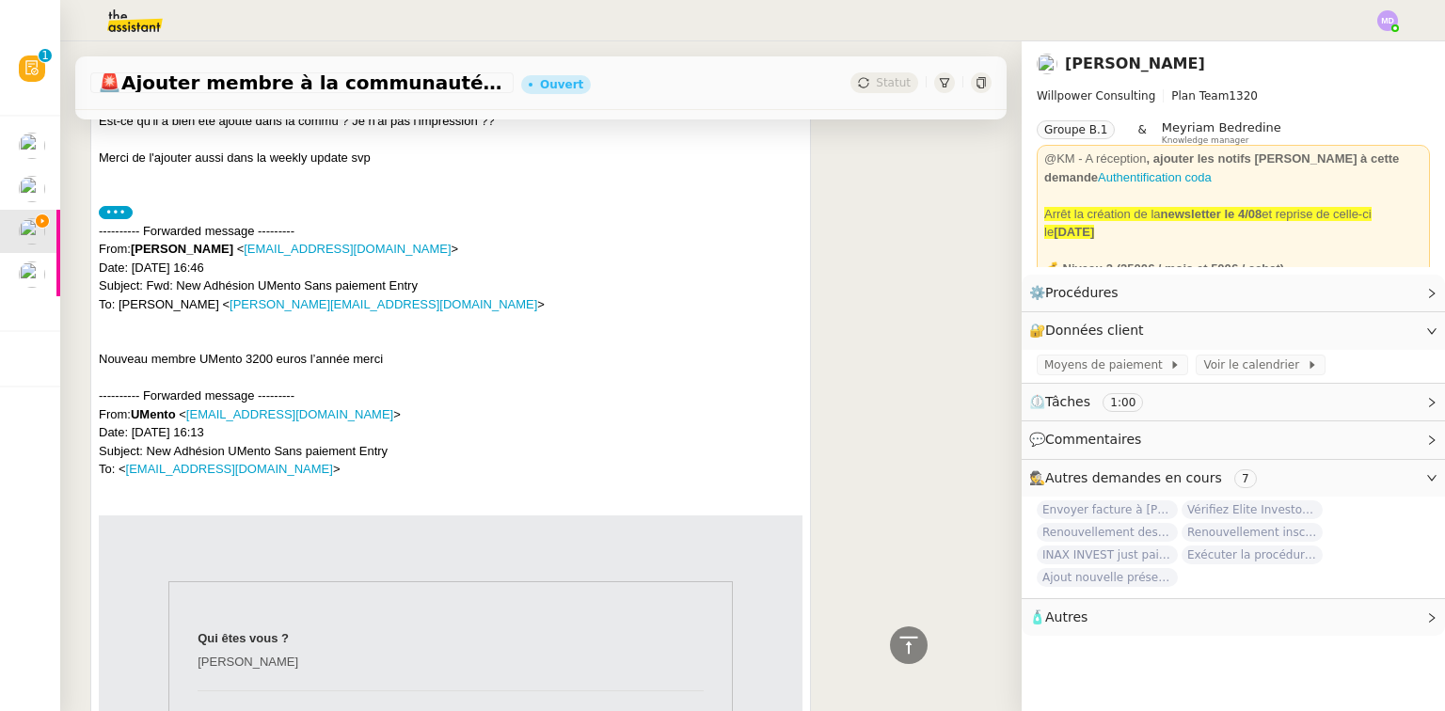
scroll to position [903, 0]
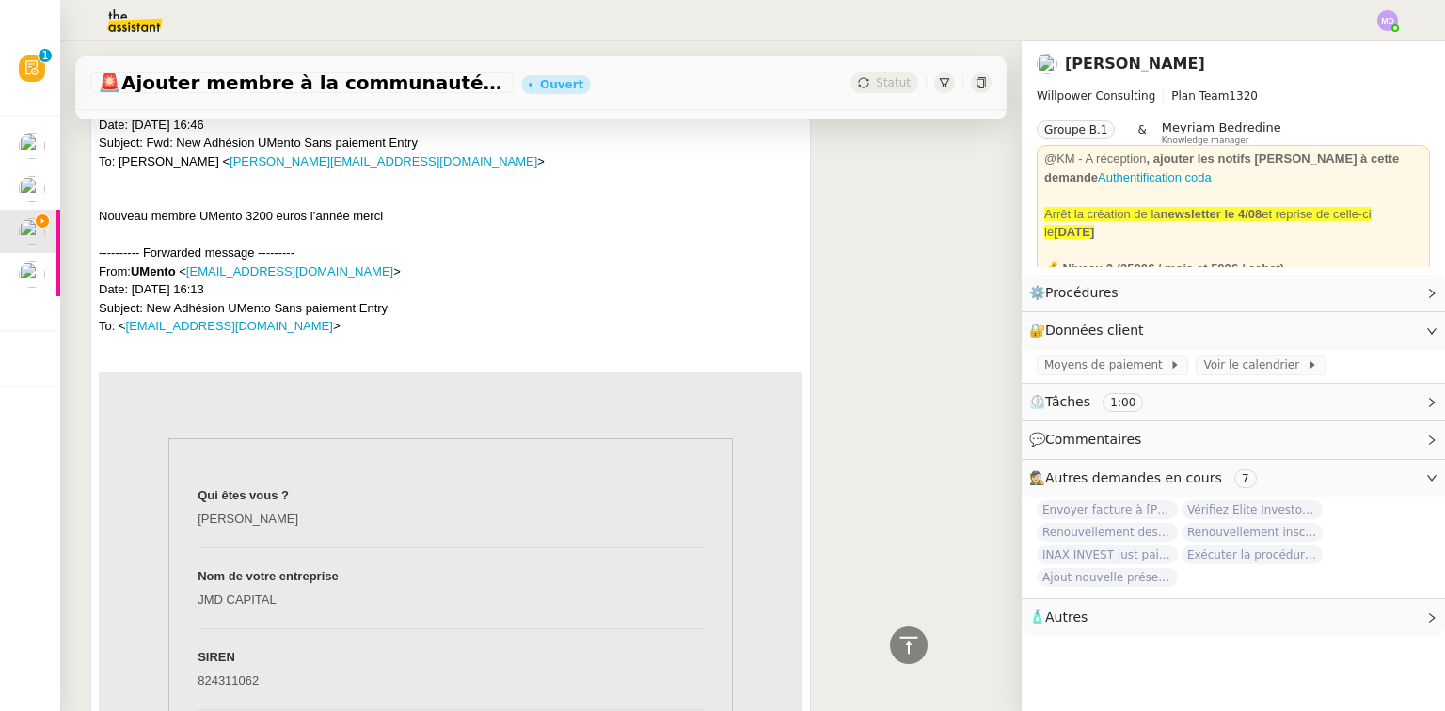
click at [574, 125] on div "---------- Forwarded message --------- From: [PERSON_NAME] < [EMAIL_ADDRESS][DO…" at bounding box center [451, 125] width 704 height 92
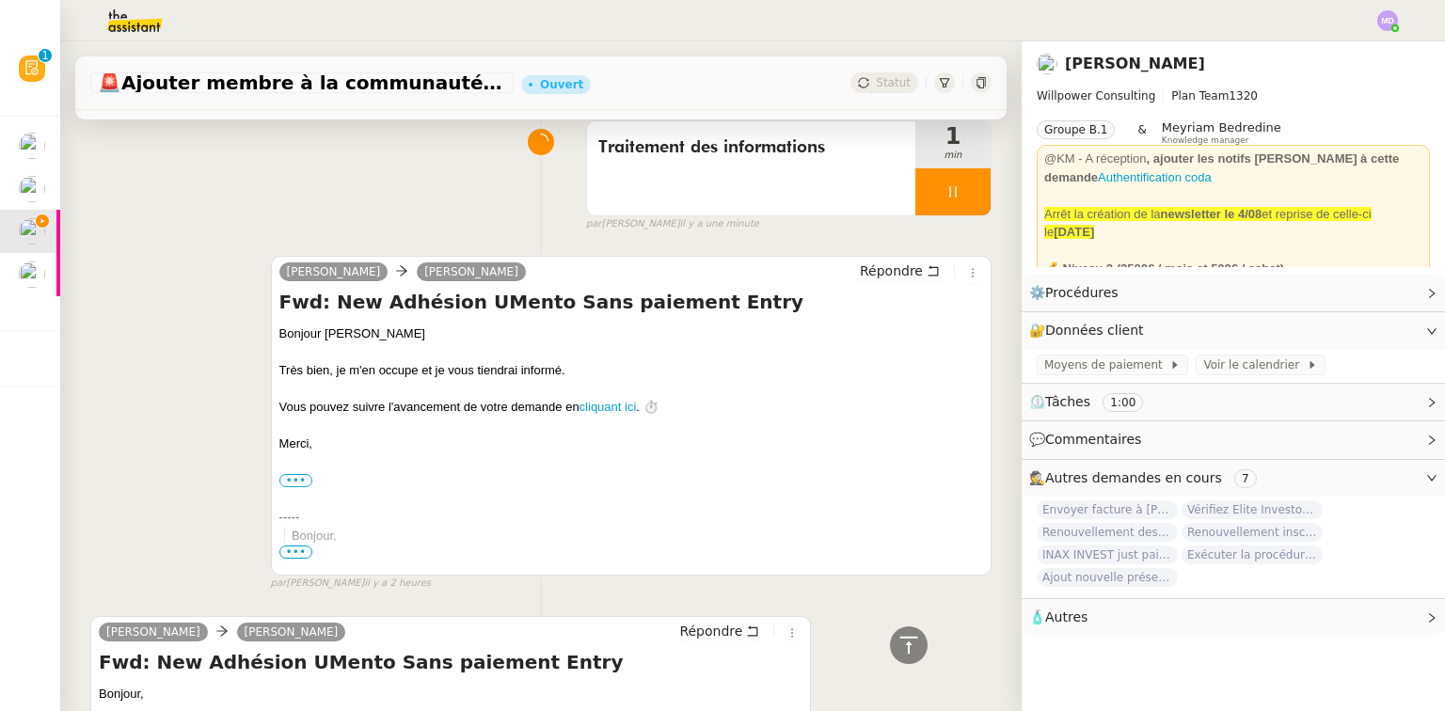
scroll to position [0, 0]
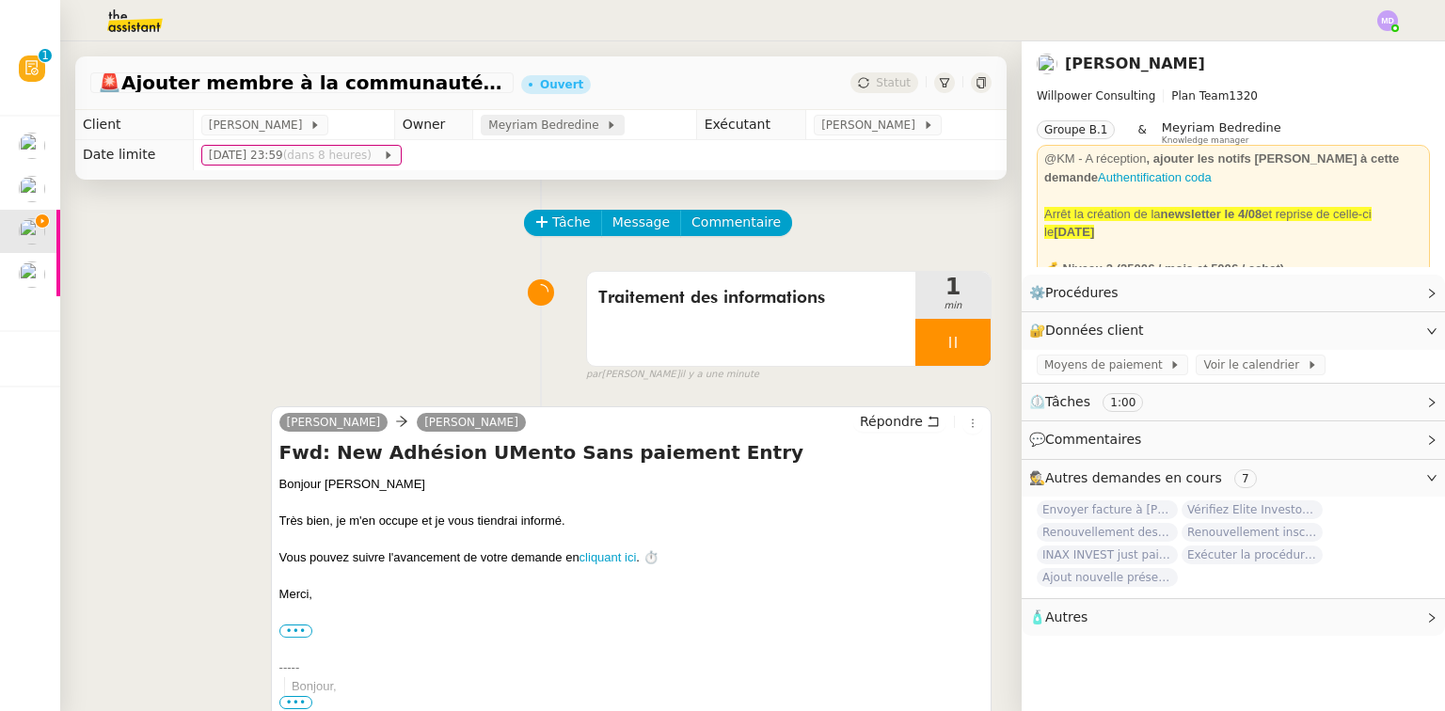
click at [542, 134] on span "Meyriam Bedredine" at bounding box center [547, 125] width 118 height 19
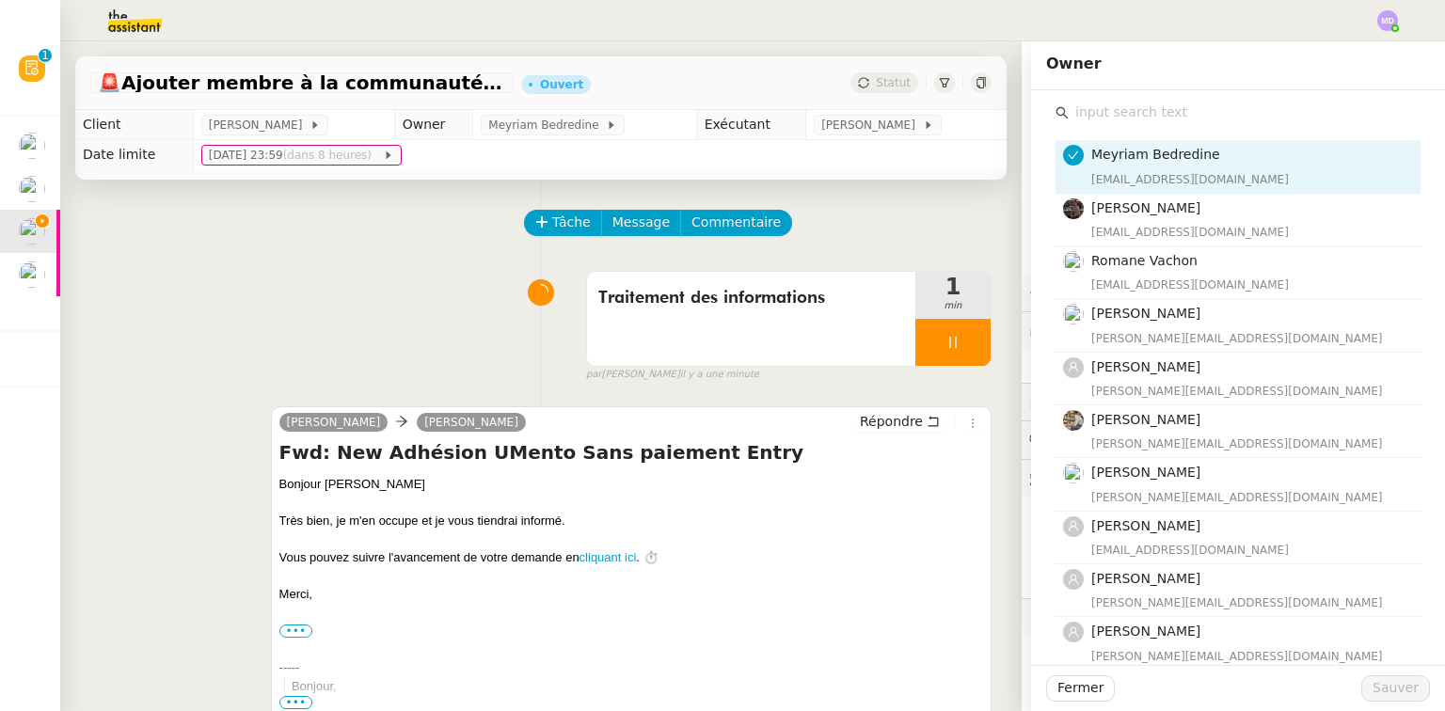
click at [1120, 114] on input "text" at bounding box center [1245, 112] width 352 height 25
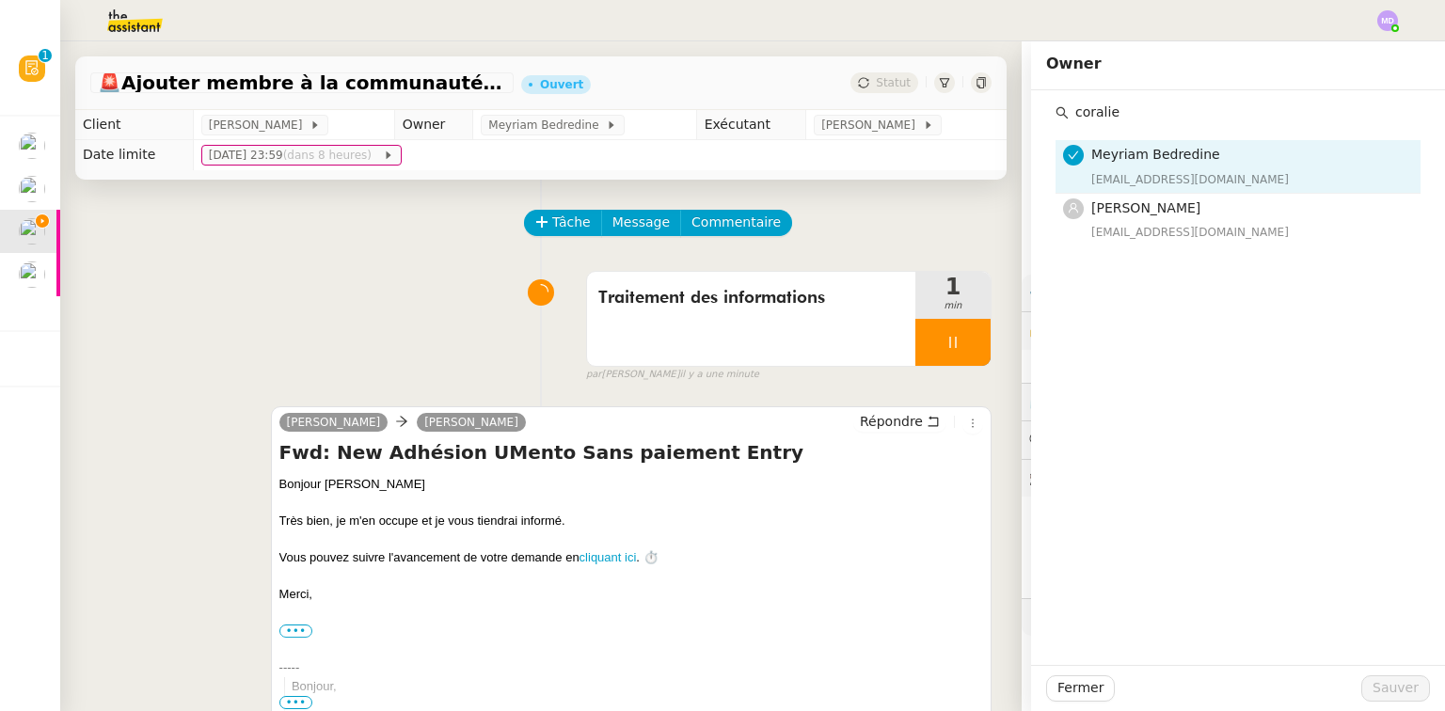
type input "coralie"
click at [1119, 184] on div "[EMAIL_ADDRESS][DOMAIN_NAME]" at bounding box center [1251, 179] width 318 height 19
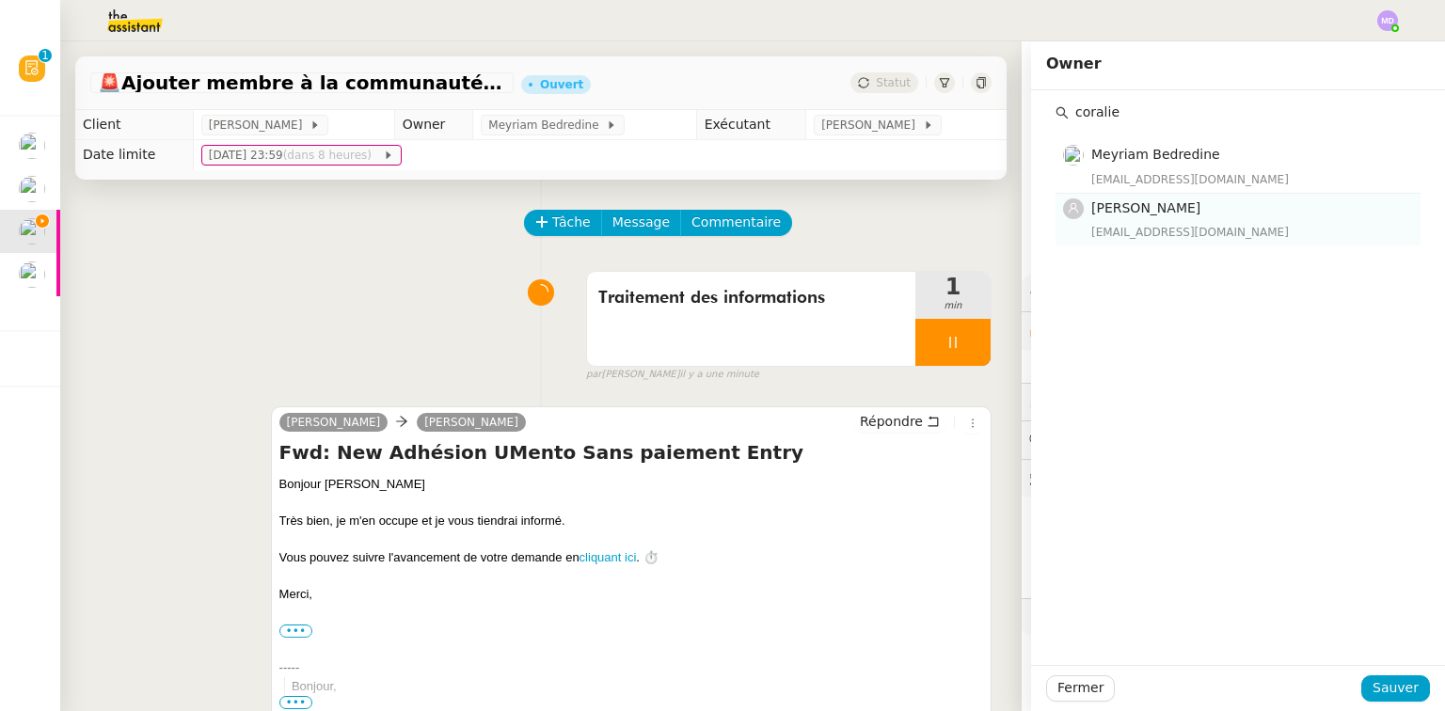
click at [1116, 210] on span "[PERSON_NAME]" at bounding box center [1146, 207] width 109 height 15
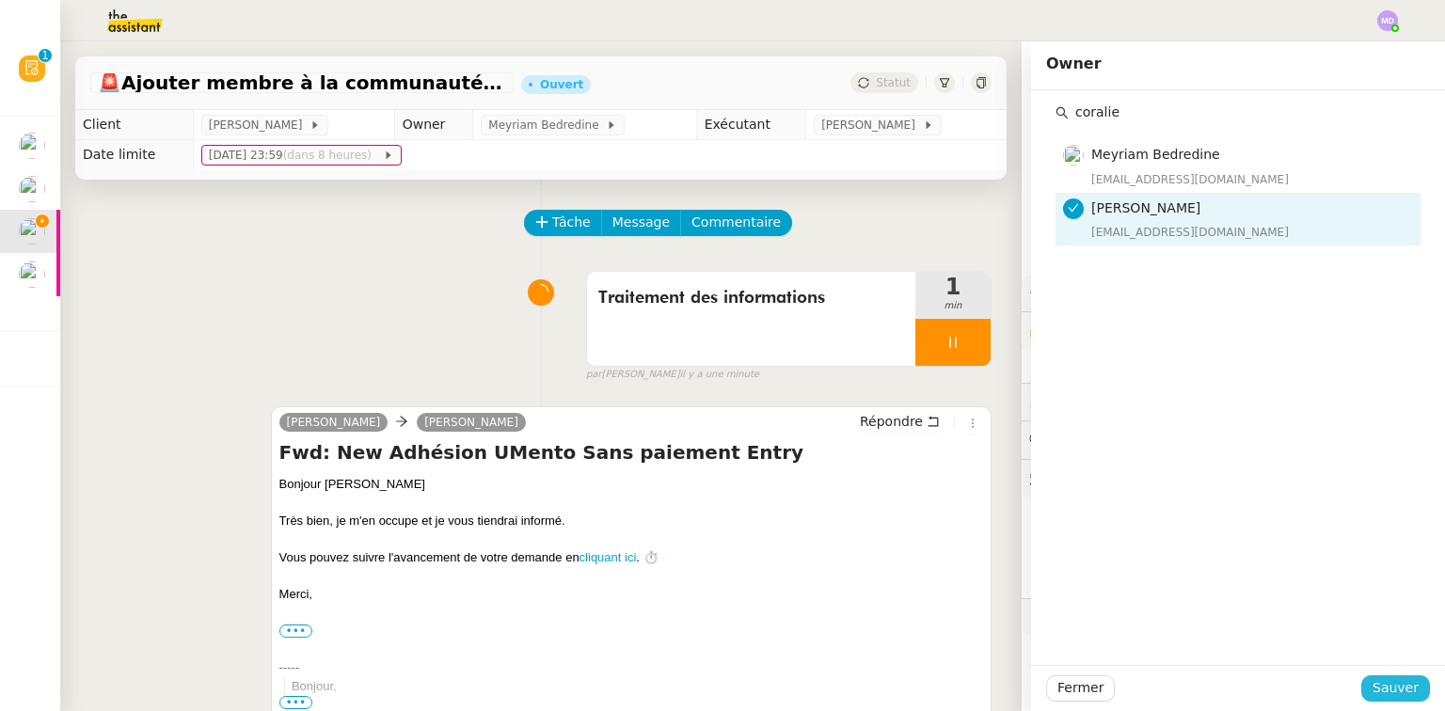
click at [1373, 693] on span "Sauver" at bounding box center [1396, 689] width 46 height 22
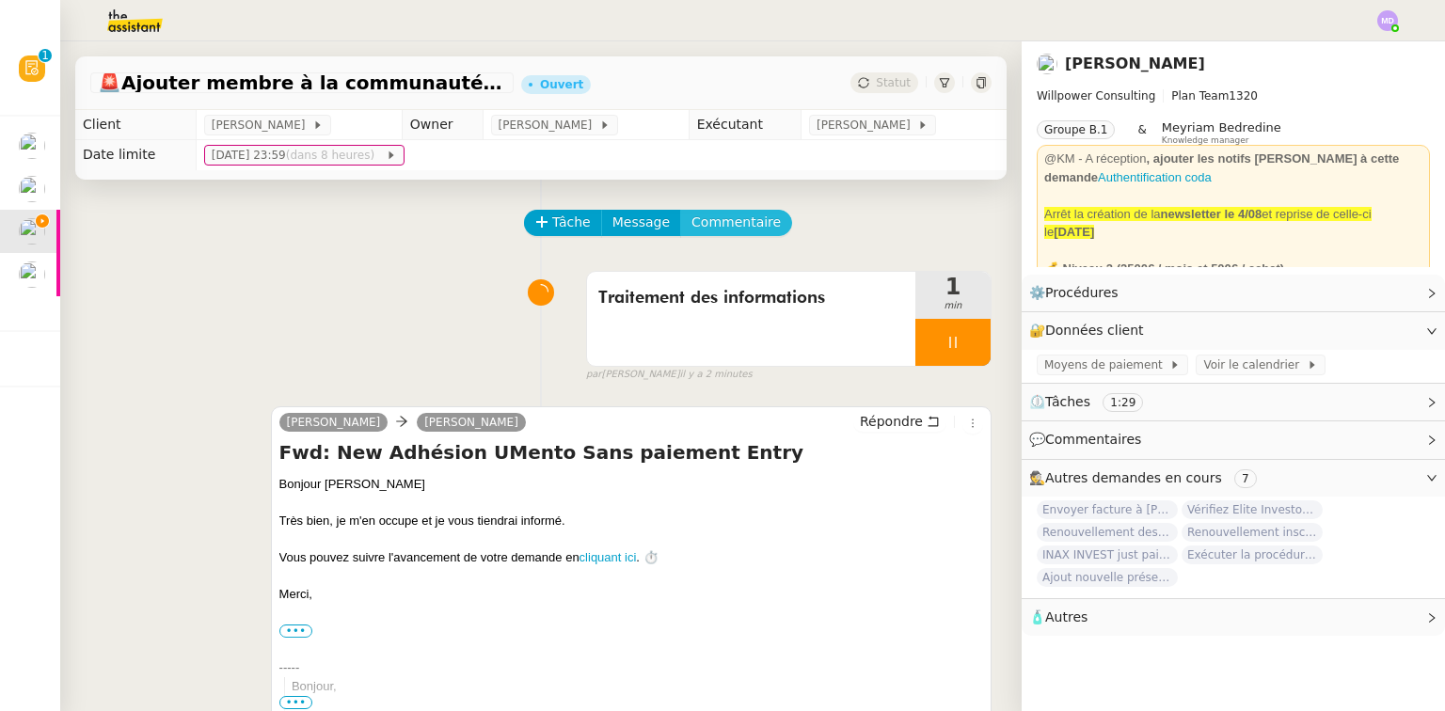
click at [702, 218] on span "Commentaire" at bounding box center [736, 223] width 89 height 22
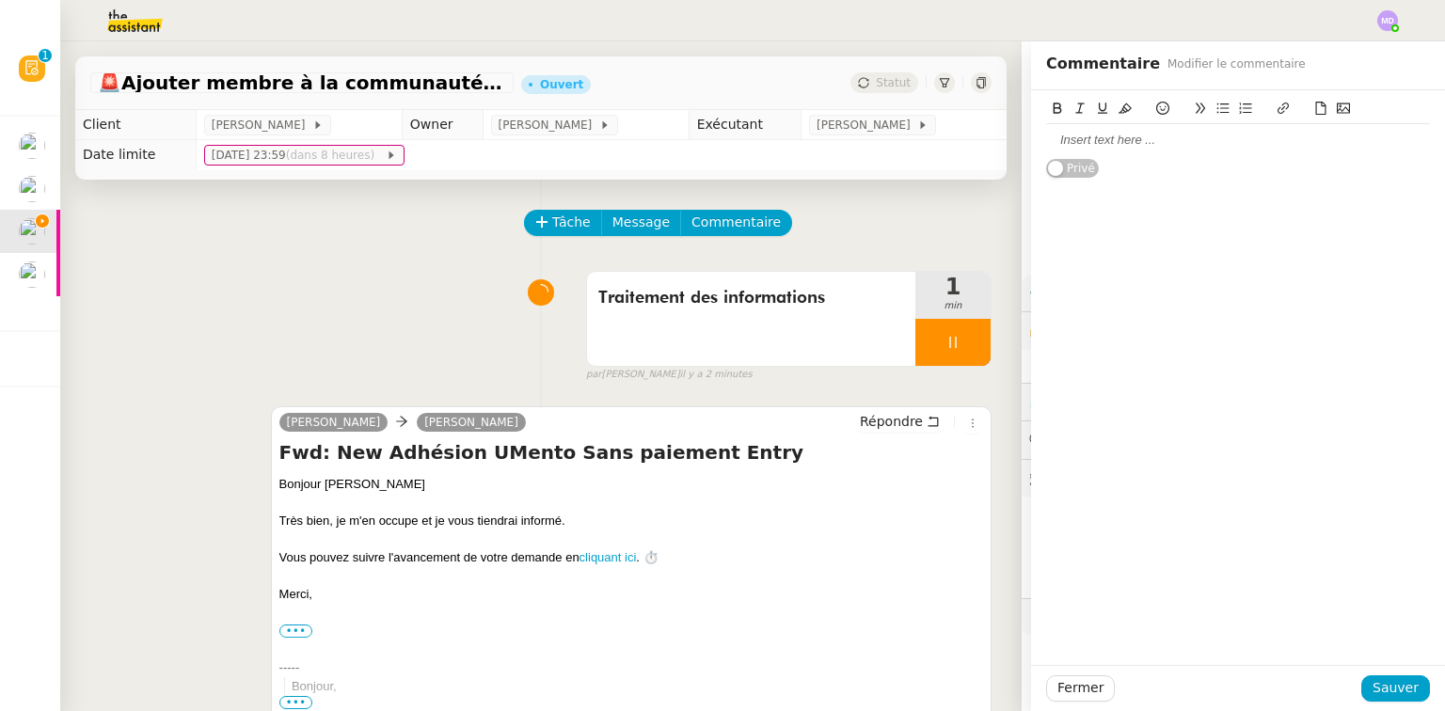
click at [1130, 138] on div at bounding box center [1238, 140] width 384 height 17
click at [1389, 684] on span "Sauver" at bounding box center [1396, 689] width 46 height 22
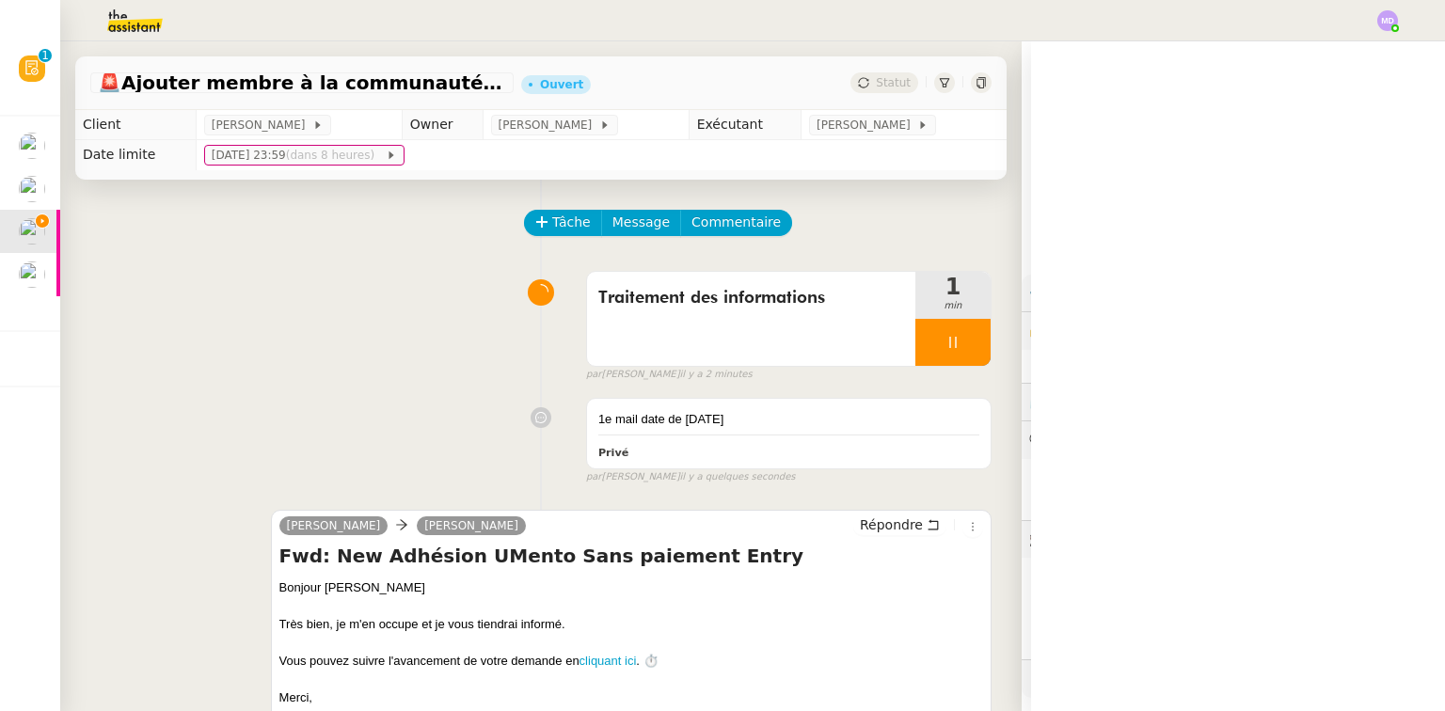
click at [952, 331] on div at bounding box center [953, 342] width 75 height 47
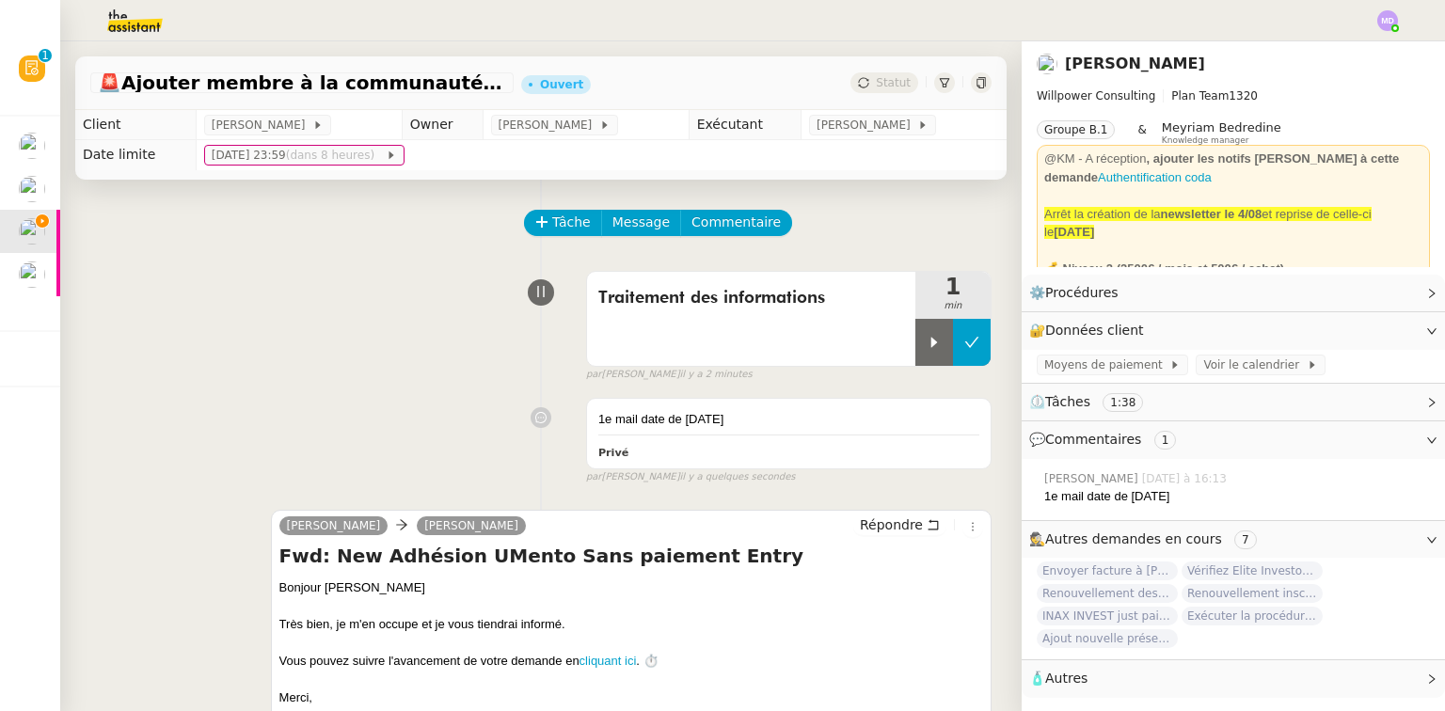
click at [956, 331] on button at bounding box center [972, 342] width 38 height 47
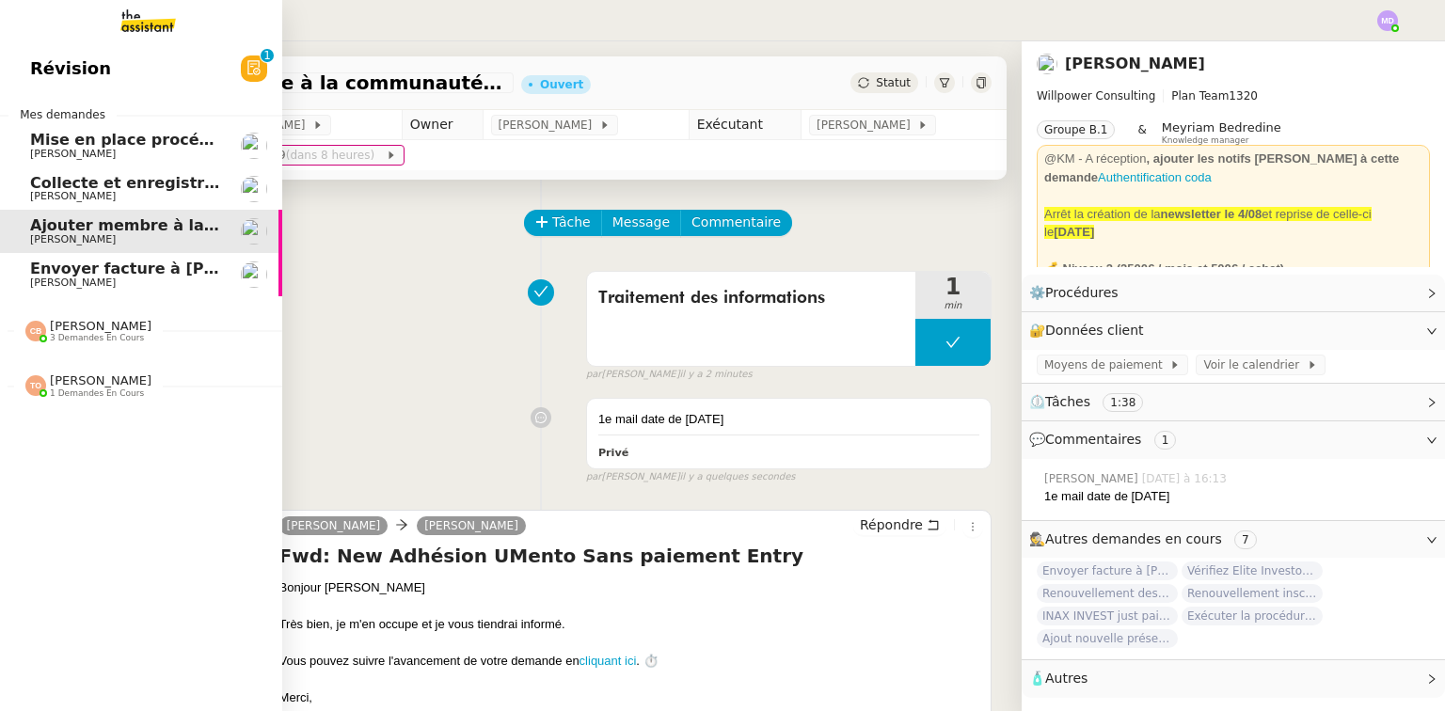
click at [64, 277] on span "[PERSON_NAME]" at bounding box center [73, 283] width 86 height 12
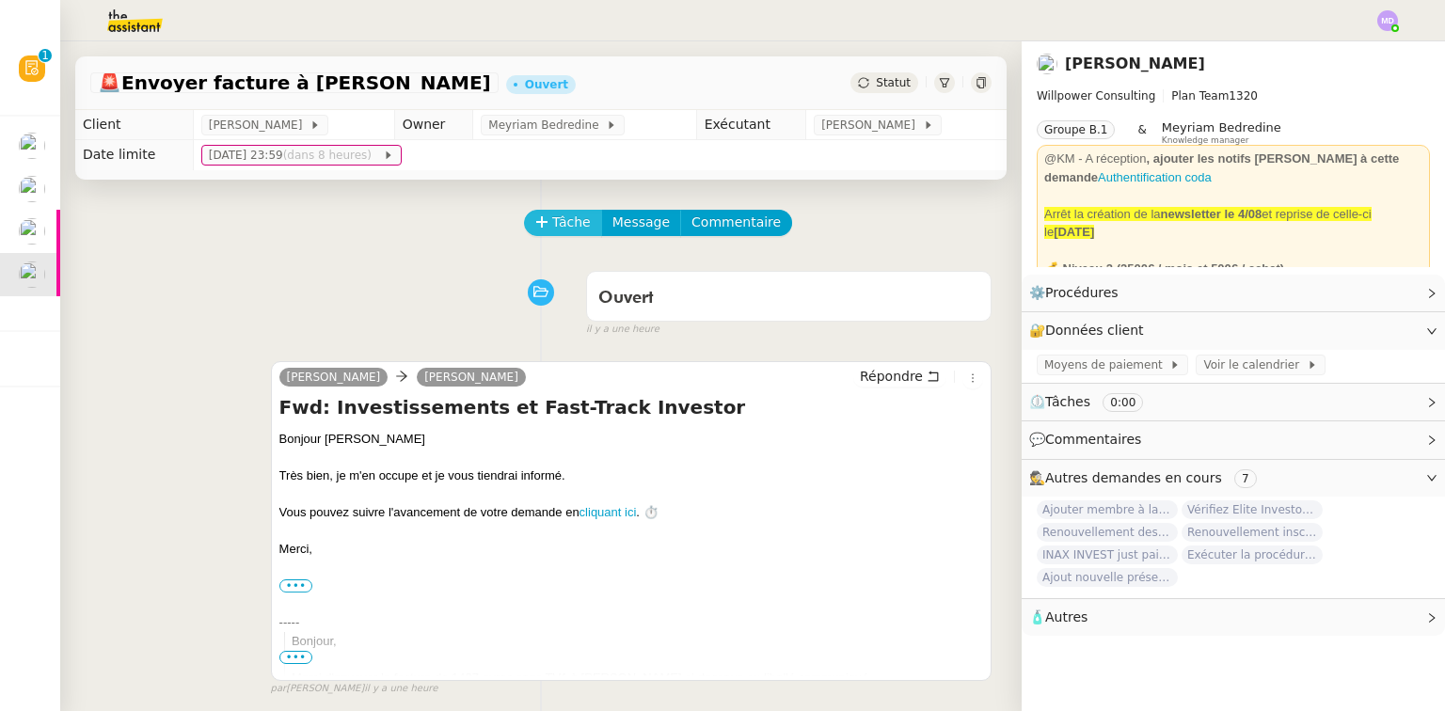
click at [539, 230] on button "Tâche" at bounding box center [563, 223] width 78 height 26
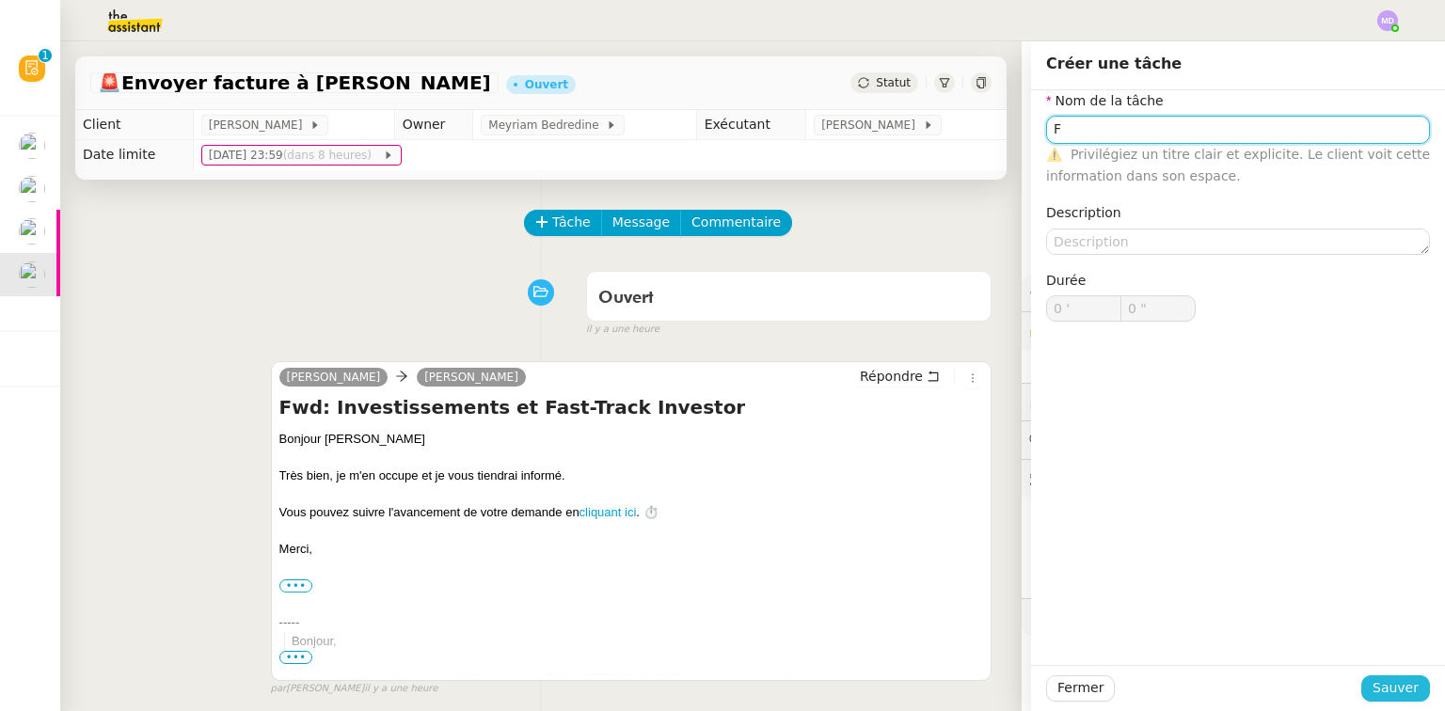
type input "F"
click at [1378, 694] on span "Sauver" at bounding box center [1396, 689] width 46 height 22
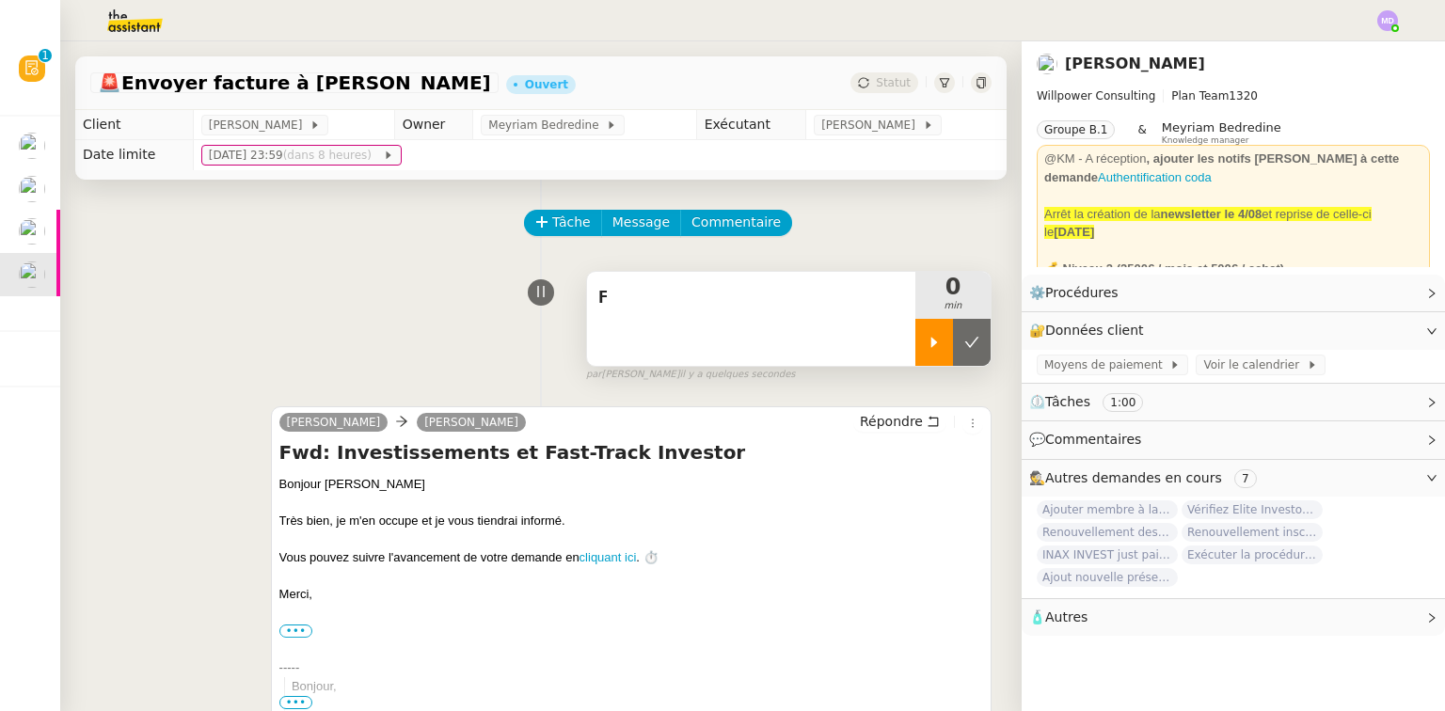
click at [927, 348] on icon at bounding box center [934, 342] width 15 height 15
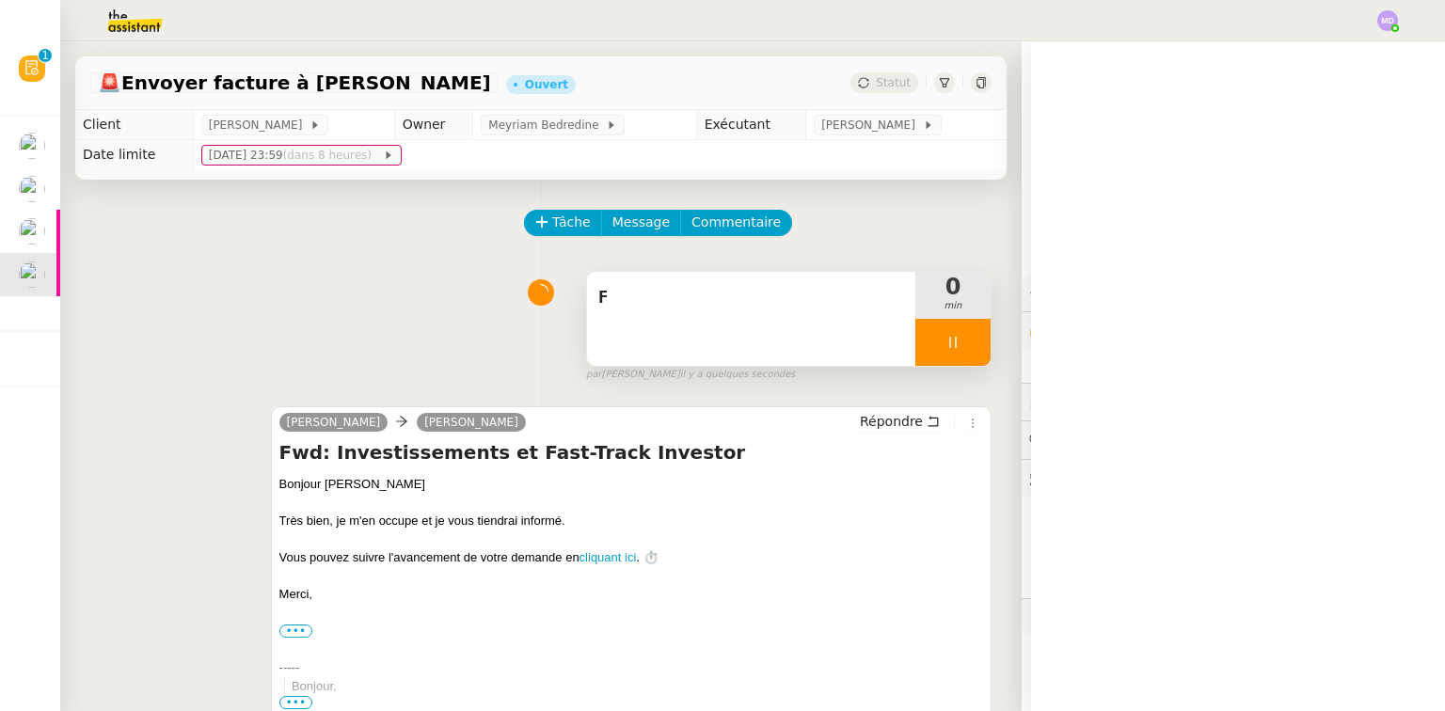
click at [805, 326] on div "F" at bounding box center [751, 319] width 328 height 94
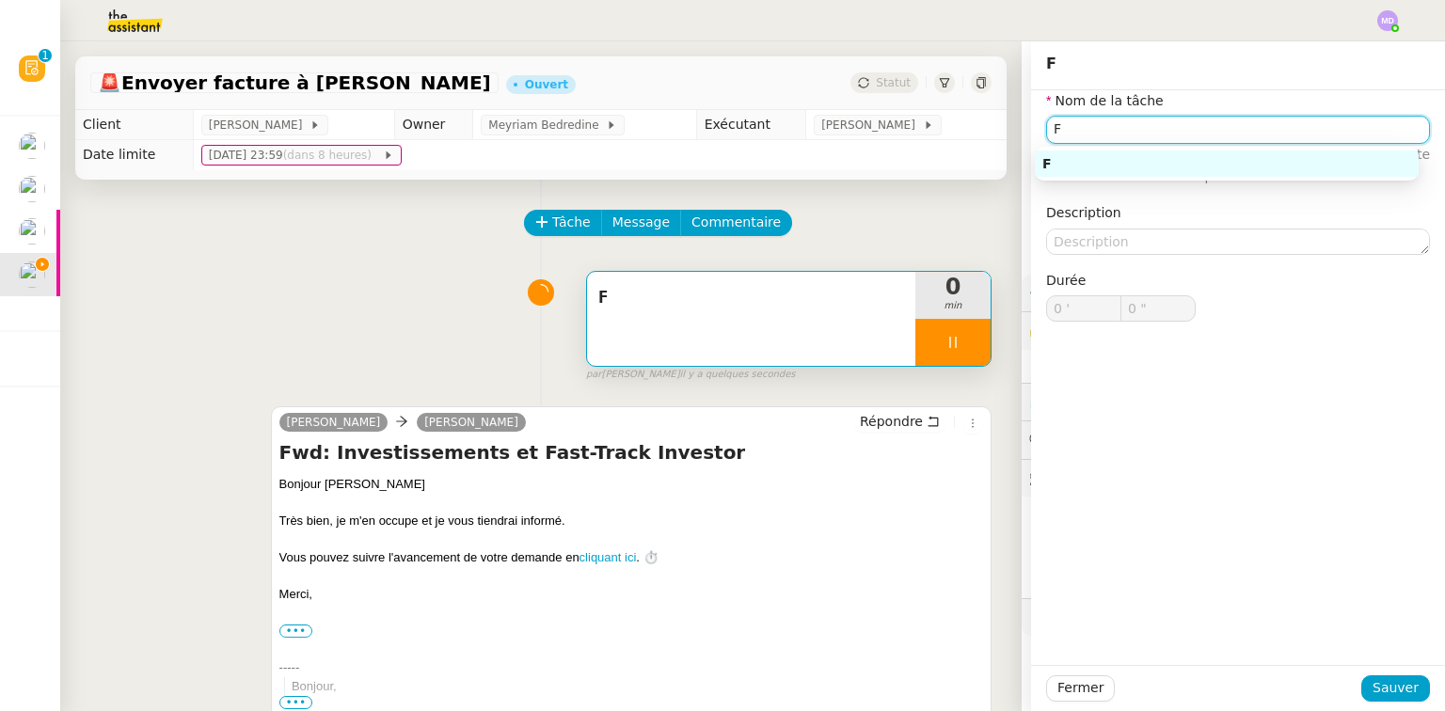
click at [1084, 132] on input "F" at bounding box center [1238, 129] width 384 height 27
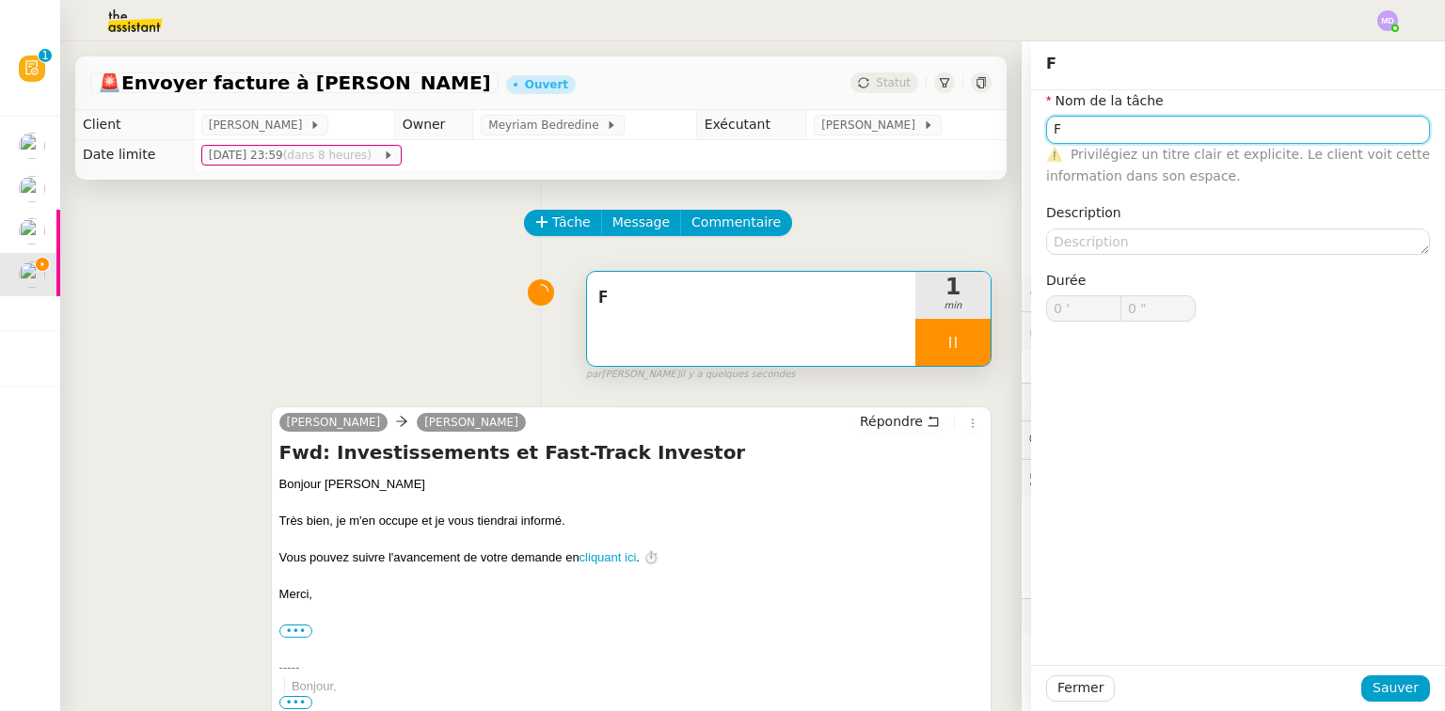
type input "Fa"
type input "1 ""
type input "Facture"
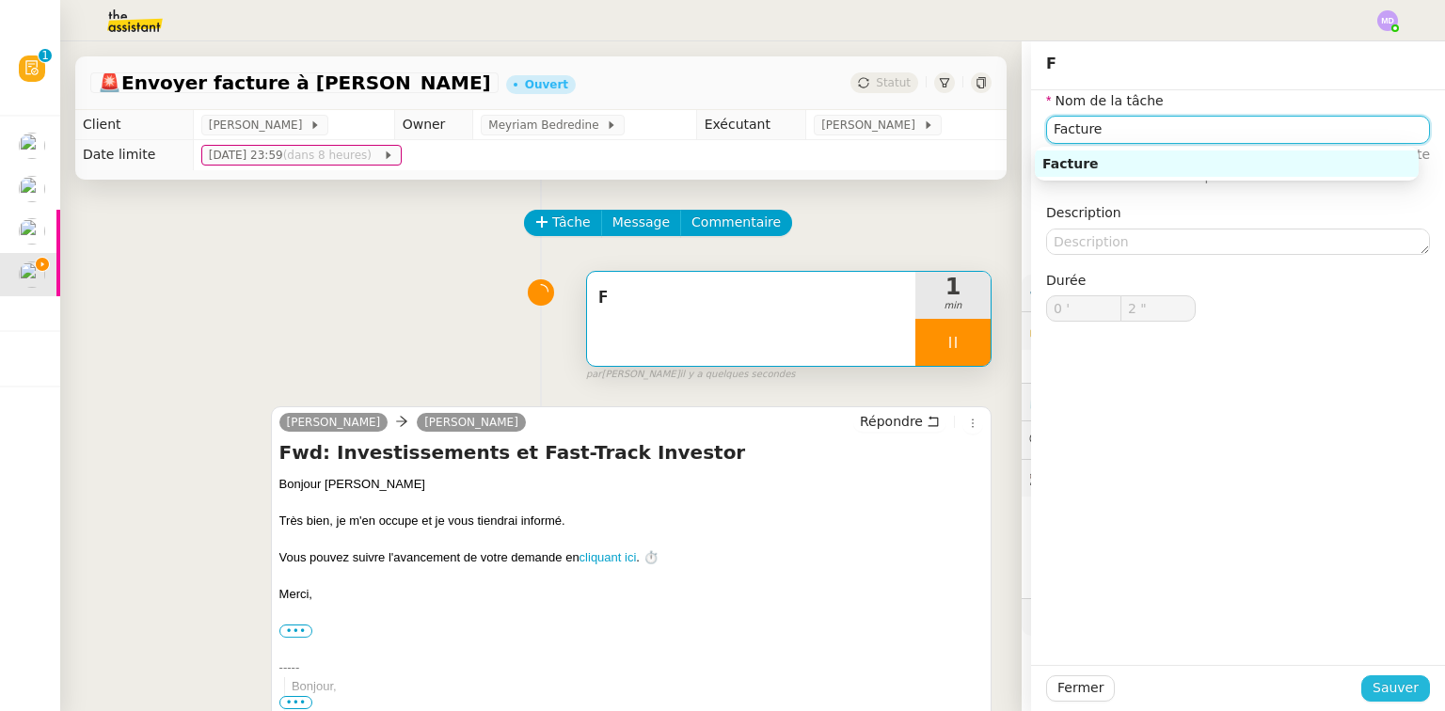
type input "3 ""
type input "Facture"
click at [1374, 680] on span "Sauver" at bounding box center [1396, 689] width 46 height 22
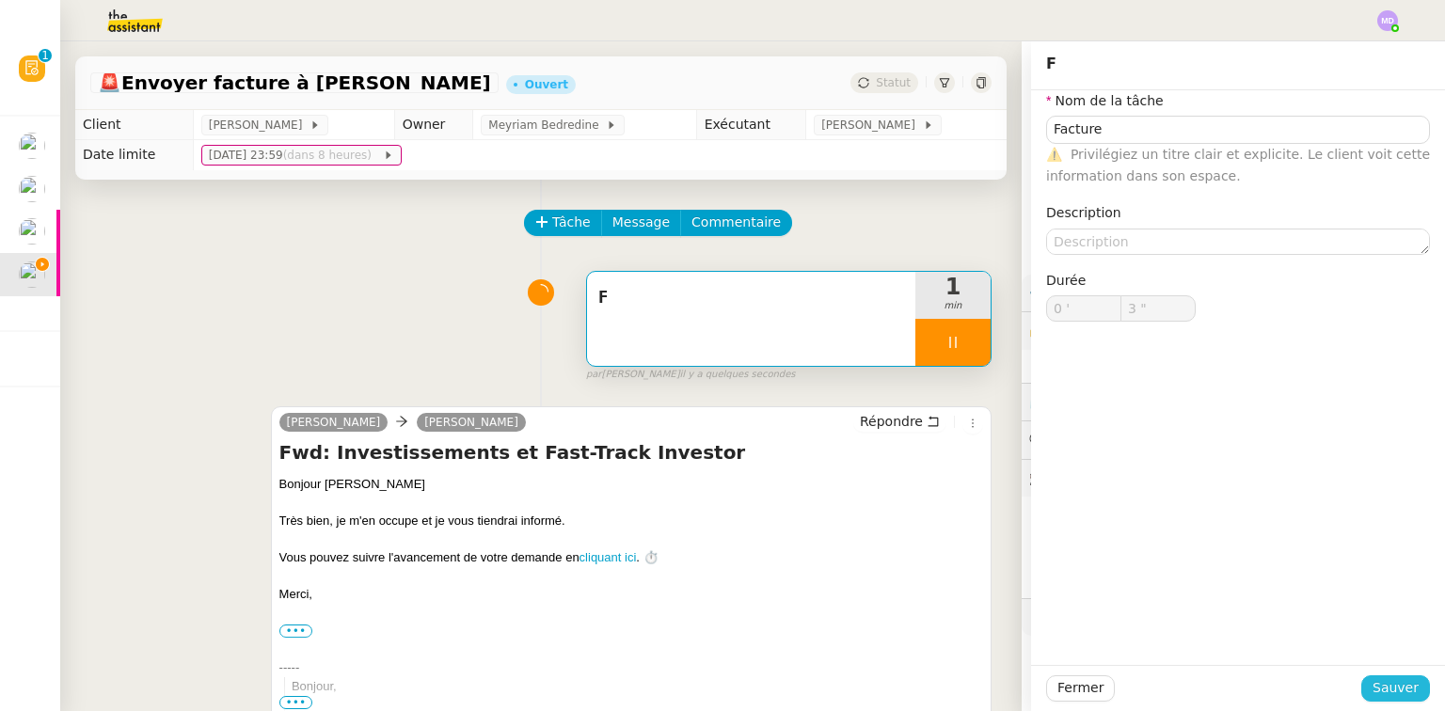
type input "4 ""
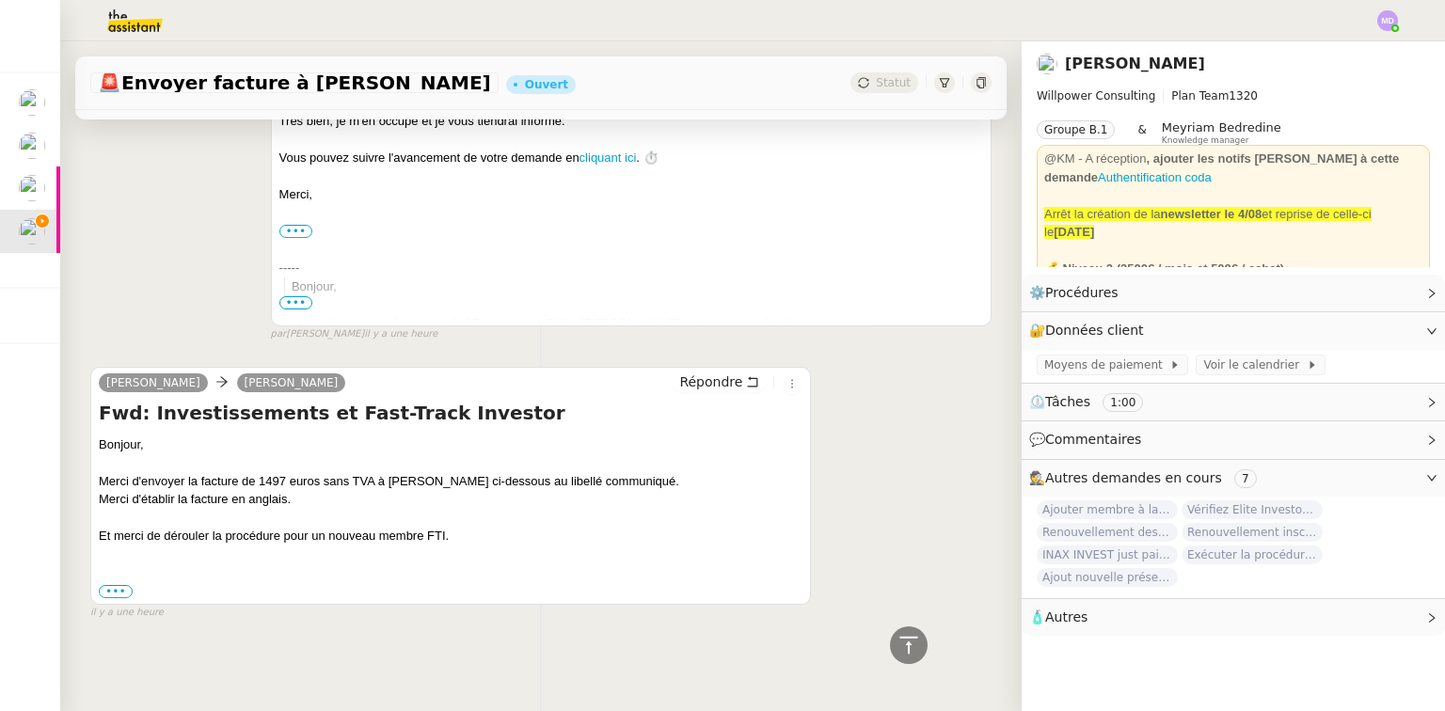
scroll to position [410, 0]
click at [113, 586] on label "•••" at bounding box center [116, 591] width 34 height 13
click at [0, 0] on input "•••" at bounding box center [0, 0] width 0 height 0
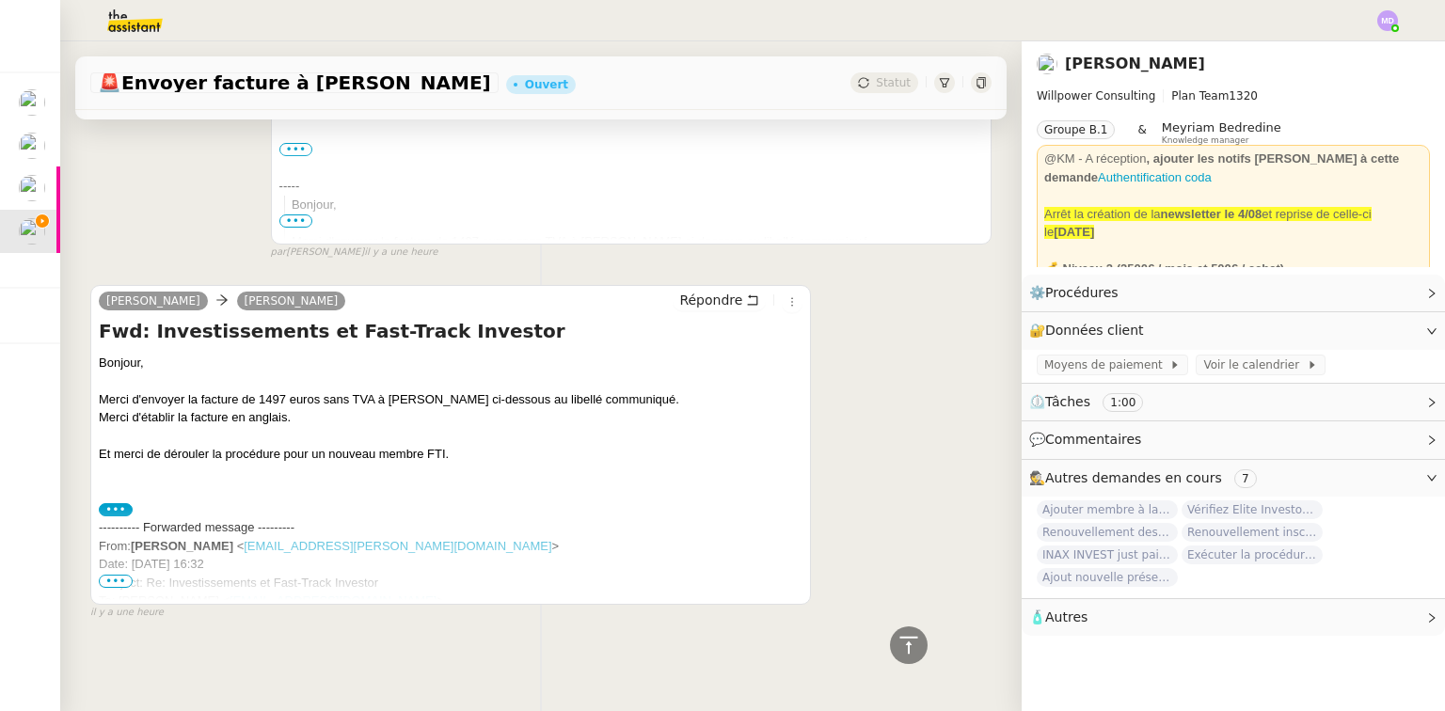
scroll to position [492, 0]
click at [120, 575] on span "•••" at bounding box center [116, 581] width 34 height 13
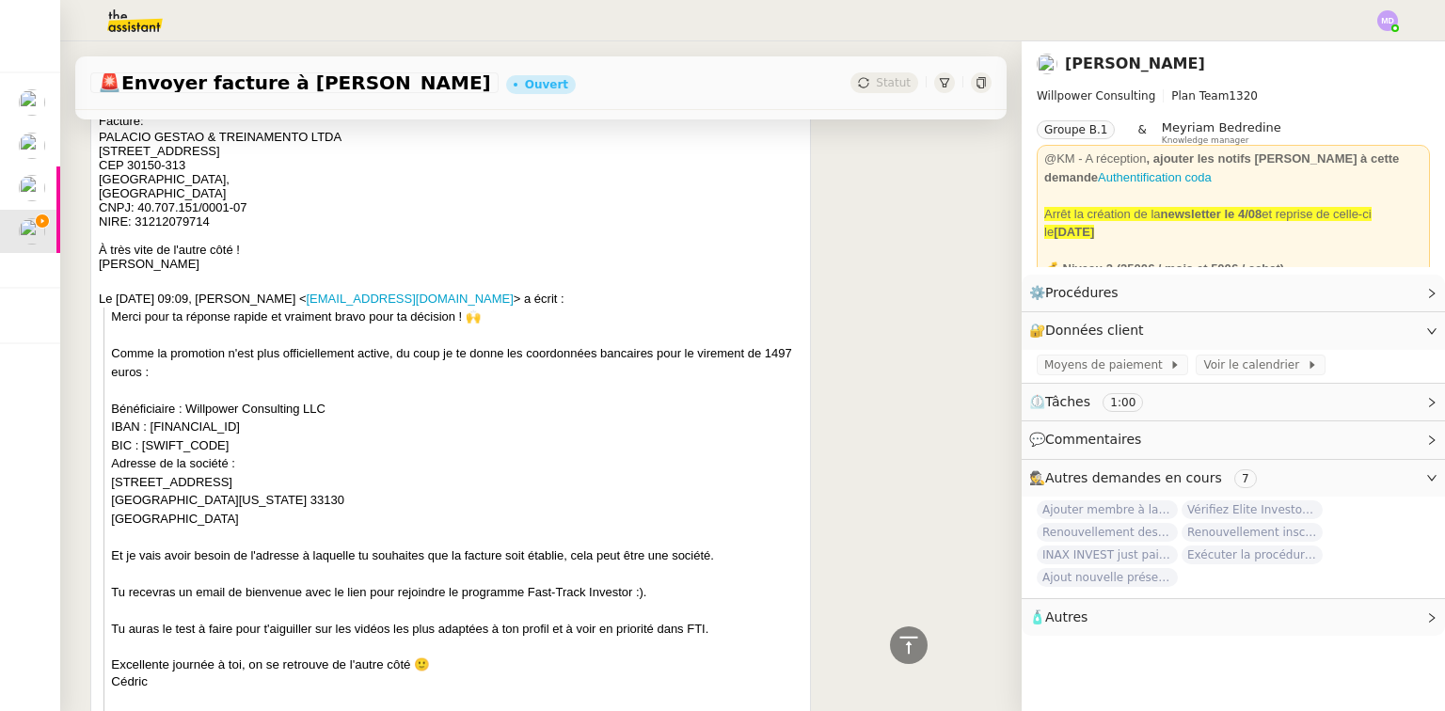
scroll to position [1170, 0]
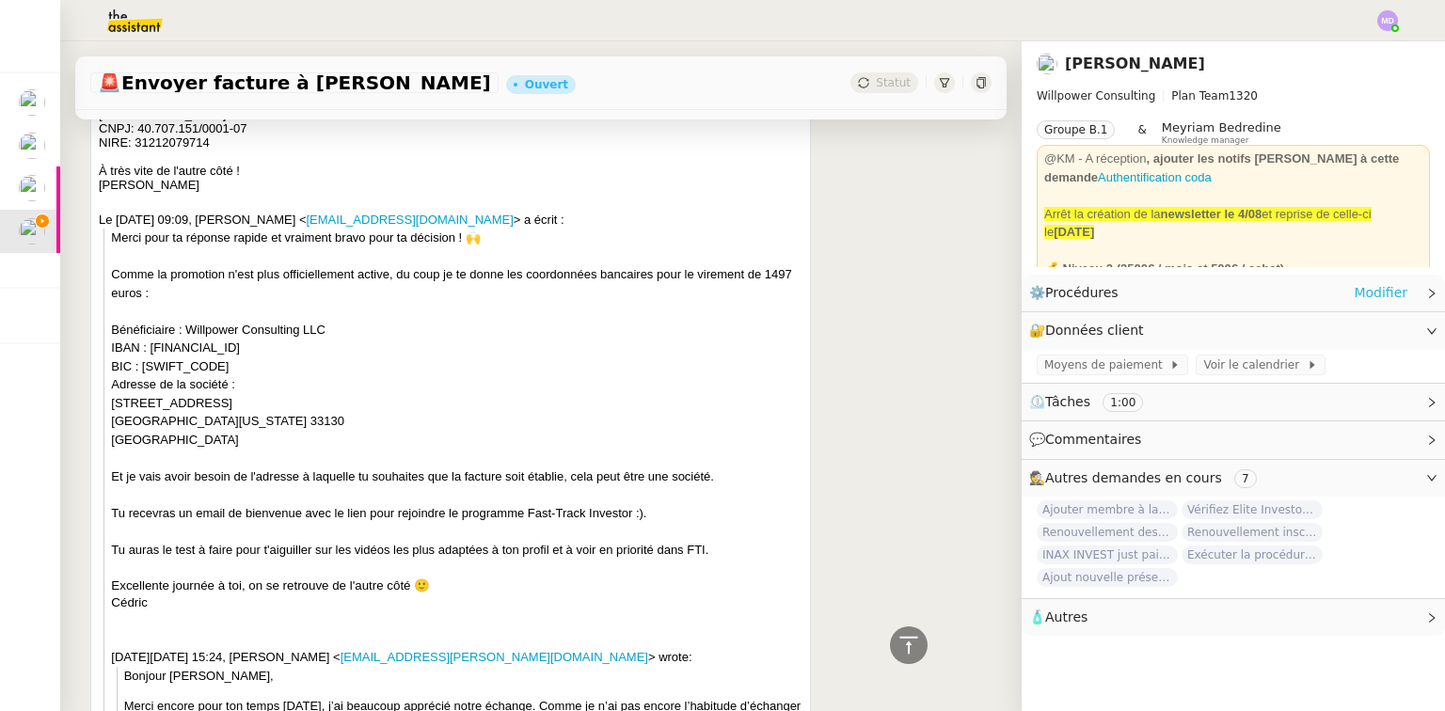
click at [1368, 302] on link "Modifier" at bounding box center [1381, 293] width 54 height 22
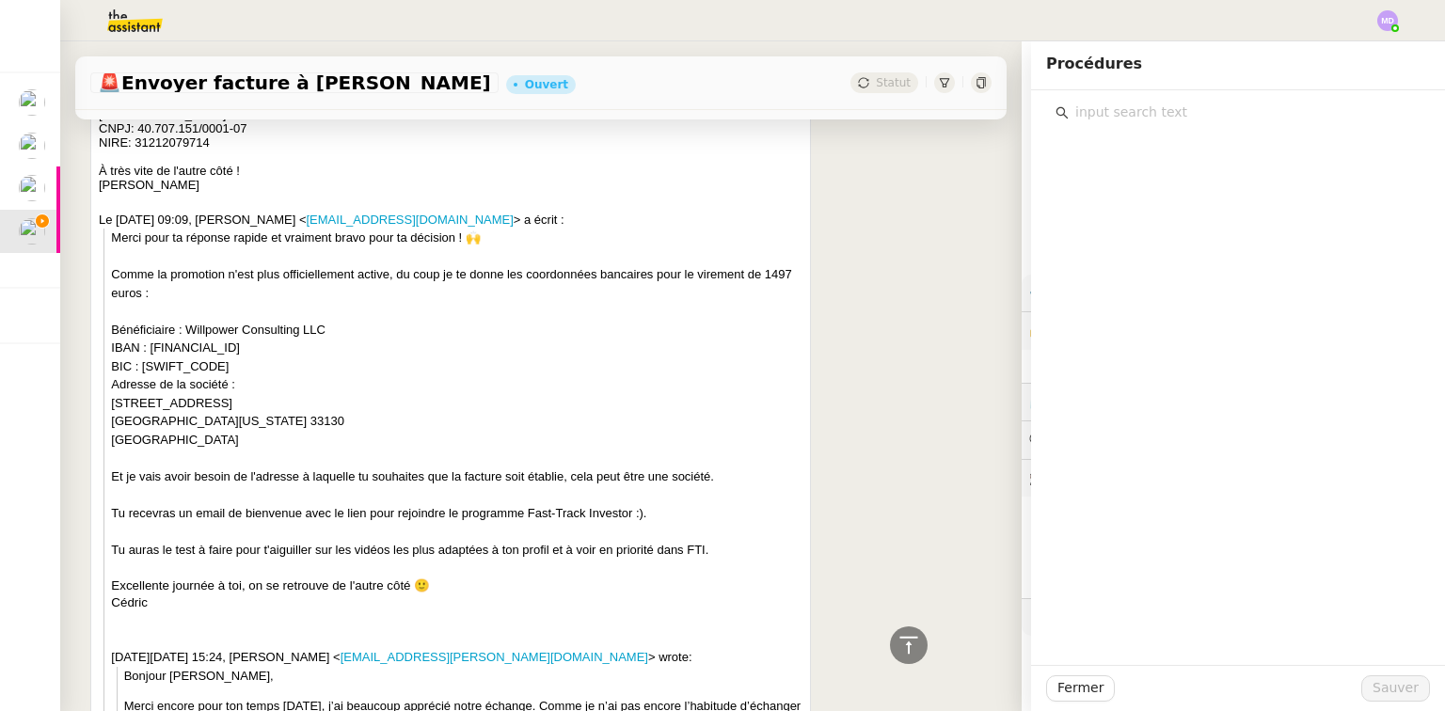
click at [1161, 120] on input "text" at bounding box center [1245, 112] width 352 height 25
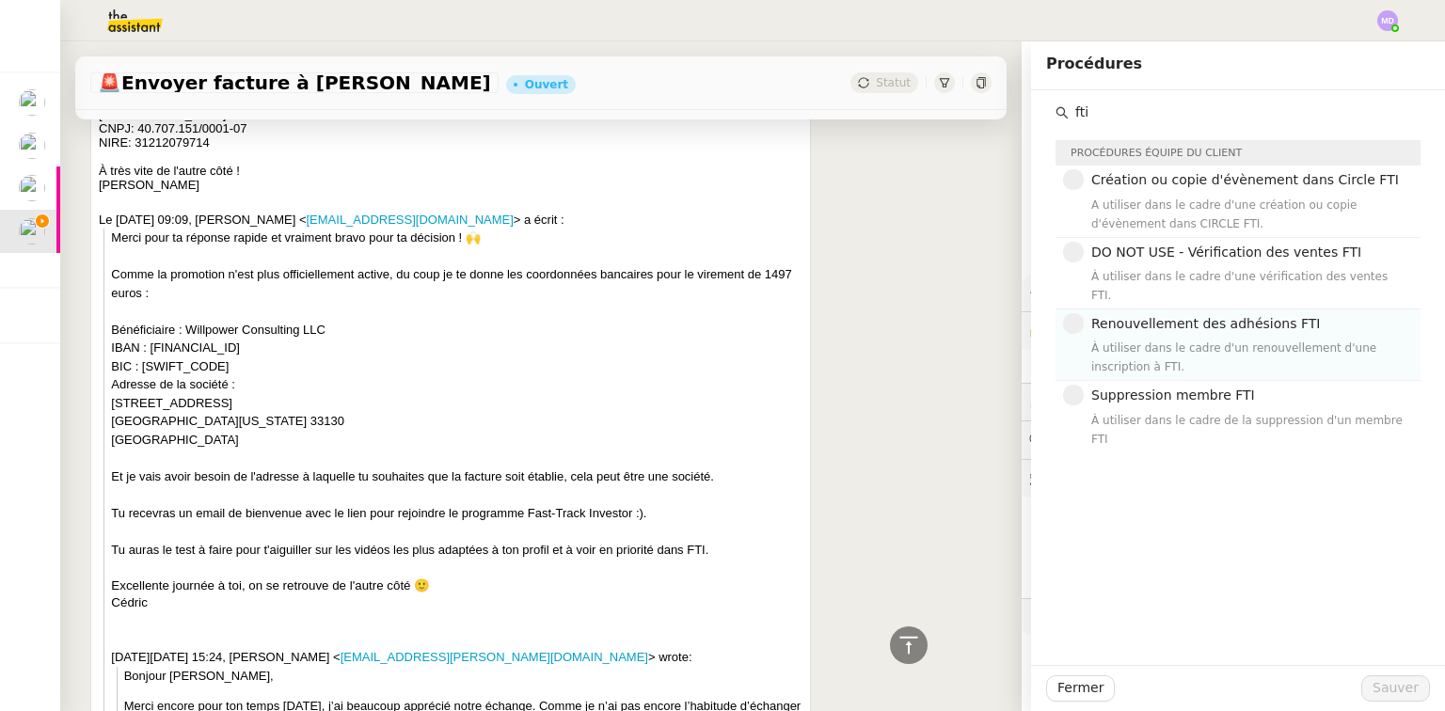
type input "fti"
click at [1182, 339] on div "À utiliser dans le cadre d'un renouvellement d'une inscription à FTI." at bounding box center [1251, 358] width 318 height 38
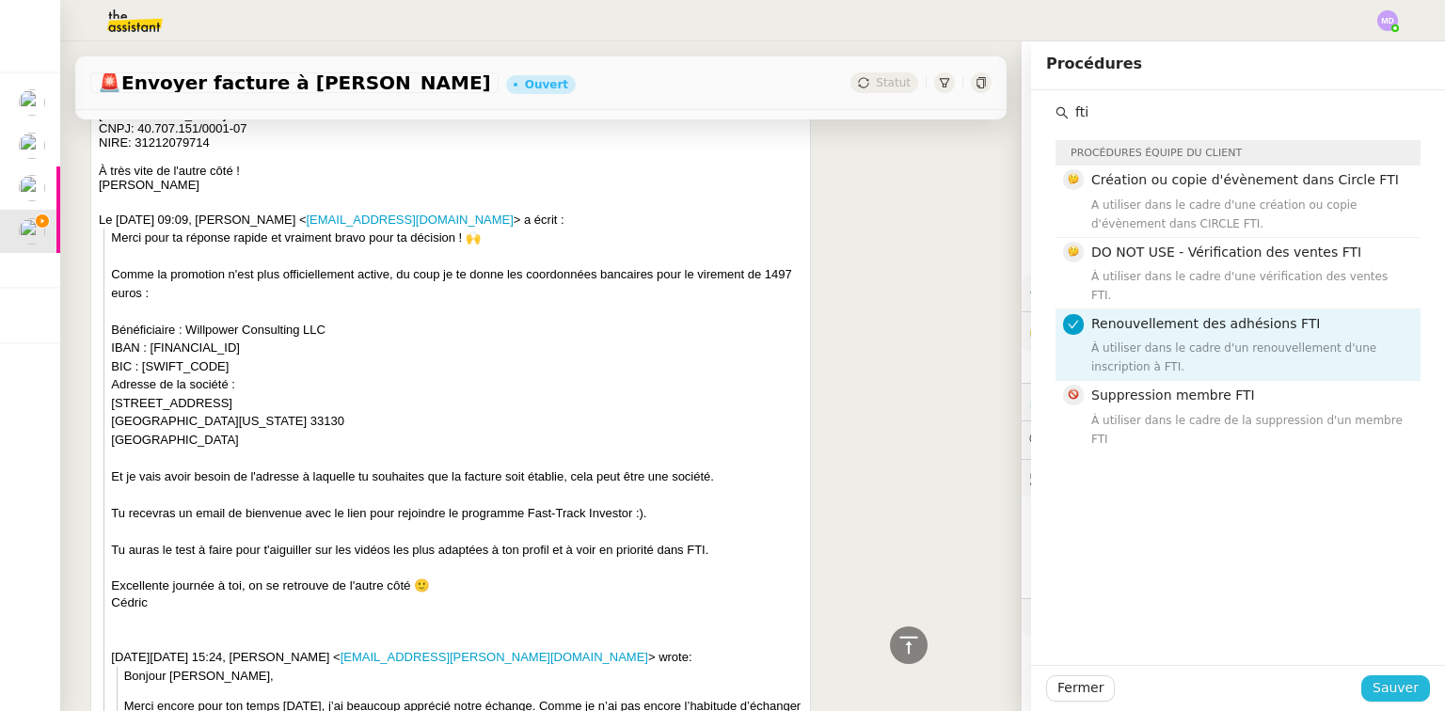
click at [1378, 693] on span "Sauver" at bounding box center [1396, 689] width 46 height 22
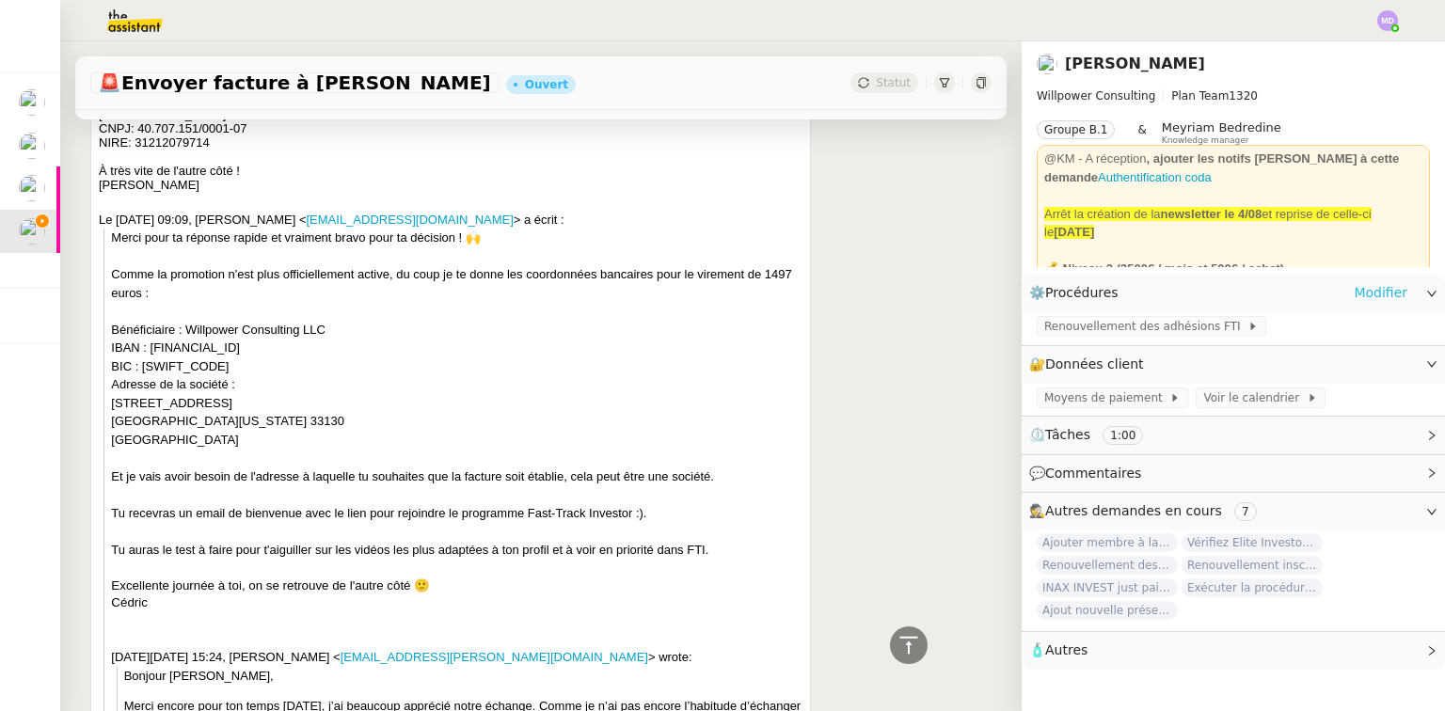
click at [1362, 291] on link "Modifier" at bounding box center [1381, 293] width 54 height 22
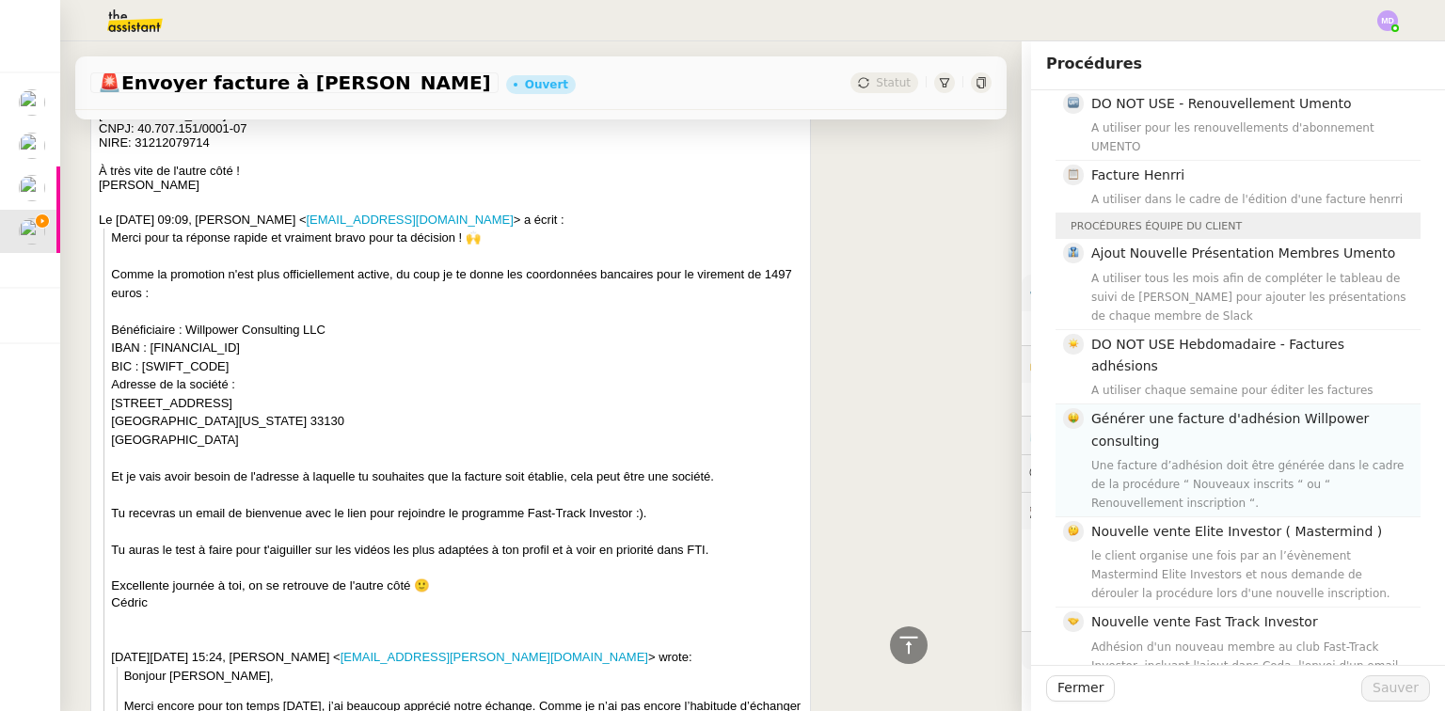
scroll to position [226, 0]
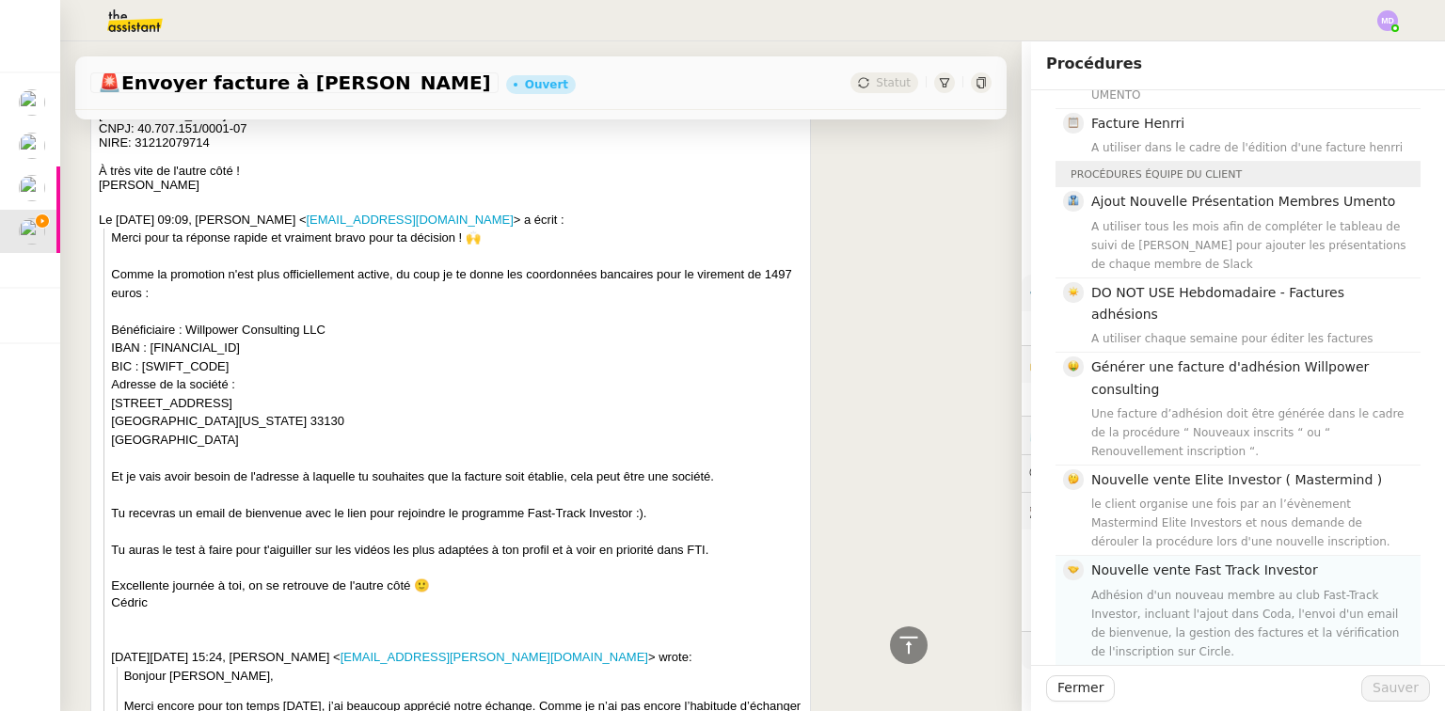
type input "nouvelle"
click at [1222, 586] on div "Adhésion d'un nouveau membre au club Fast-Track Investor, incluant l'ajout dans…" at bounding box center [1251, 623] width 318 height 75
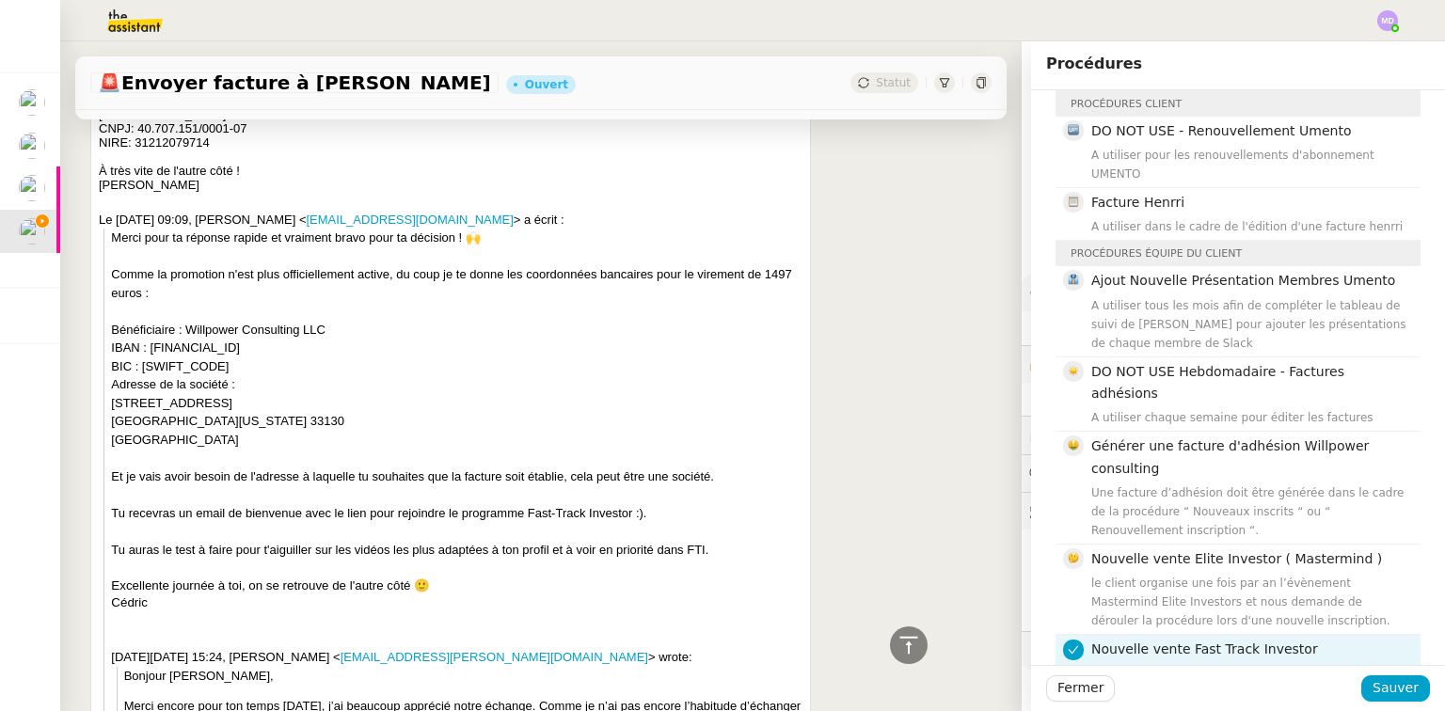
scroll to position [0, 0]
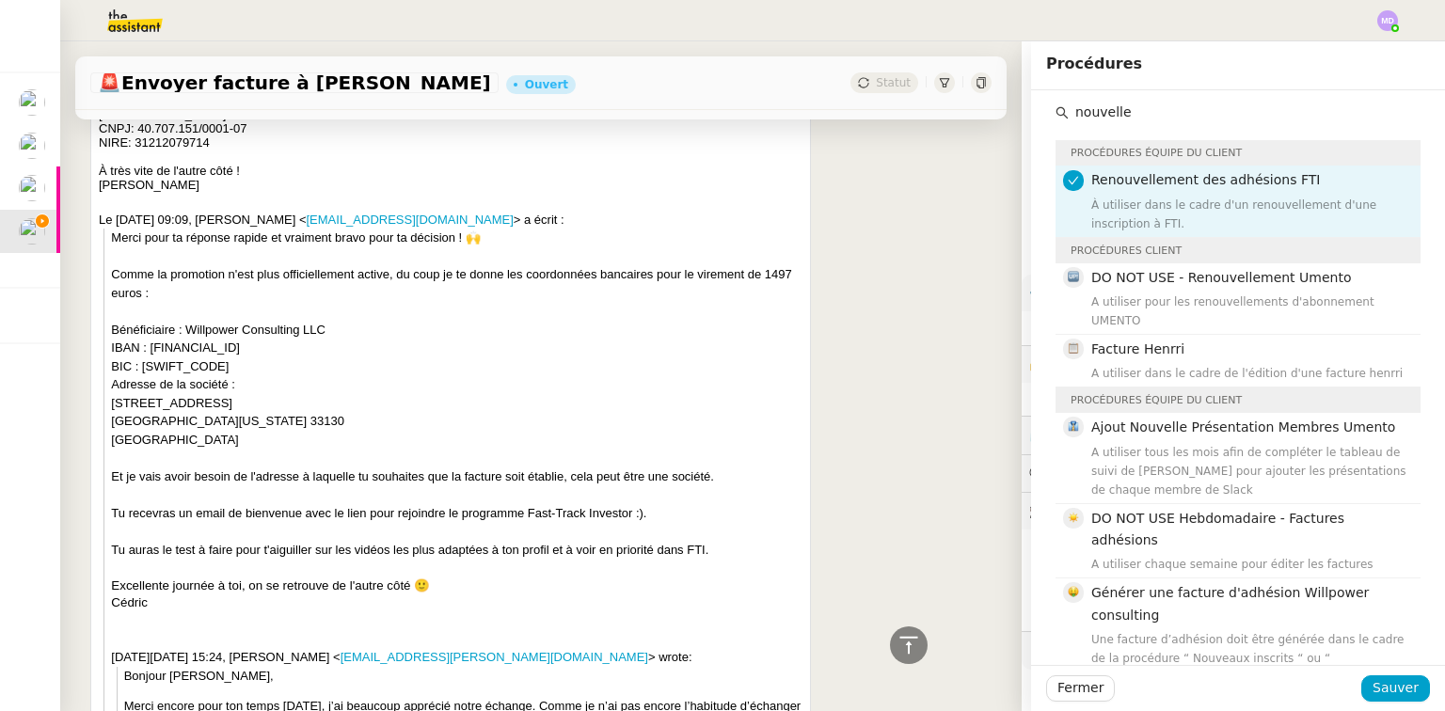
click at [1133, 194] on div "Renouvellement des adhésions FTI À utiliser dans le cadre d'un renouvellement d…" at bounding box center [1251, 200] width 318 height 63
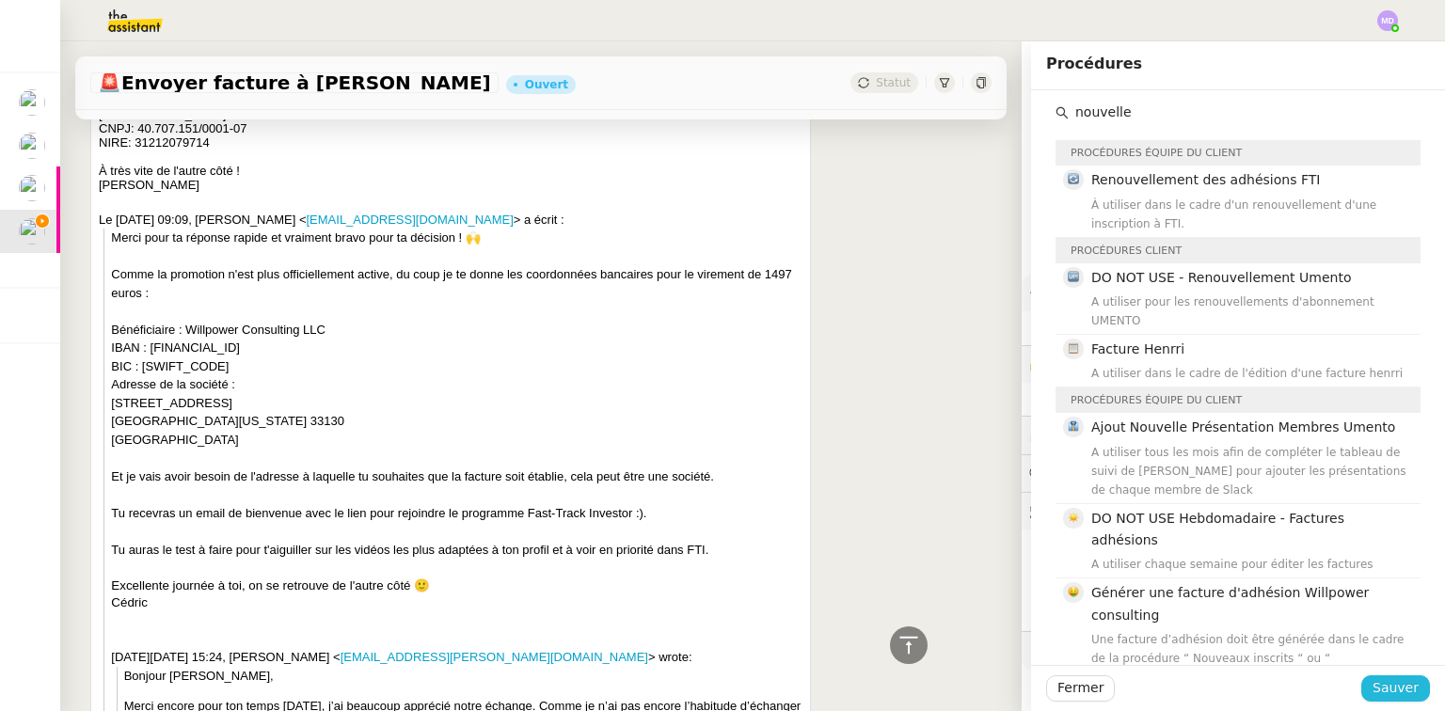
click at [1381, 689] on span "Sauver" at bounding box center [1396, 689] width 46 height 22
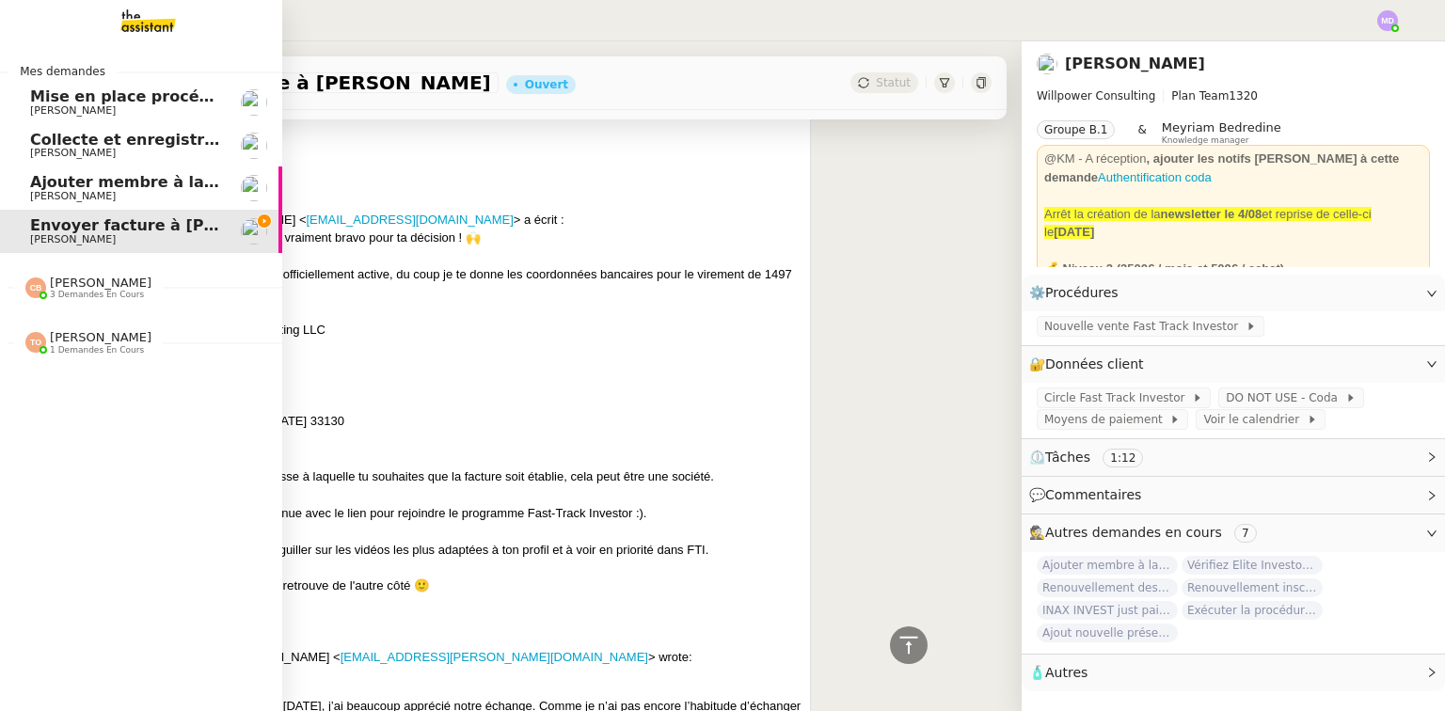
click at [80, 301] on div "[PERSON_NAME] 3 demandes en cours" at bounding box center [141, 280] width 282 height 55
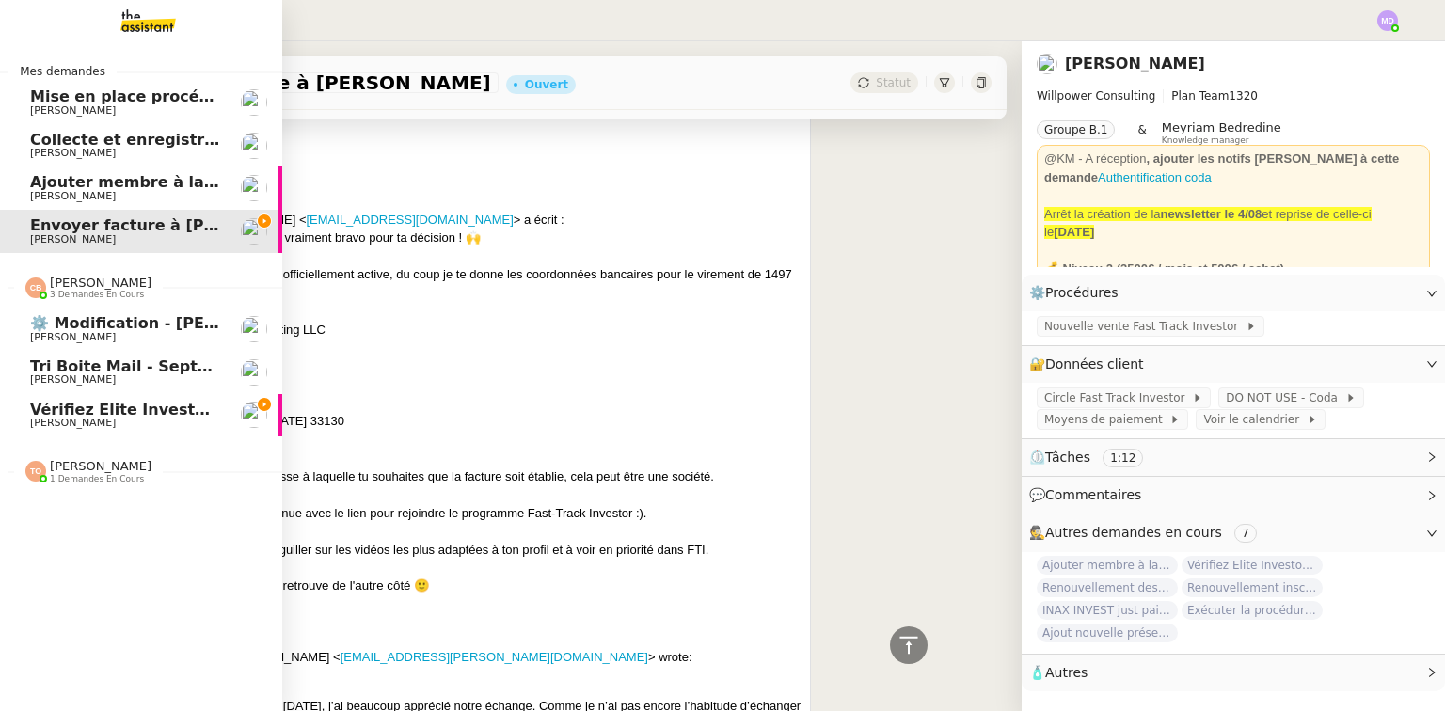
click at [157, 419] on span "[PERSON_NAME]" at bounding box center [125, 423] width 190 height 11
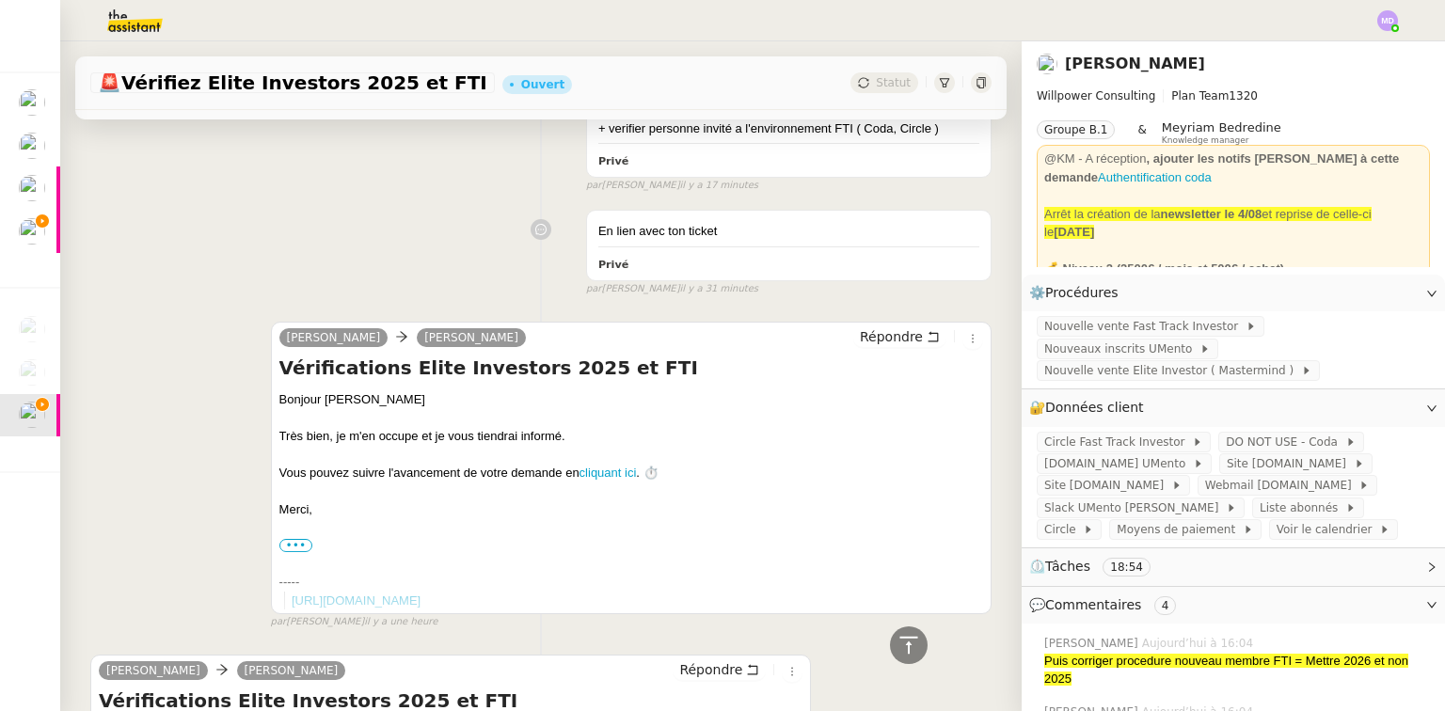
scroll to position [1077, 0]
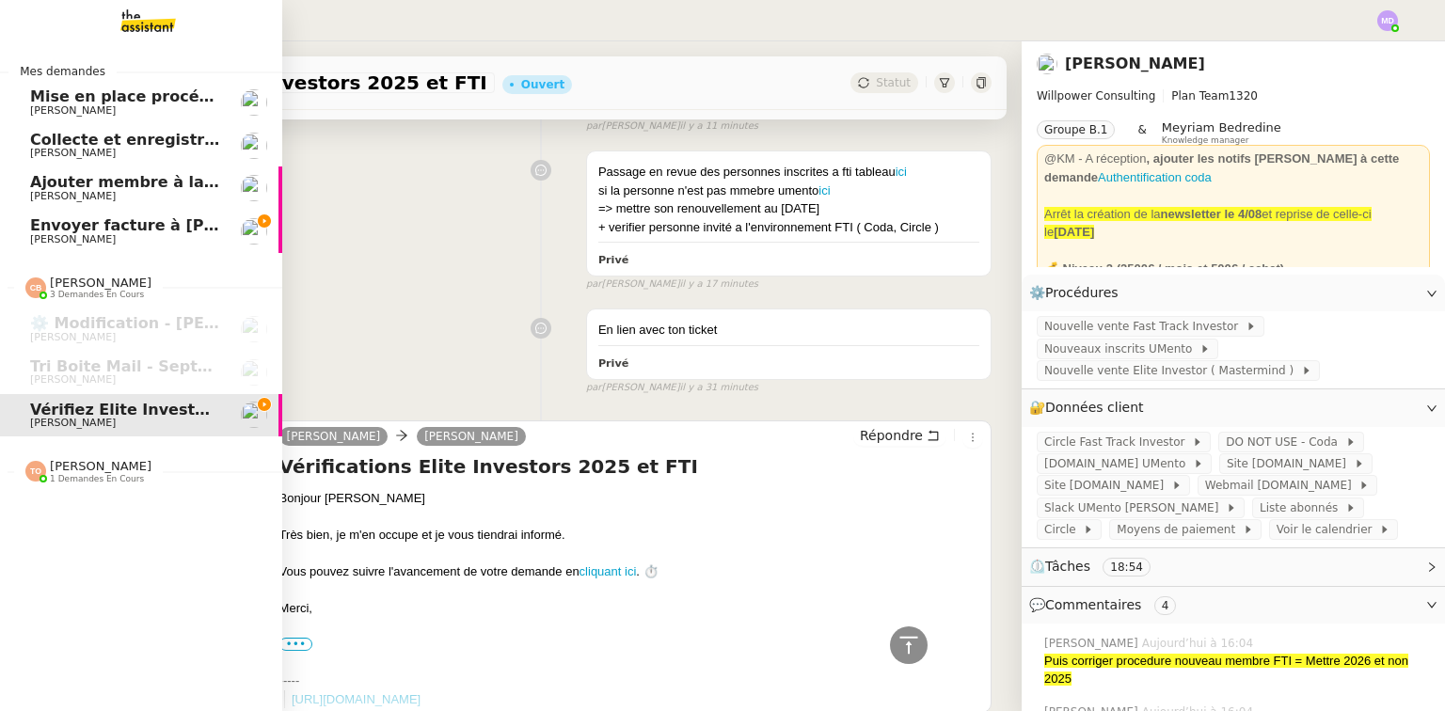
click at [33, 228] on span "Envoyer facture à [PERSON_NAME]" at bounding box center [177, 225] width 295 height 18
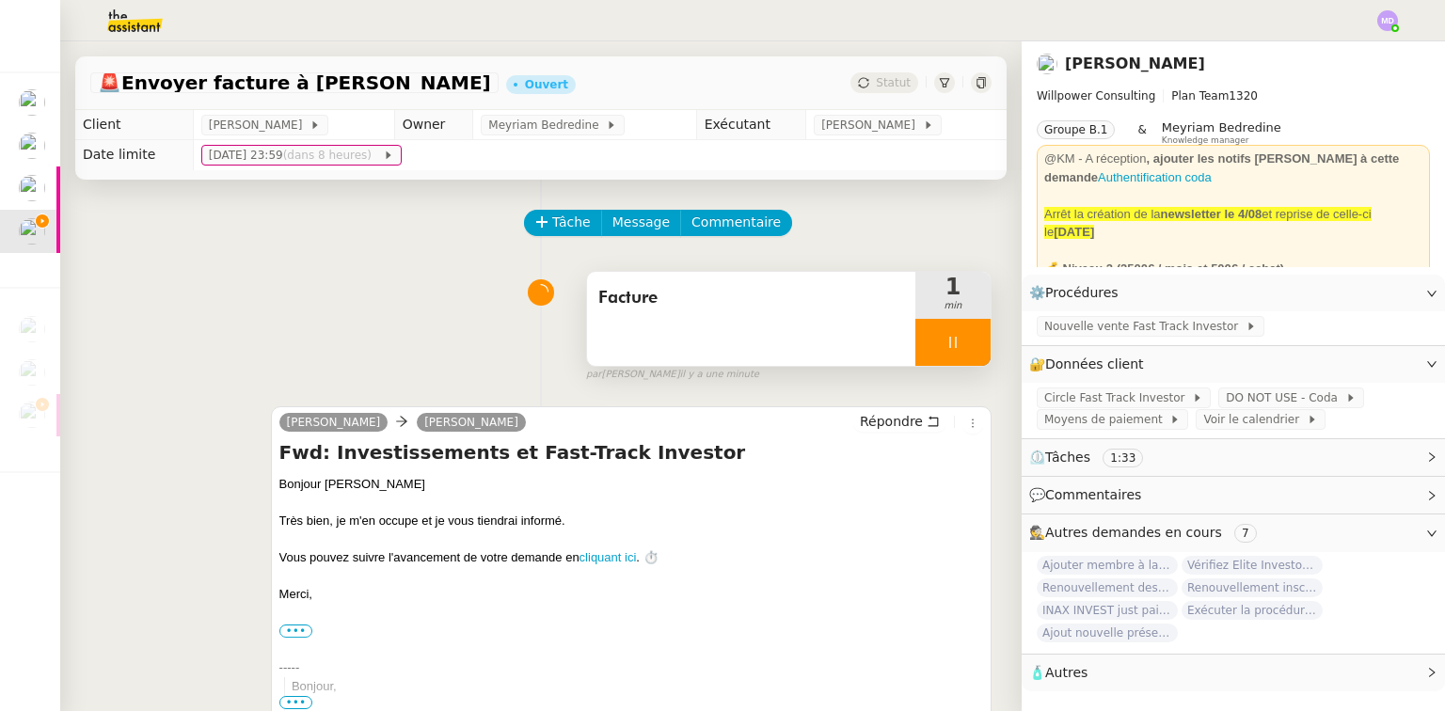
click at [946, 343] on icon at bounding box center [953, 342] width 15 height 15
click at [965, 343] on icon at bounding box center [972, 342] width 15 height 15
click at [759, 319] on div "Facture" at bounding box center [751, 319] width 328 height 94
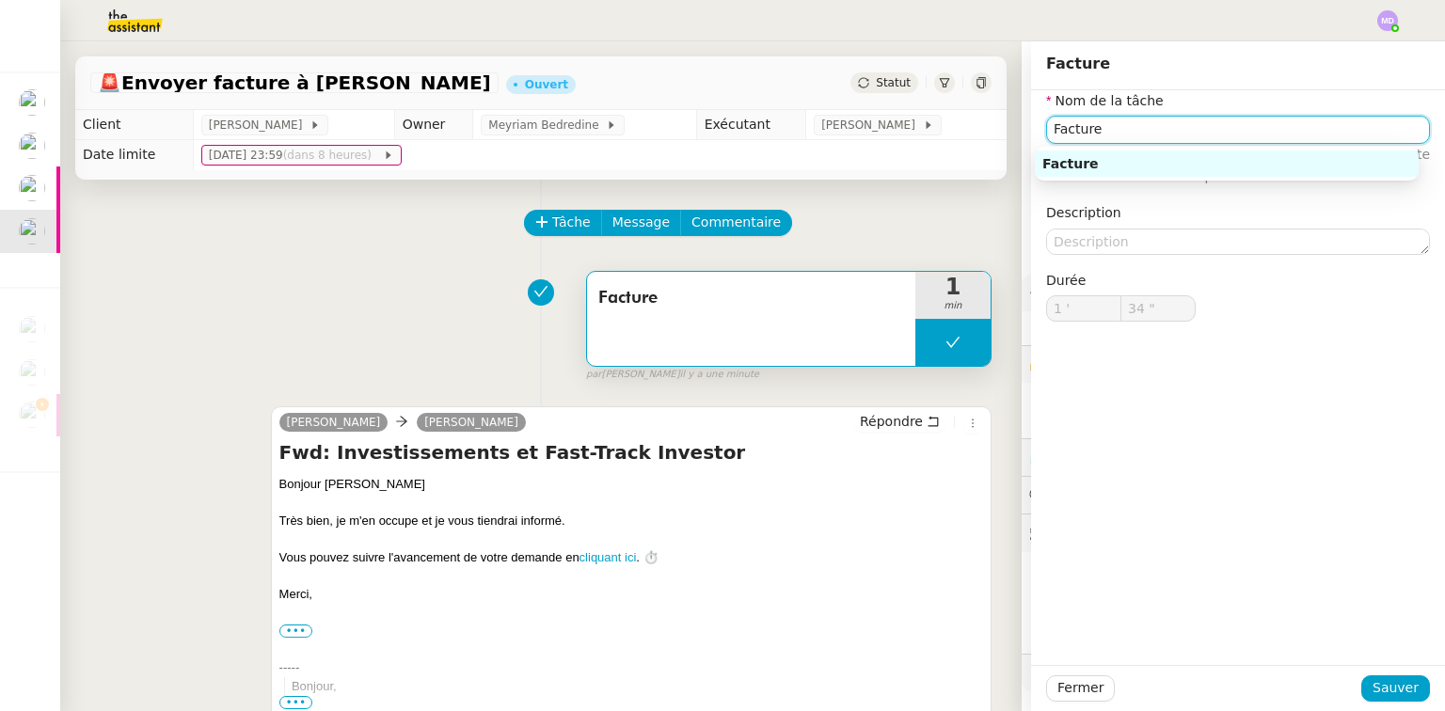
drag, startPoint x: 1133, startPoint y: 120, endPoint x: 945, endPoint y: 148, distance: 190.2
click at [945, 148] on app-ticket "🚨 Envoyer facture à [PERSON_NAME] Statut Client [PERSON_NAME] Owner Meyriam Bed…" at bounding box center [752, 376] width 1385 height 670
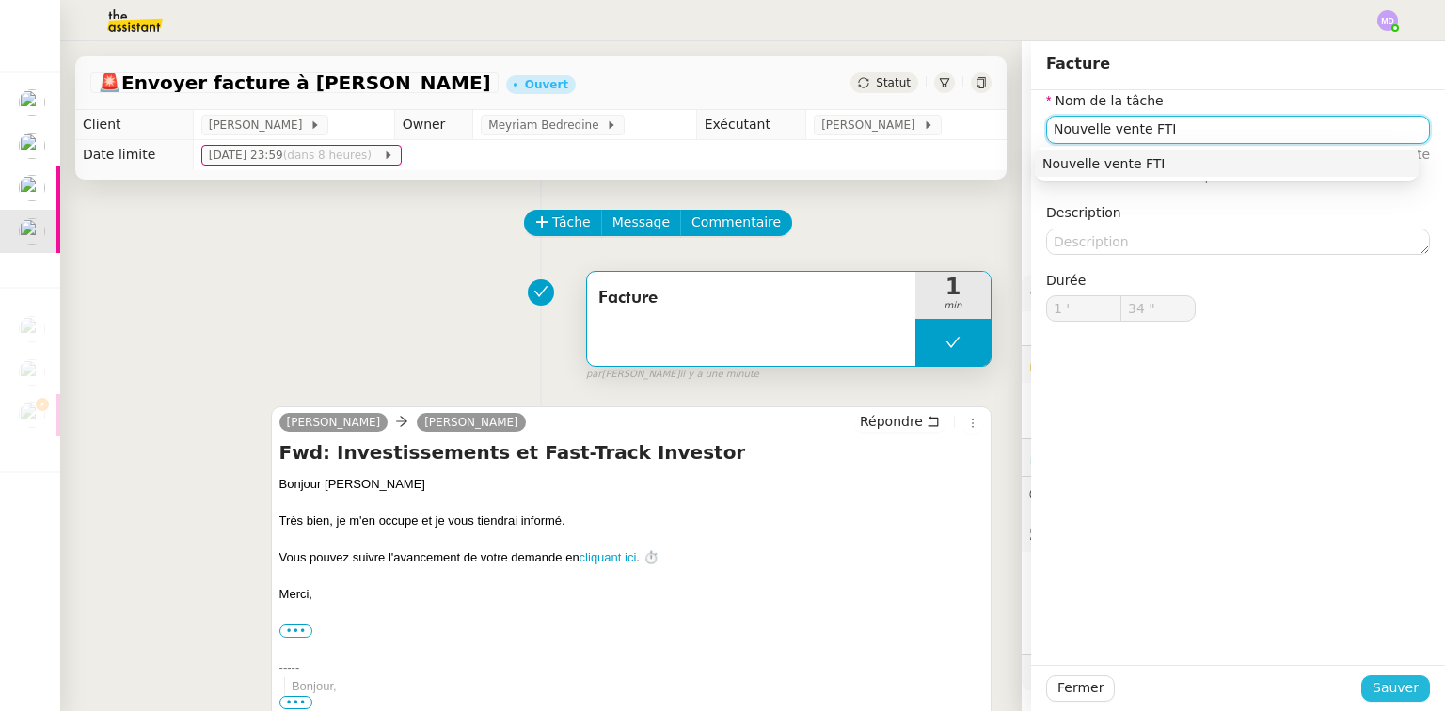
type input "Nouvelle vente FTI"
drag, startPoint x: 1405, startPoint y: 687, endPoint x: 1343, endPoint y: 701, distance: 63.7
click at [1404, 687] on span "Sauver" at bounding box center [1396, 689] width 46 height 22
